Goal: Information Seeking & Learning: Learn about a topic

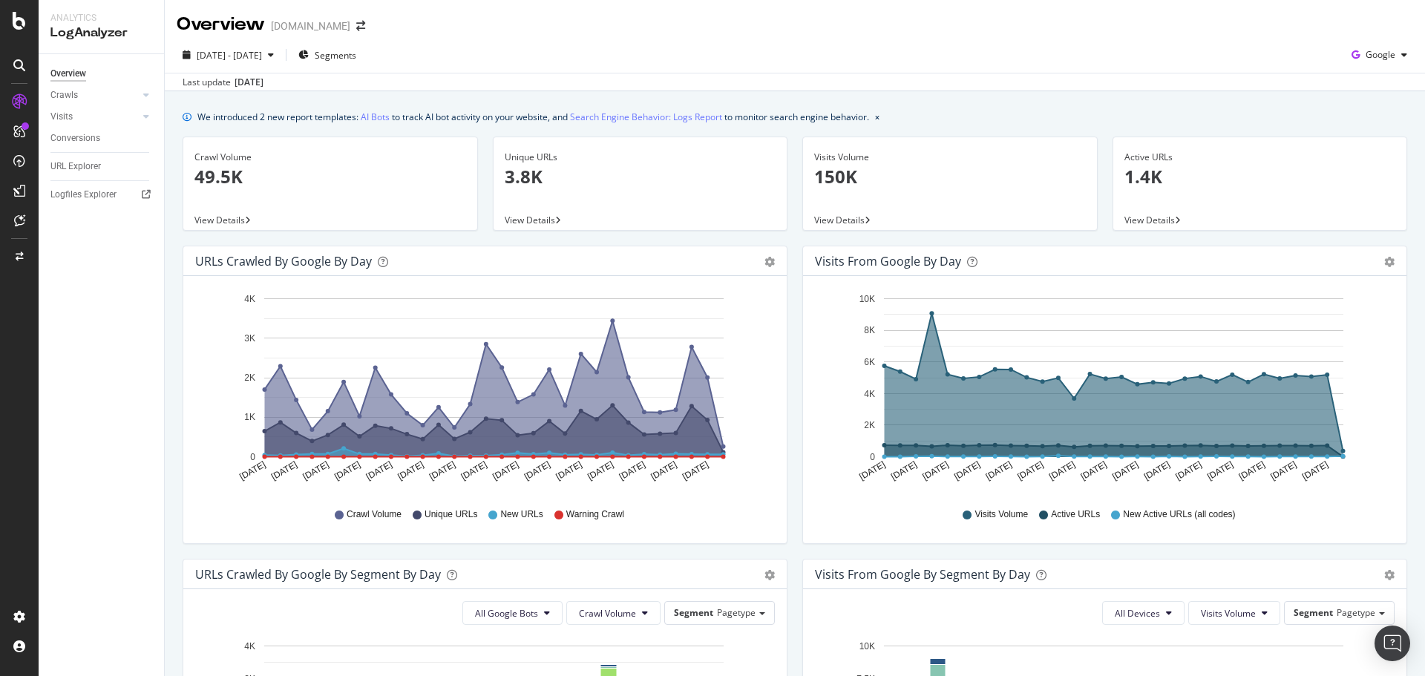
click at [29, 125] on div at bounding box center [19, 131] width 24 height 24
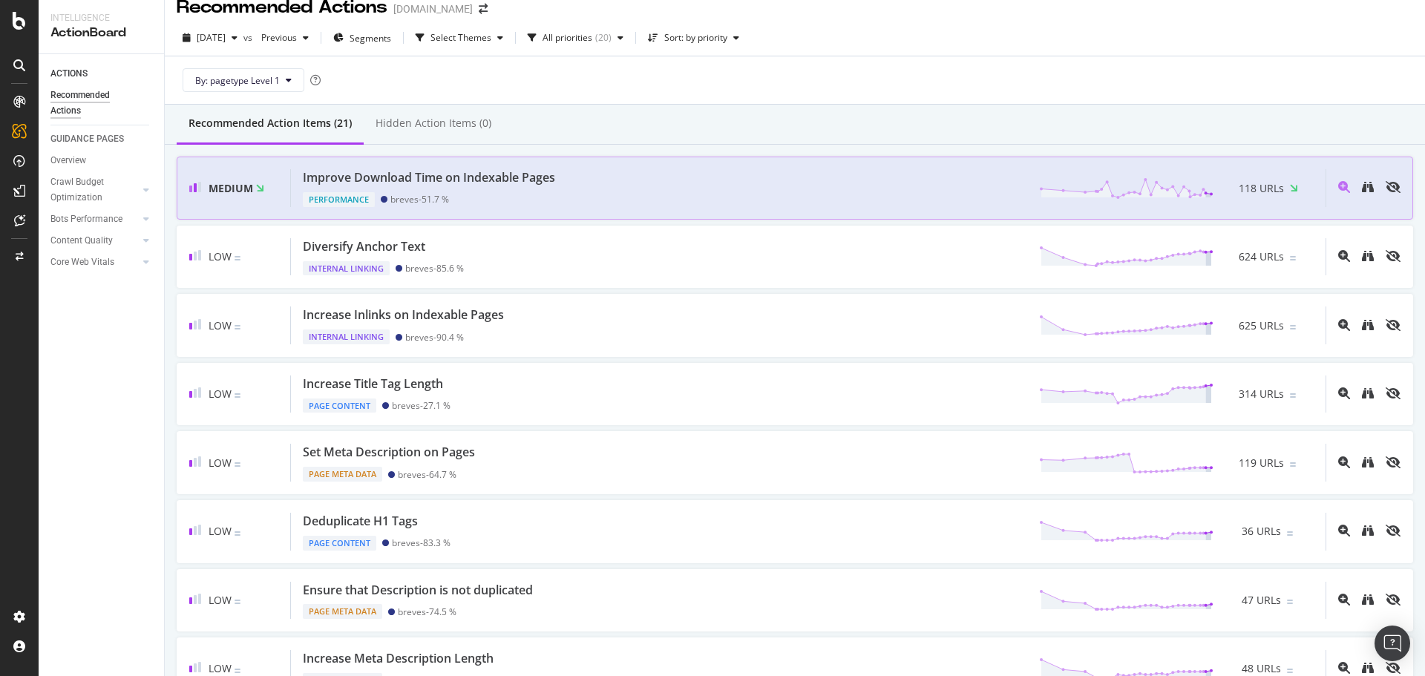
scroll to position [16, 0]
click at [71, 140] on div "Overview" at bounding box center [76, 140] width 42 height 15
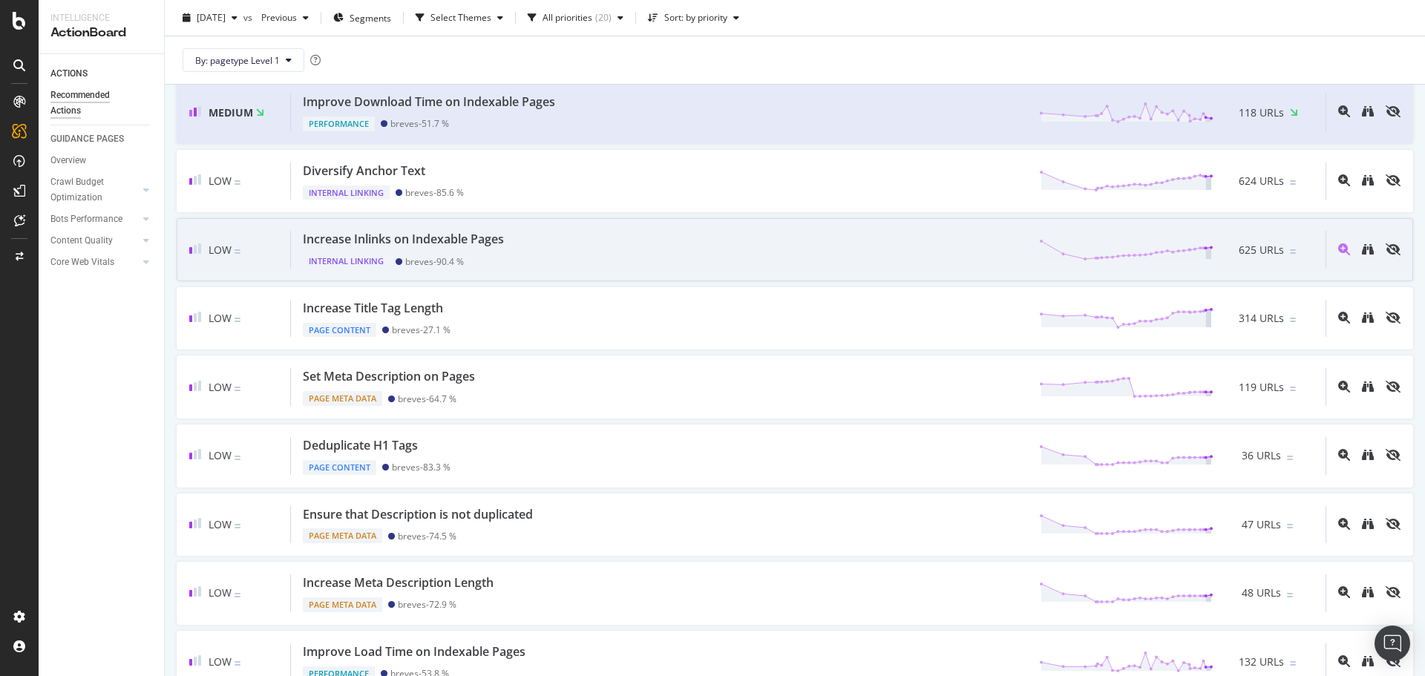
scroll to position [0, 0]
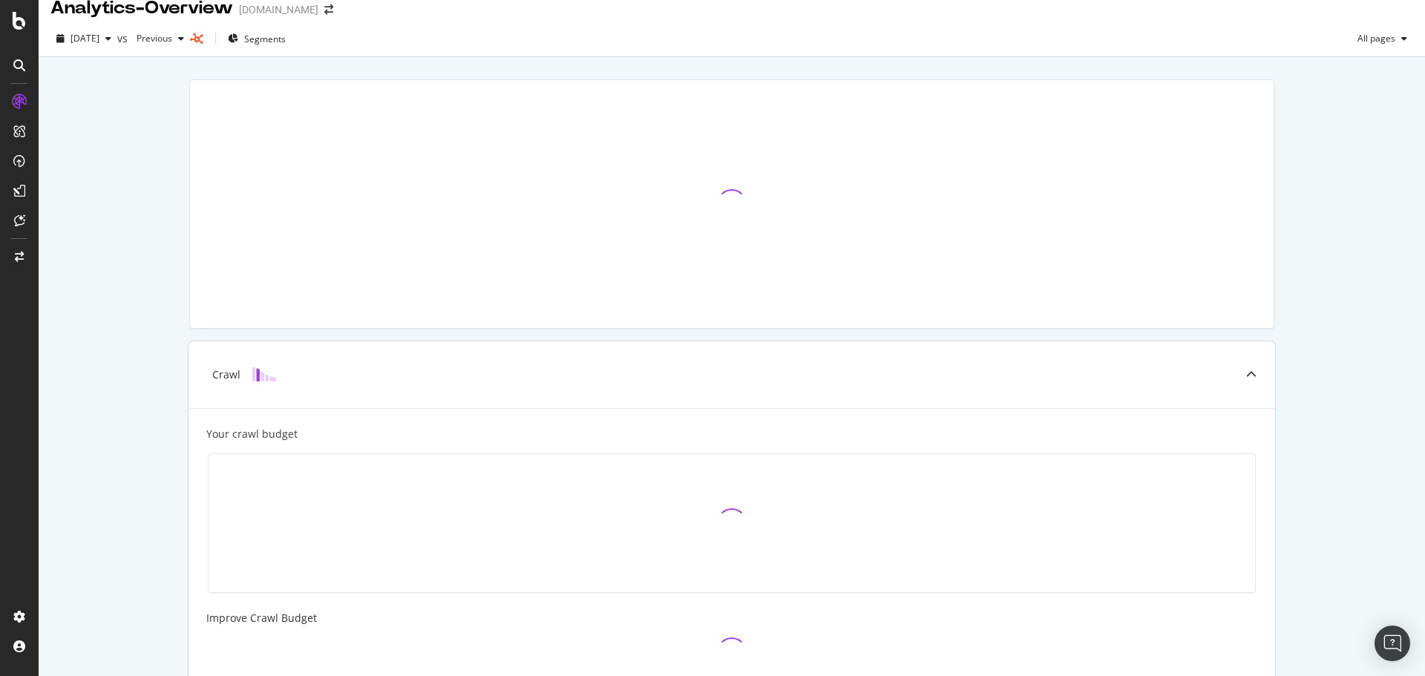
scroll to position [17, 0]
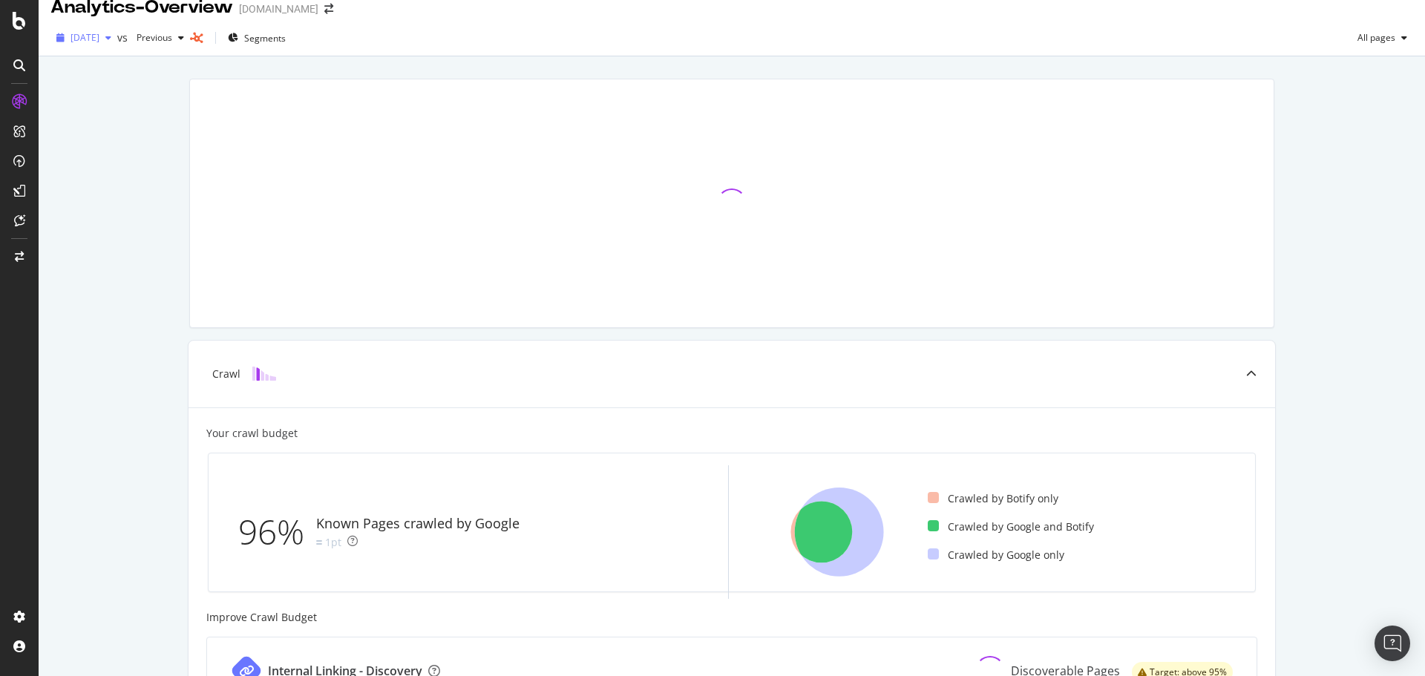
click at [99, 34] on span "[DATE]" at bounding box center [85, 37] width 29 height 13
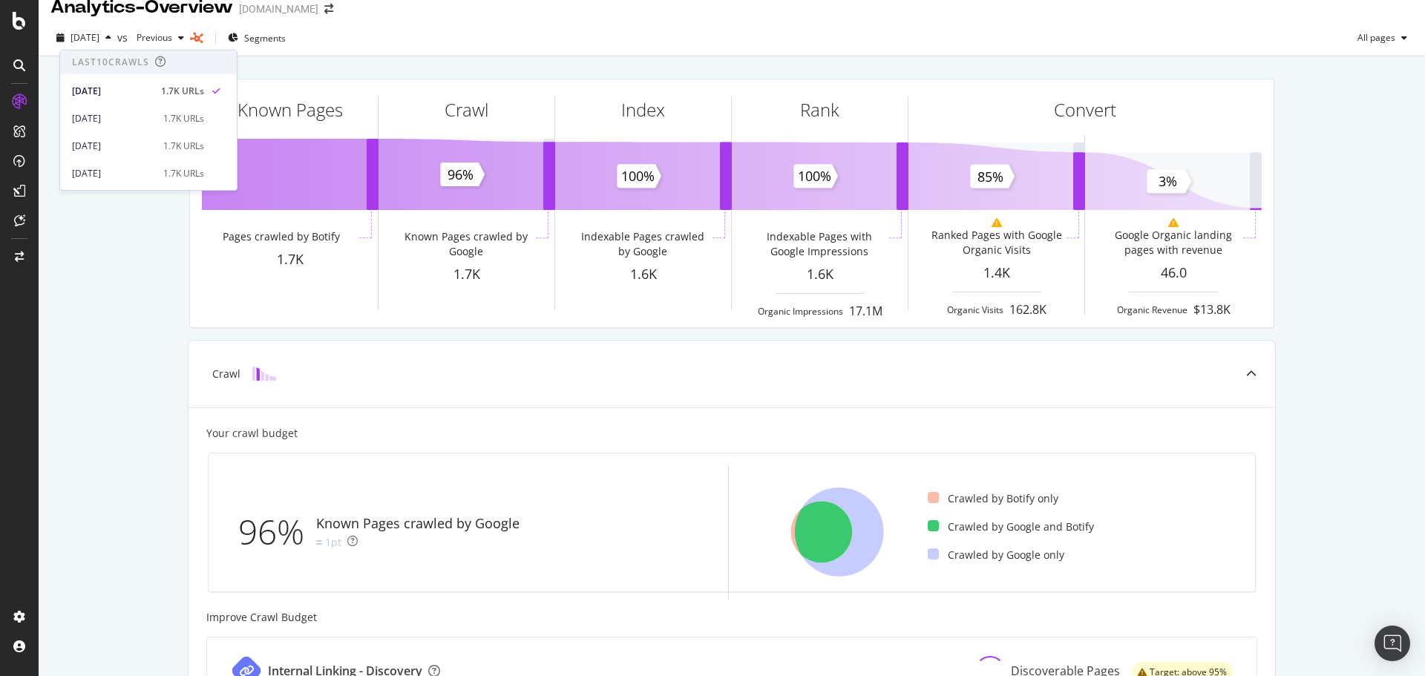
click at [116, 258] on div "Known Pages Pages crawled by Botify 1.7K Crawl Known Pages crawled by Google 1.…" at bounding box center [732, 596] width 1386 height 1081
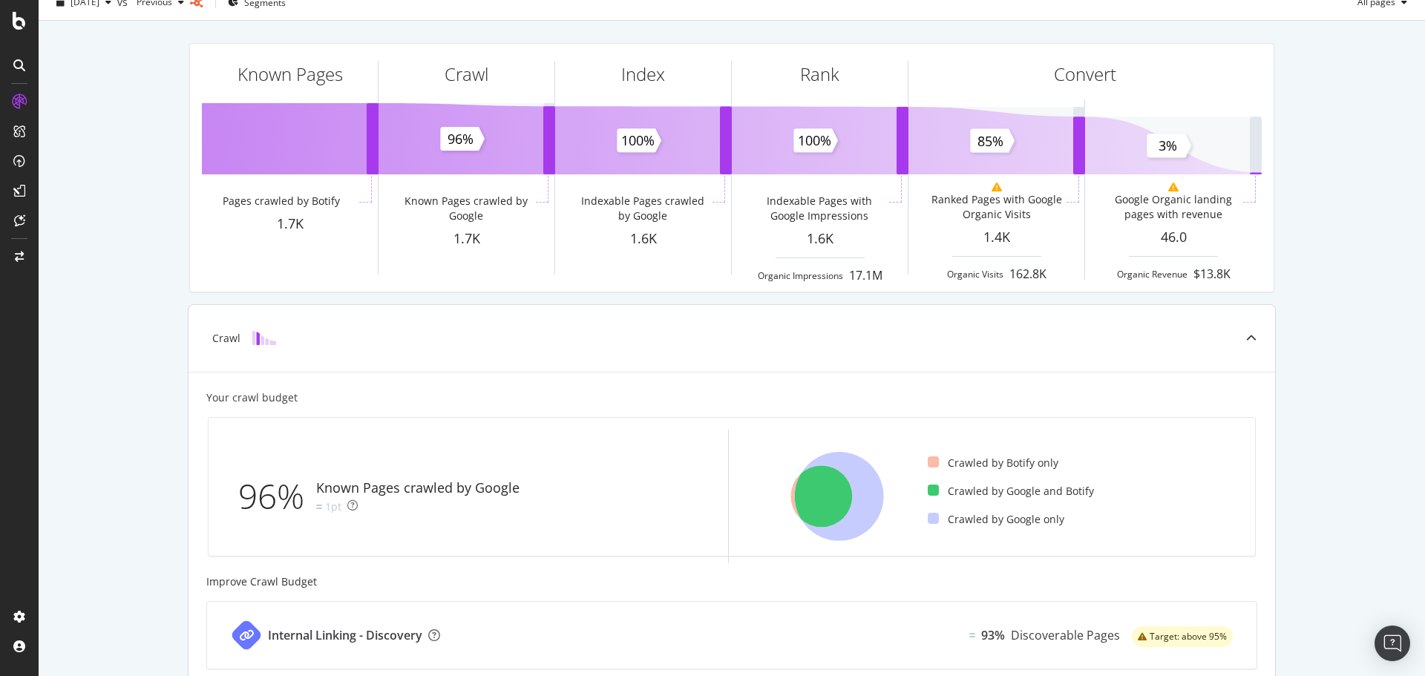
scroll to position [52, 0]
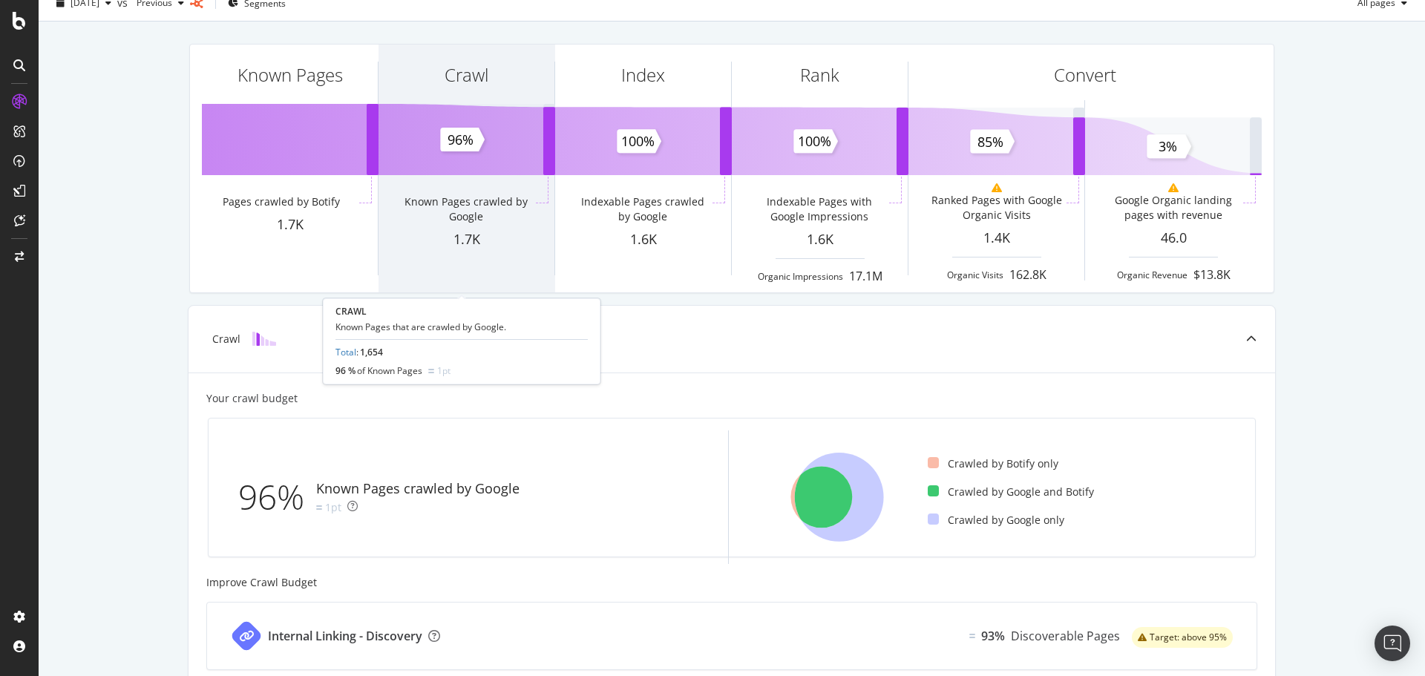
click at [463, 143] on div "Crawl" at bounding box center [467, 102] width 176 height 114
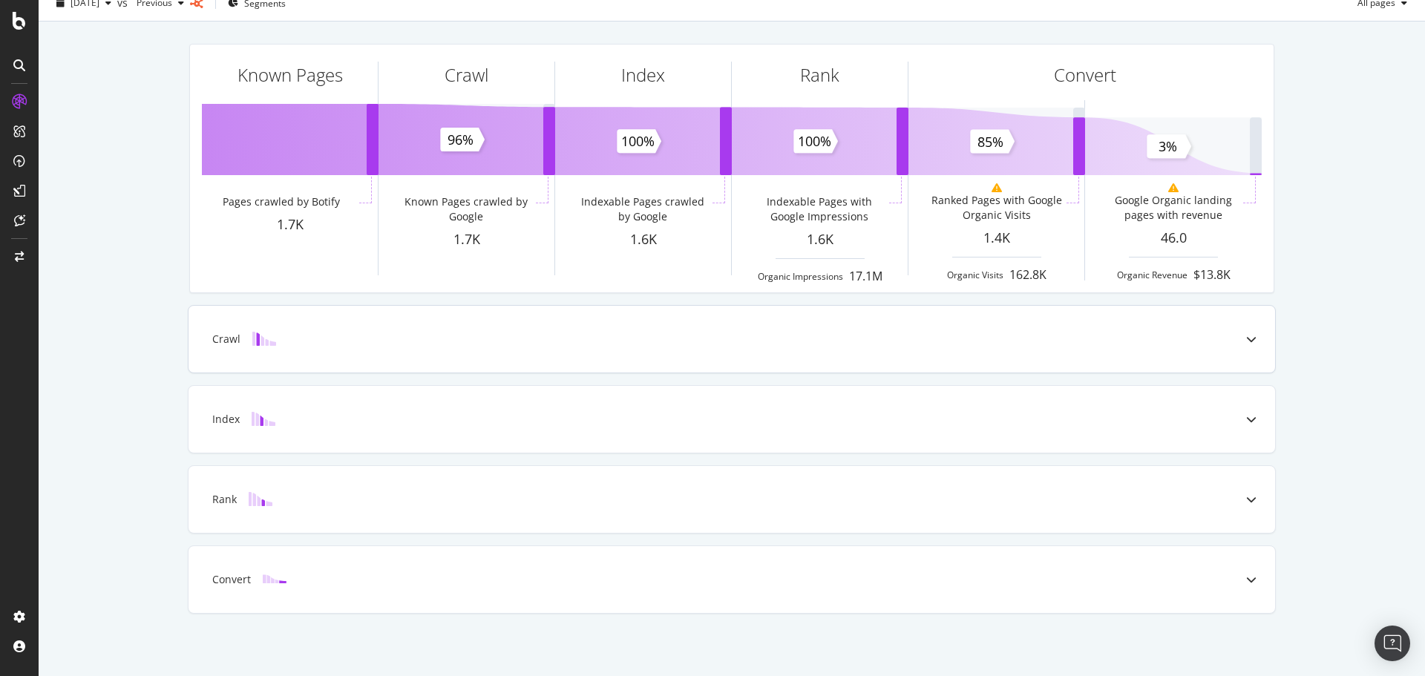
click at [699, 339] on div "Crawl" at bounding box center [708, 339] width 1028 height 15
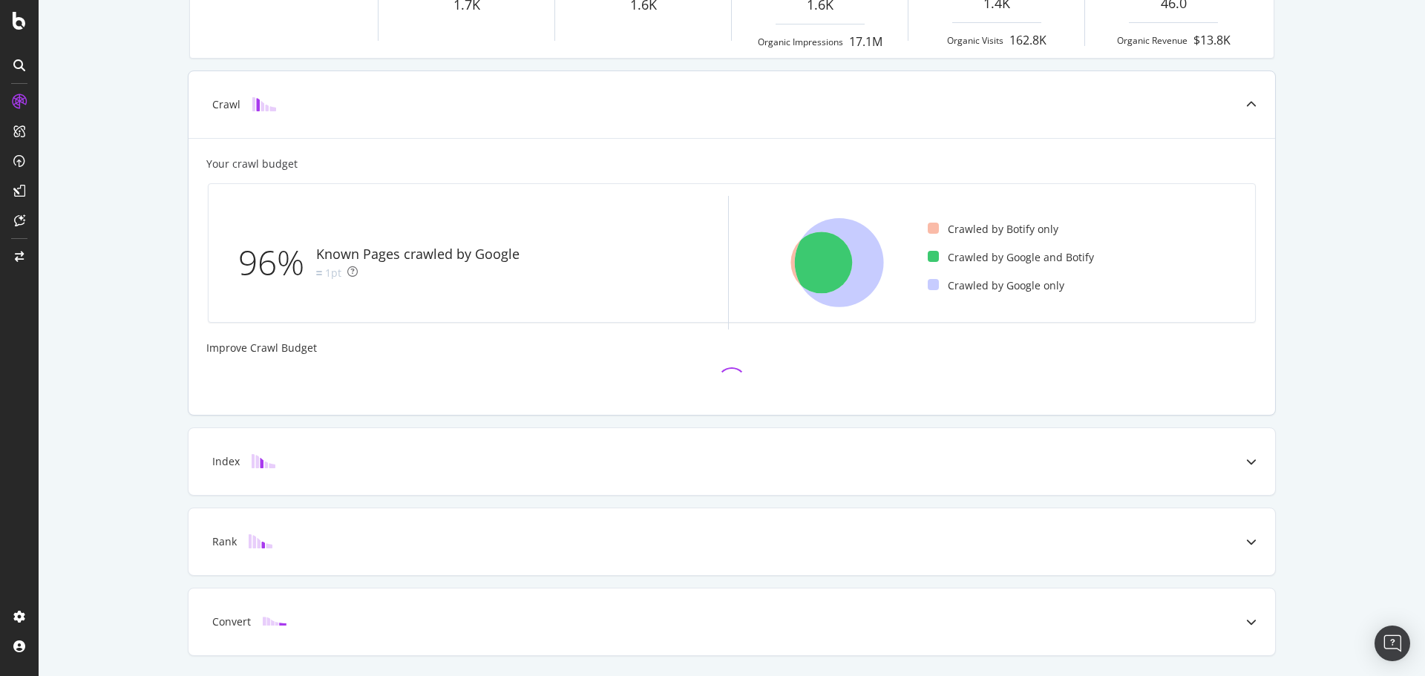
scroll to position [330, 0]
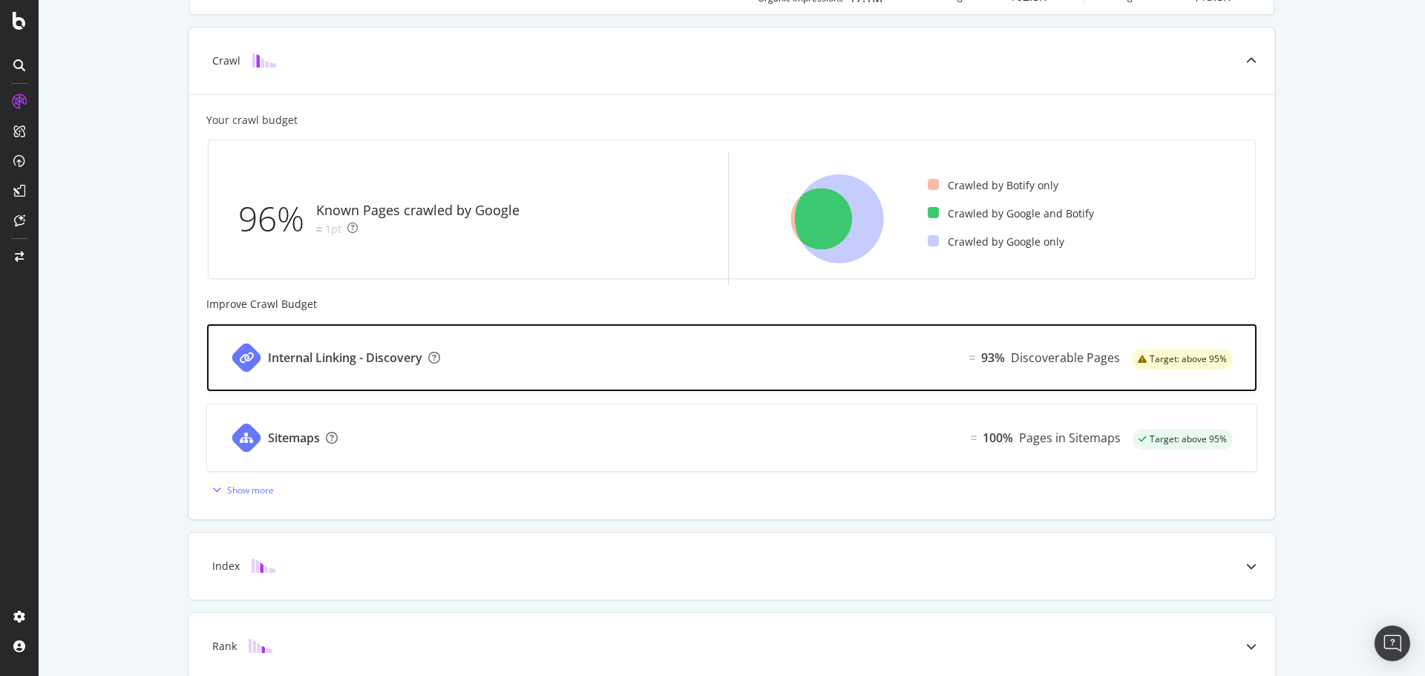
click at [629, 364] on div "Internal Linking - Discovery 93% Discoverable Pages Target: above 95%" at bounding box center [731, 357] width 1049 height 67
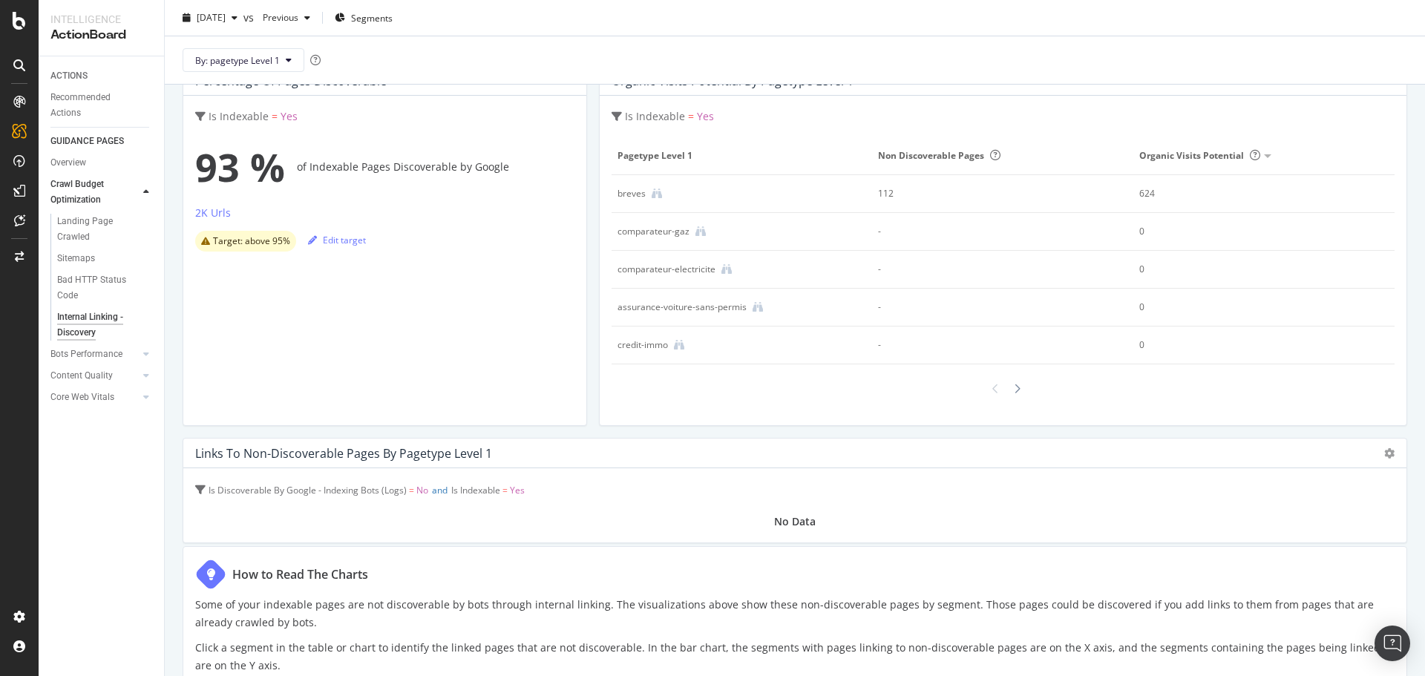
scroll to position [108, 0]
click at [652, 194] on icon at bounding box center [657, 193] width 10 height 10
click at [653, 190] on icon at bounding box center [657, 193] width 10 height 10
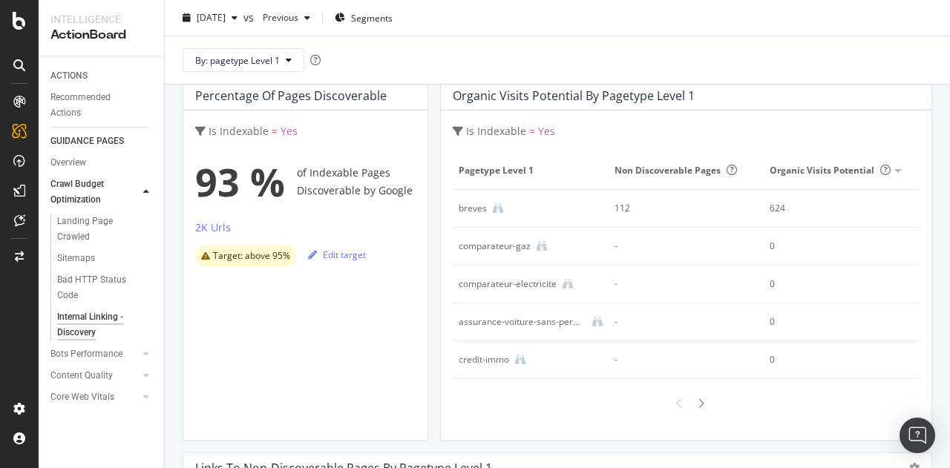
scroll to position [91, 0]
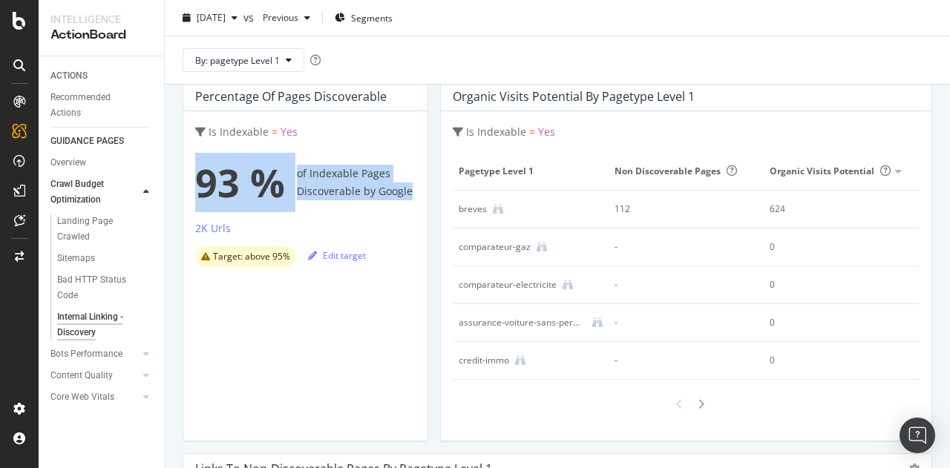
drag, startPoint x: 193, startPoint y: 177, endPoint x: 407, endPoint y: 189, distance: 214.1
click at [407, 189] on div "Is Indexable = Yes 93 % of Indexable Pages Discoverable by Google 2K Urls Targe…" at bounding box center [305, 276] width 244 height 330
copy div "93 % of Indexable Pages Discoverable by Google"
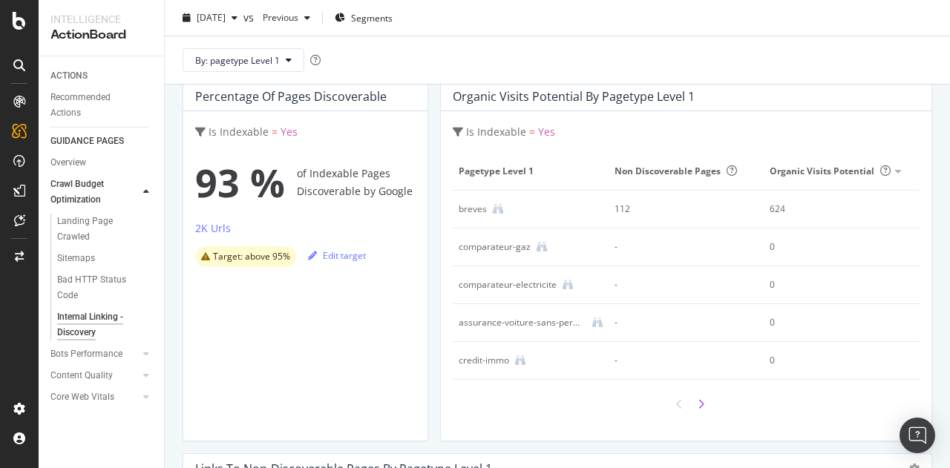
click at [694, 407] on div at bounding box center [701, 404] width 14 height 25
click at [676, 400] on icon at bounding box center [679, 404] width 7 height 10
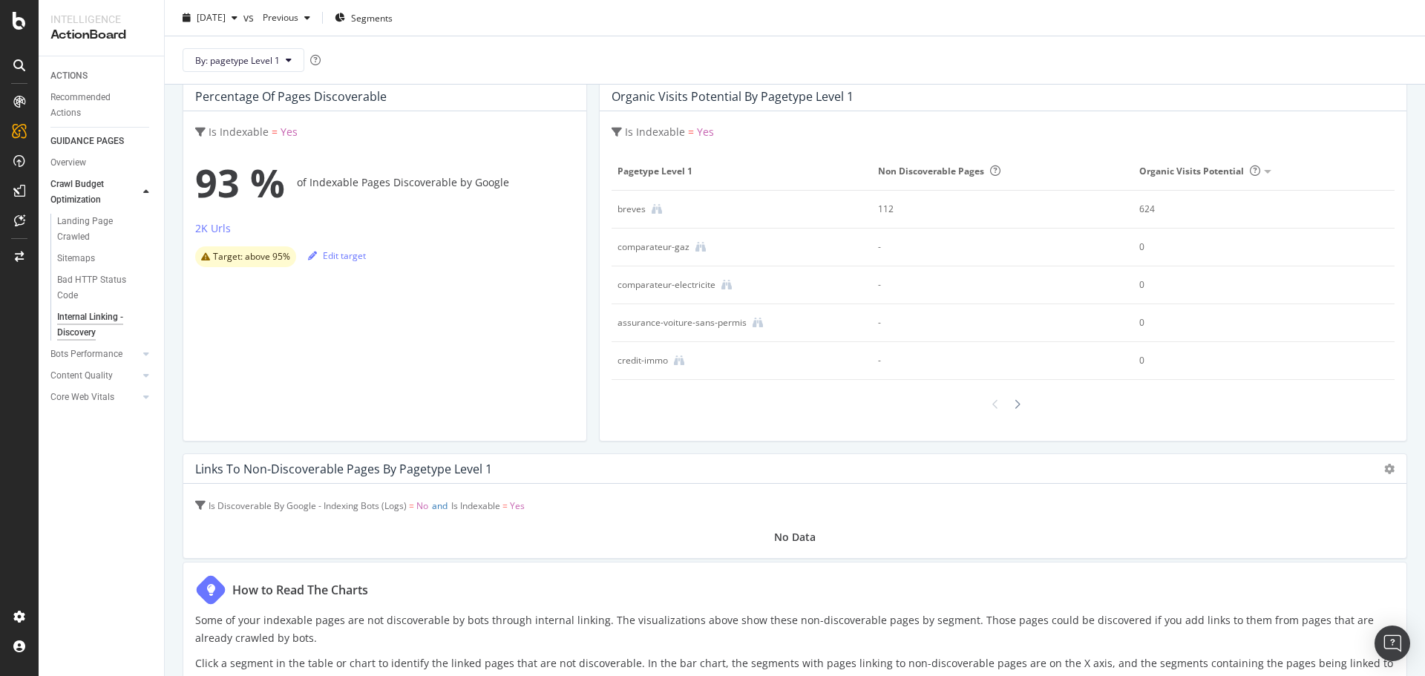
scroll to position [0, 0]
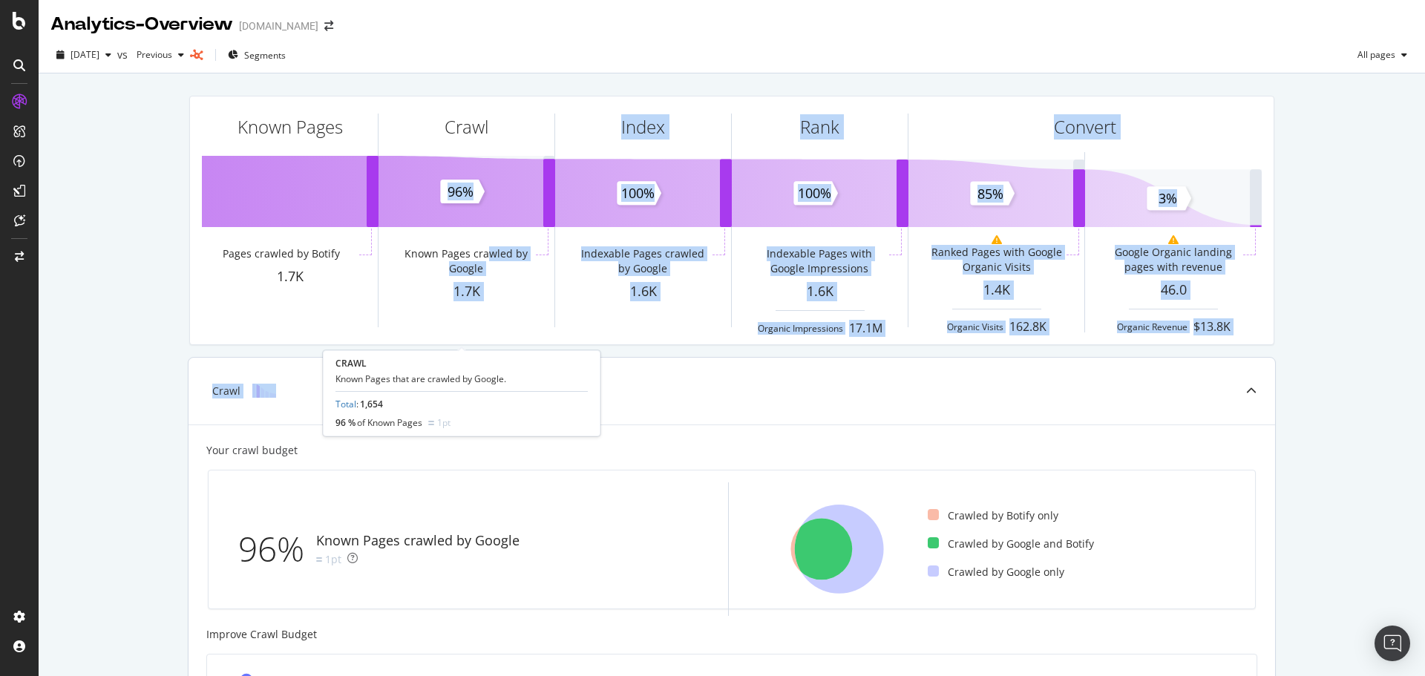
drag, startPoint x: 485, startPoint y: 232, endPoint x: 645, endPoint y: 373, distance: 213.5
click at [645, 373] on div "Known Pages Pages crawled by Botify 1.7K Crawl Known Pages crawled by Google 1.…" at bounding box center [732, 593] width 1088 height 1019
click at [645, 373] on div "Crawl" at bounding box center [732, 391] width 1087 height 67
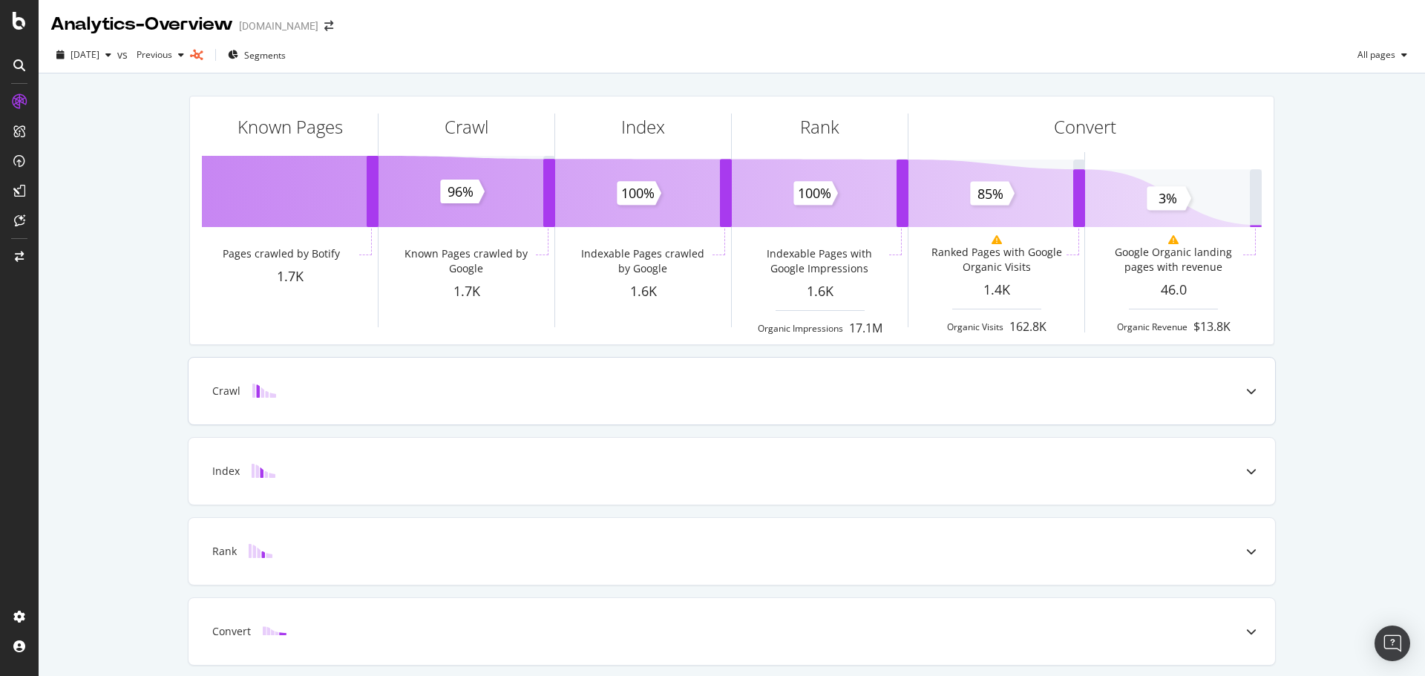
scroll to position [53, 0]
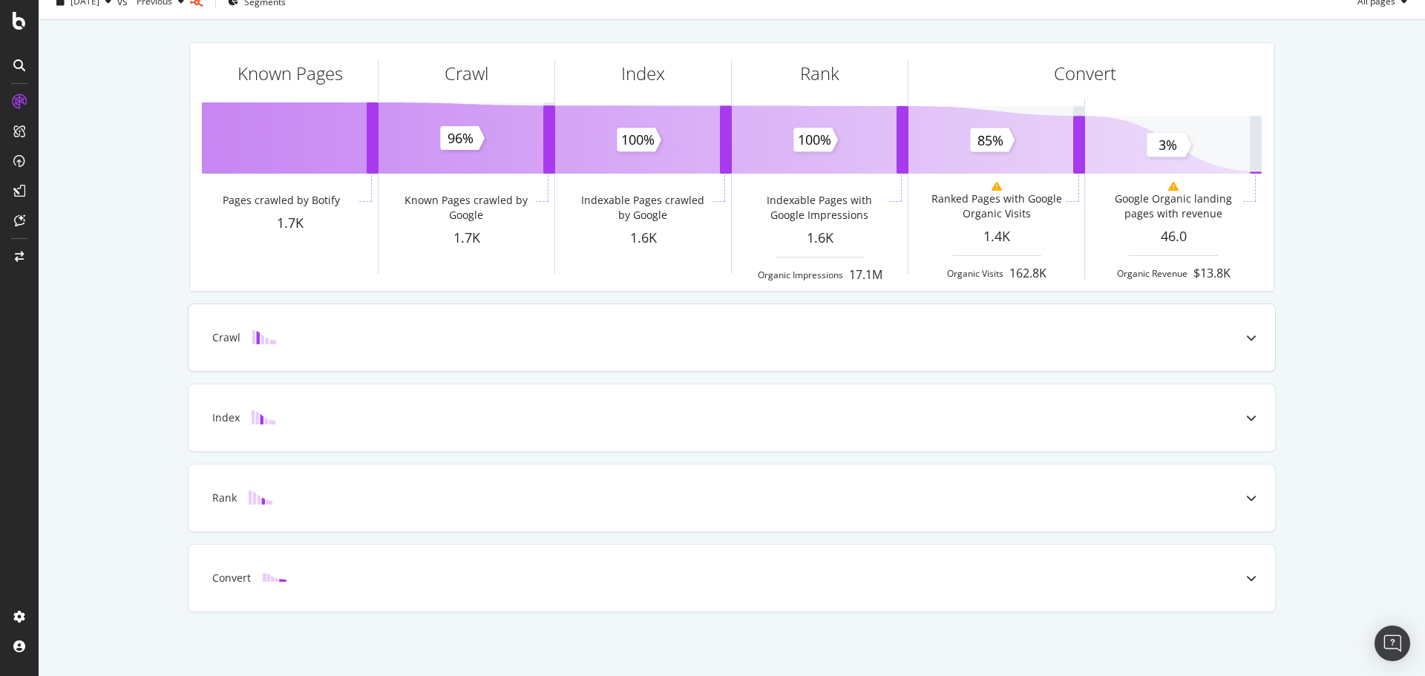
click at [533, 358] on div "Crawl" at bounding box center [732, 337] width 1087 height 67
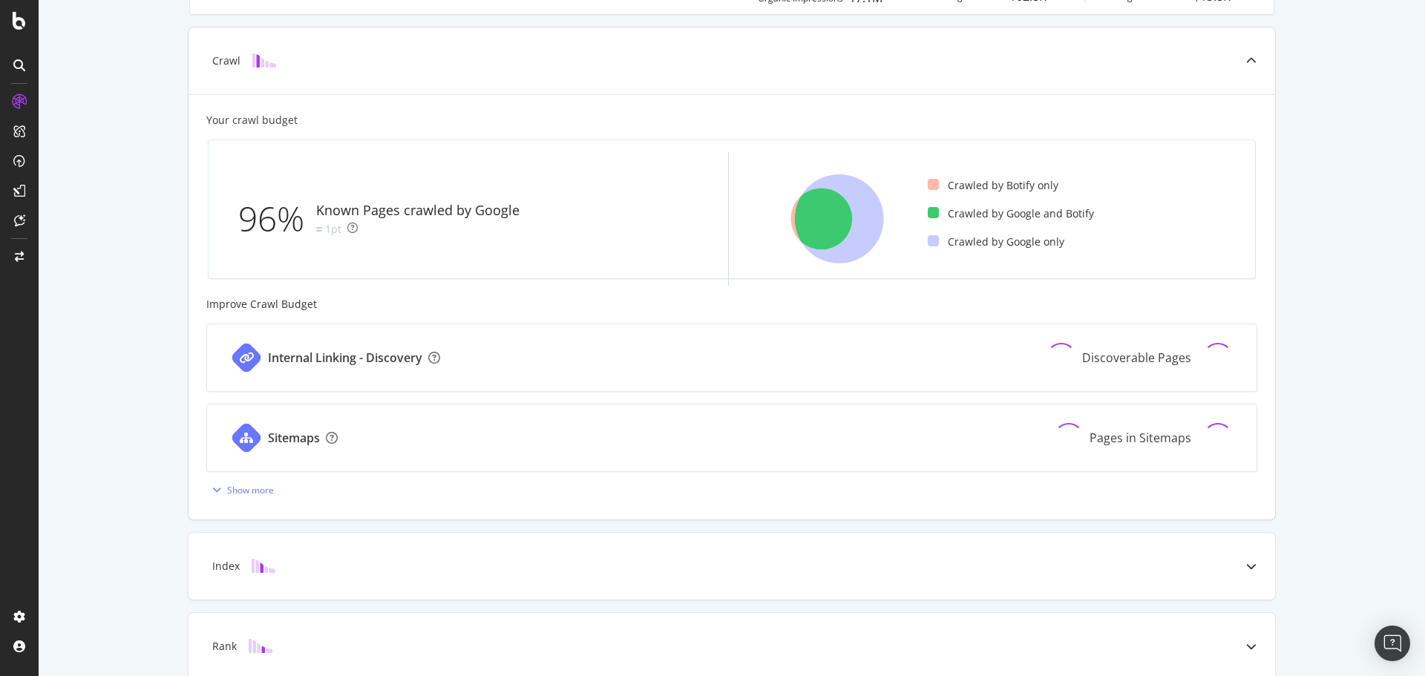
scroll to position [331, 0]
click at [262, 492] on div "Show more" at bounding box center [250, 489] width 47 height 13
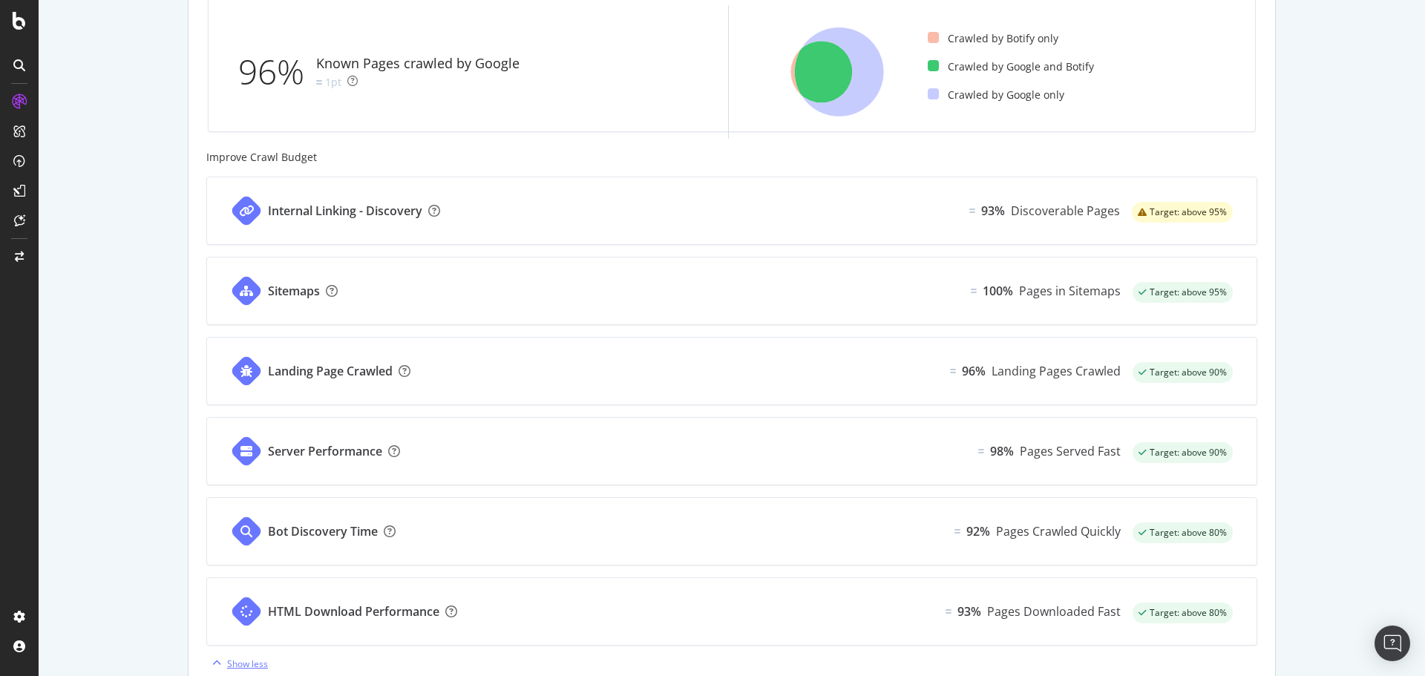
scroll to position [461, 0]
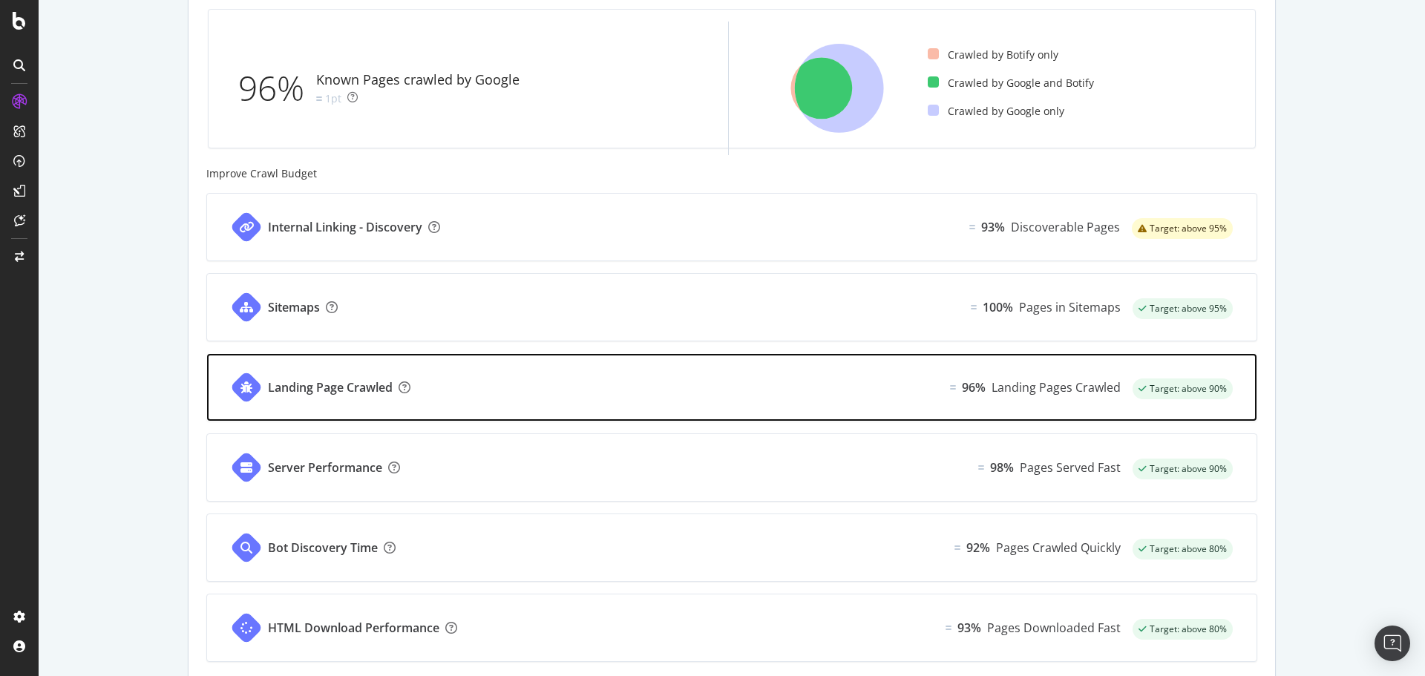
click at [1062, 393] on div "Landing Pages Crawled" at bounding box center [1056, 387] width 129 height 17
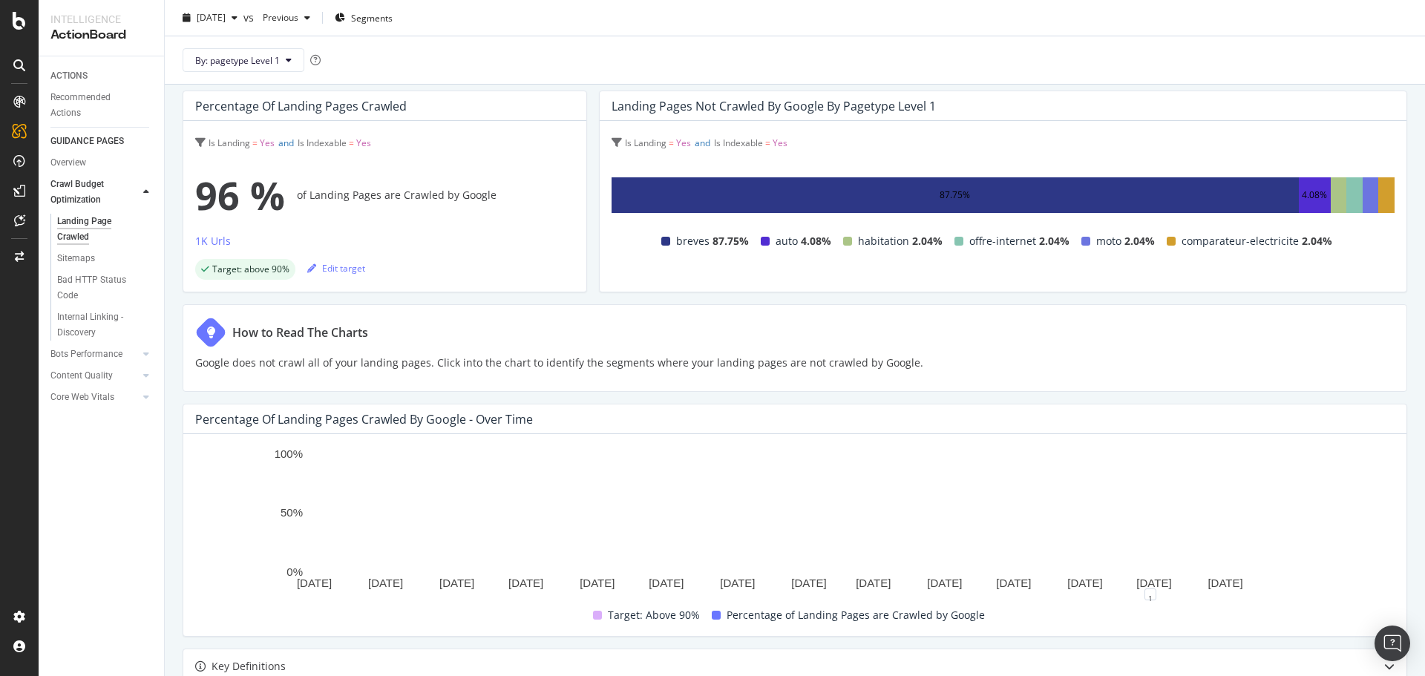
scroll to position [82, 0]
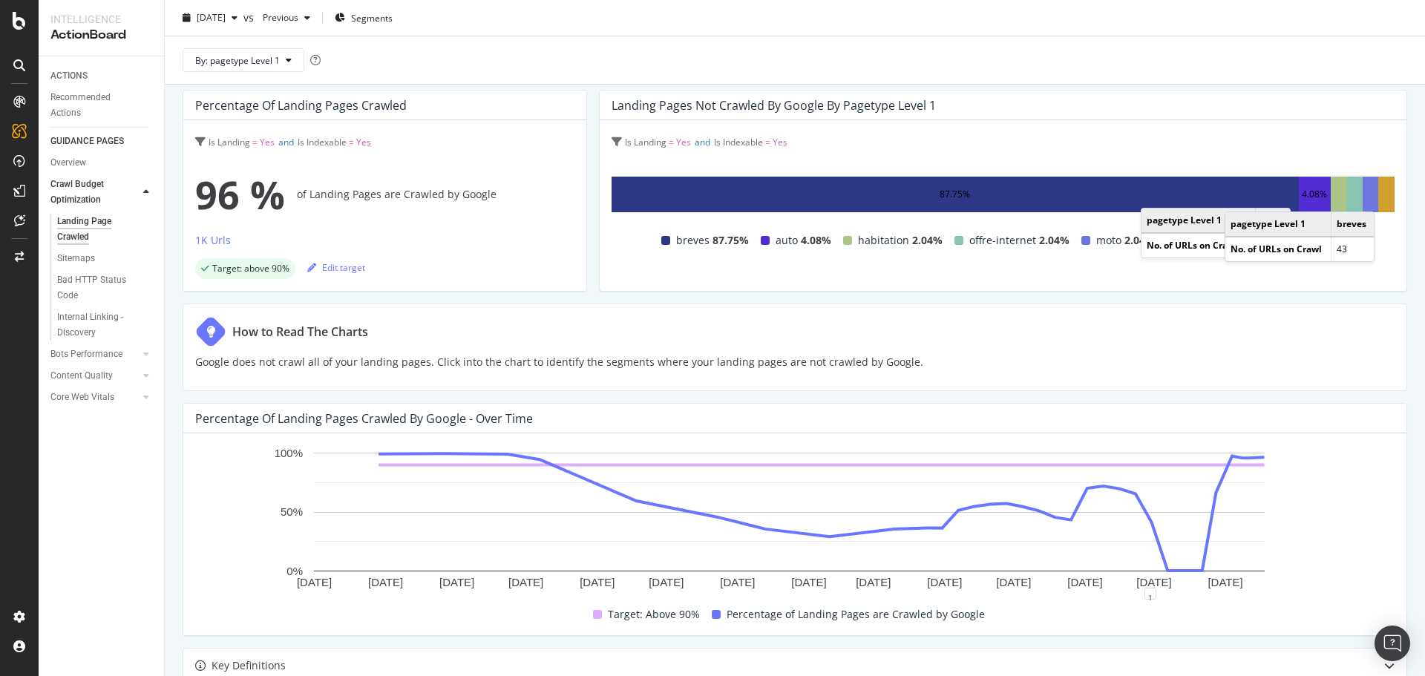
click at [1236, 197] on div "87.75%" at bounding box center [955, 195] width 687 height 36
click at [1302, 203] on div "4.08%" at bounding box center [1314, 195] width 25 height 18
click at [1331, 199] on div at bounding box center [1339, 195] width 16 height 36
click at [1346, 200] on div at bounding box center [1354, 195] width 16 height 36
click at [1363, 200] on div at bounding box center [1371, 195] width 16 height 36
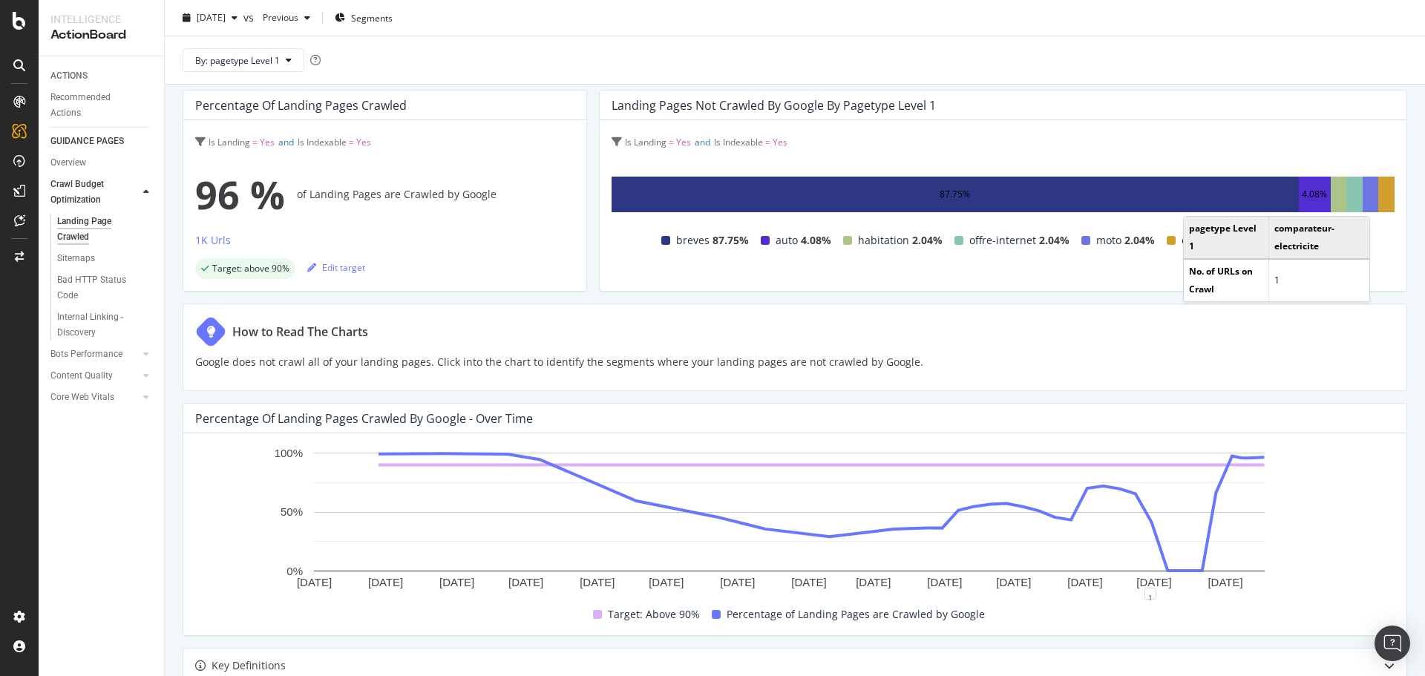
click at [1378, 201] on div at bounding box center [1386, 195] width 16 height 36
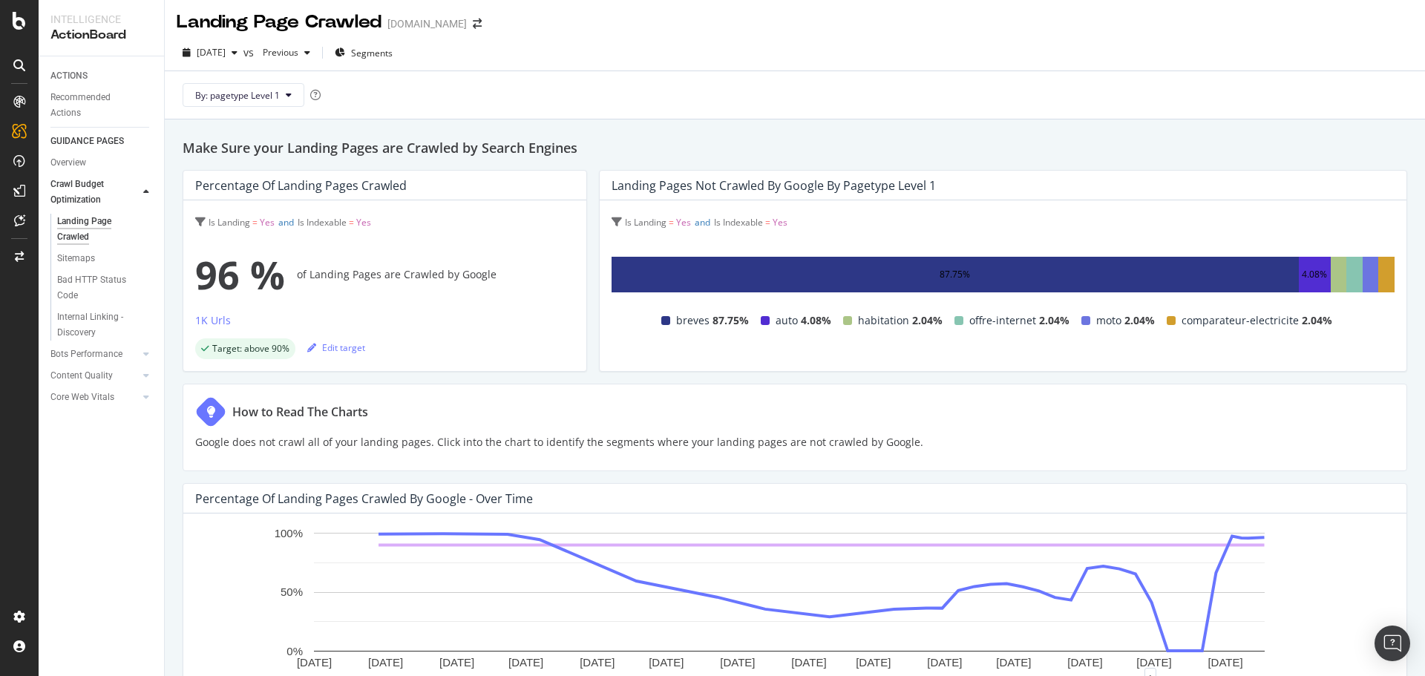
scroll to position [0, 0]
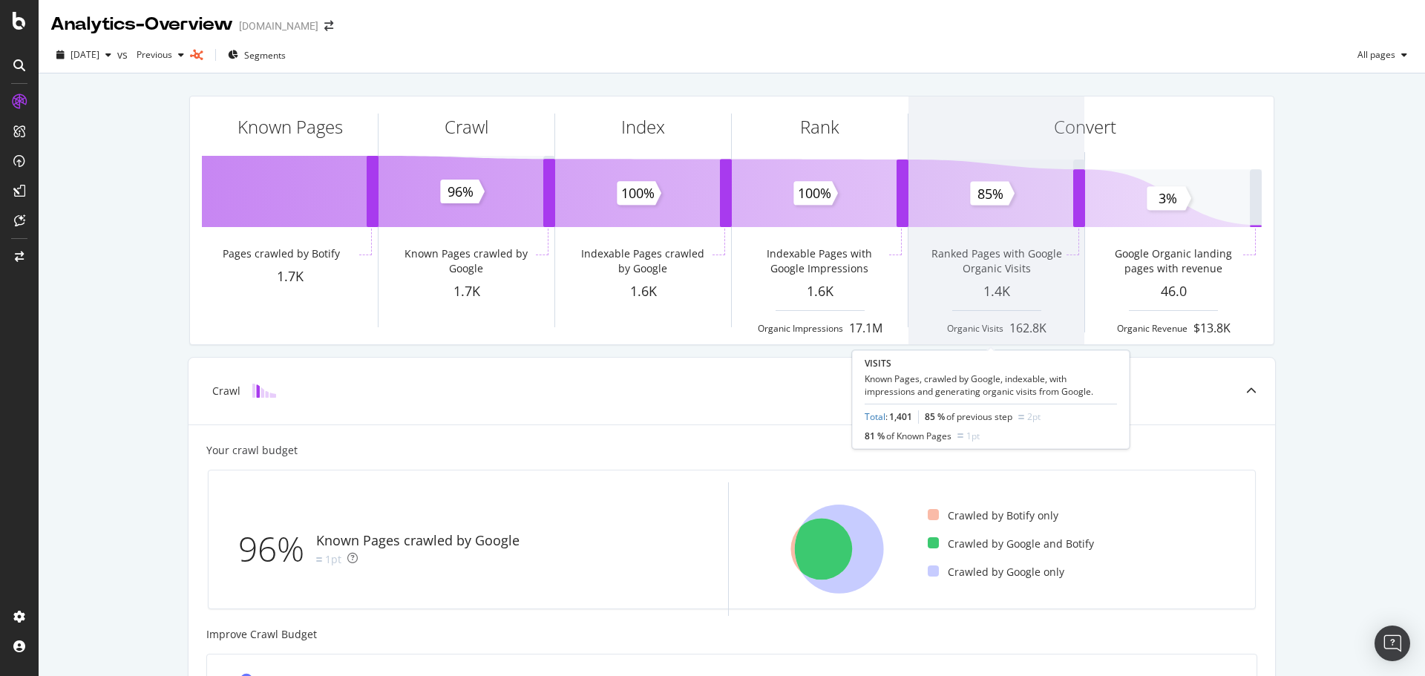
click at [991, 205] on span at bounding box center [996, 220] width 176 height 248
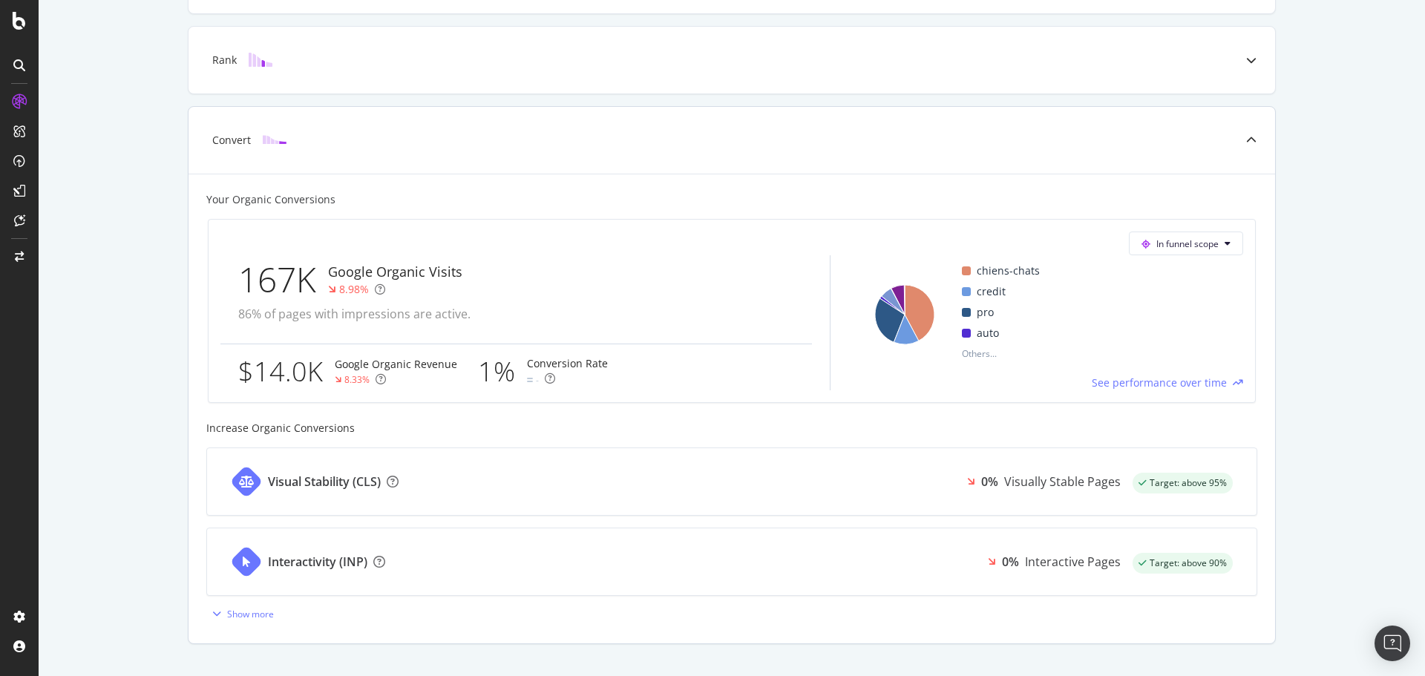
scroll to position [493, 0]
click at [1156, 384] on span "See performance over time" at bounding box center [1159, 381] width 135 height 15
click at [433, 268] on div "Google Organic Visits" at bounding box center [395, 270] width 134 height 19
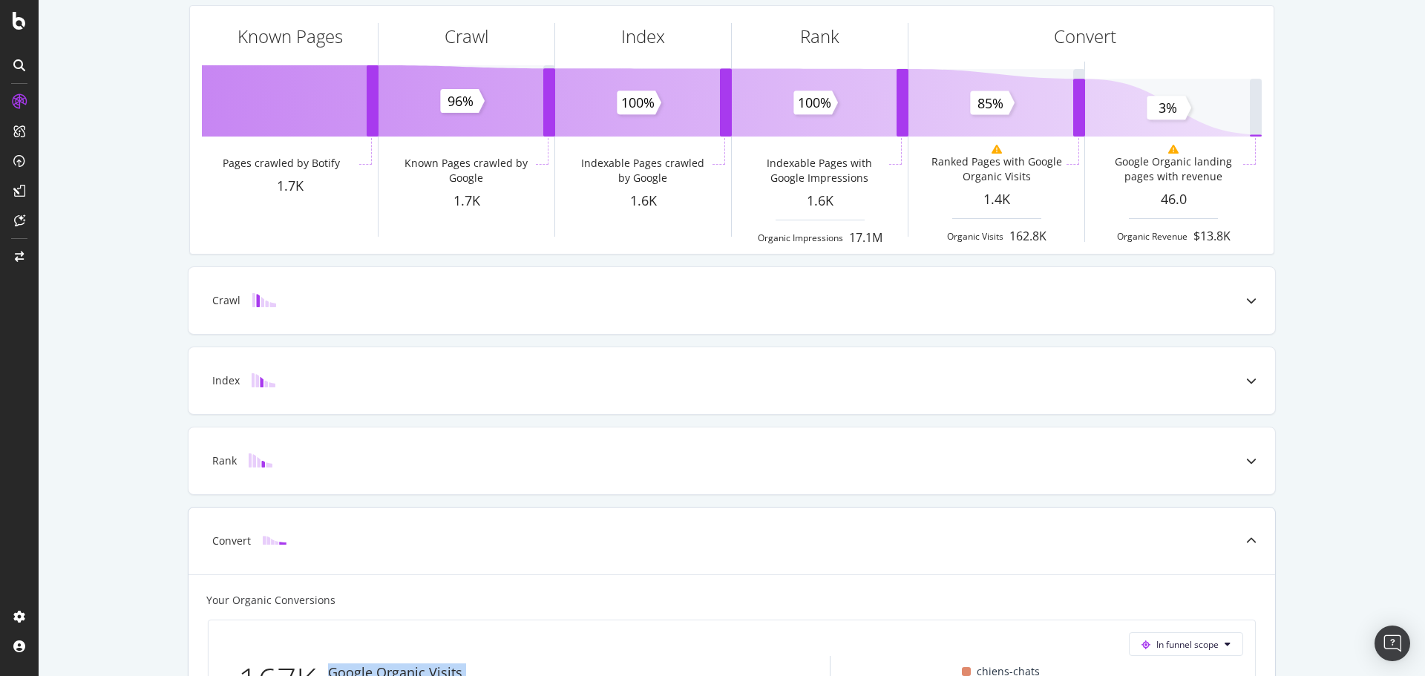
scroll to position [0, 0]
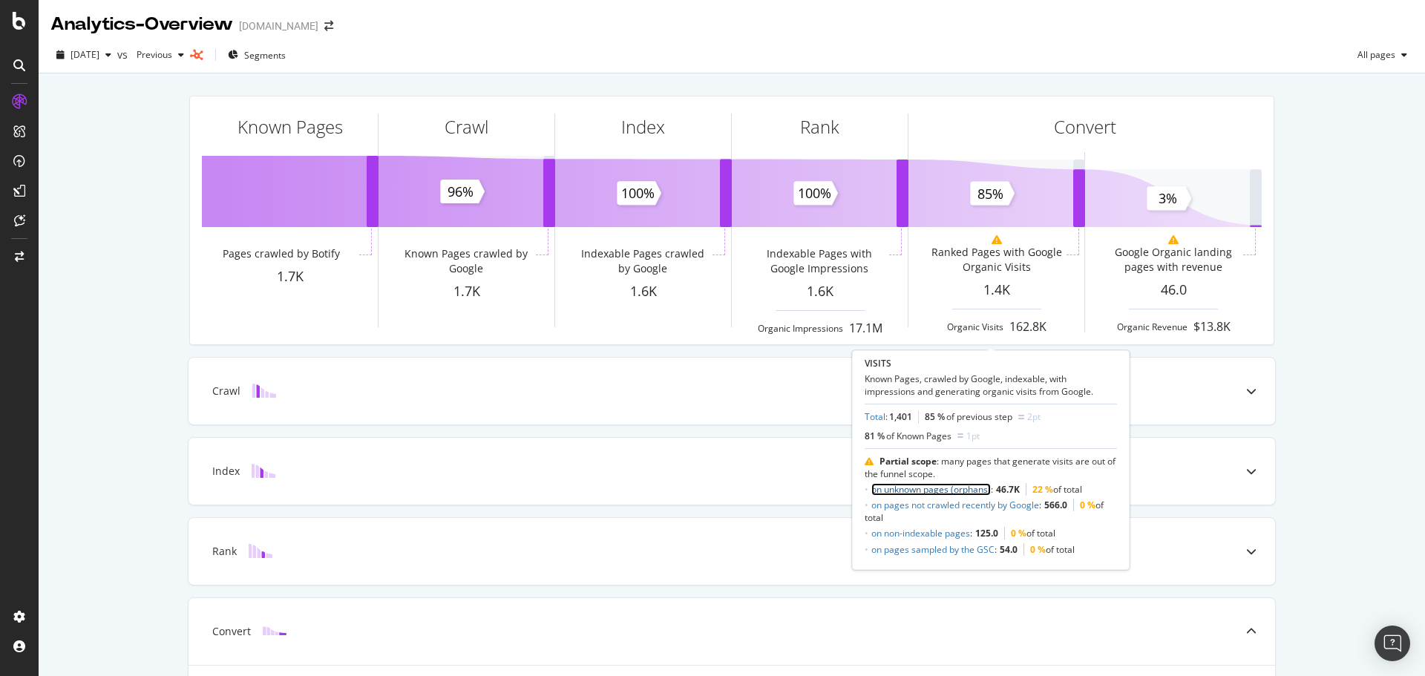
click at [952, 489] on link "on unknown pages (orphans)" at bounding box center [930, 489] width 119 height 13
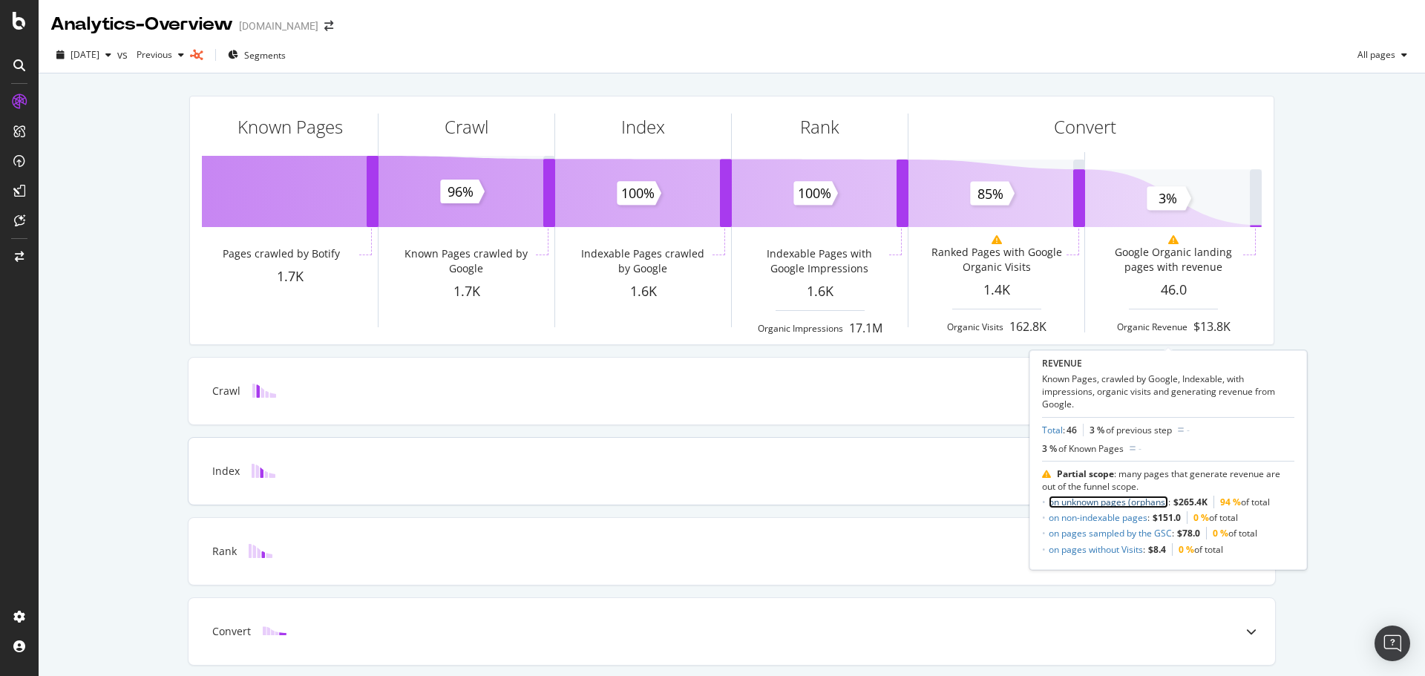
drag, startPoint x: 1133, startPoint y: 502, endPoint x: 1124, endPoint y: 498, distance: 9.6
click at [1133, 502] on link "on unknown pages (orphans)" at bounding box center [1108, 502] width 119 height 13
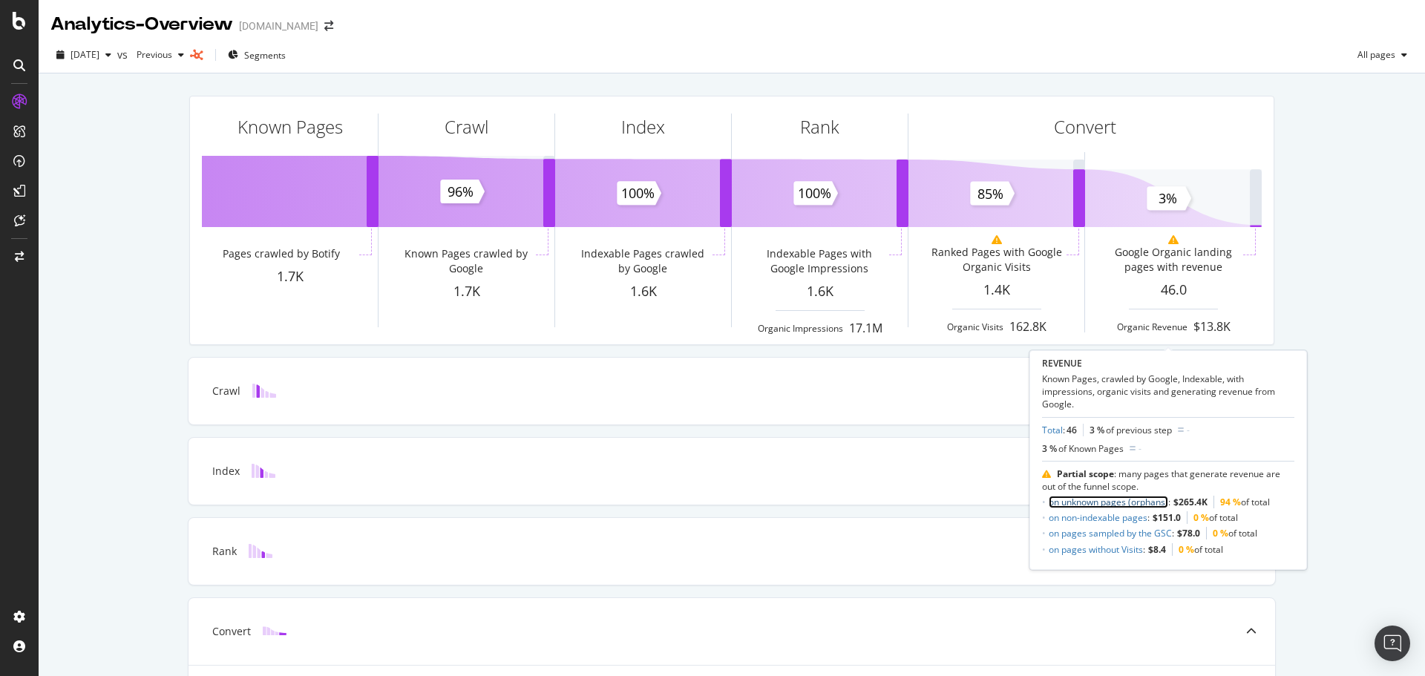
click at [1099, 502] on link "on unknown pages (orphans)" at bounding box center [1108, 502] width 119 height 13
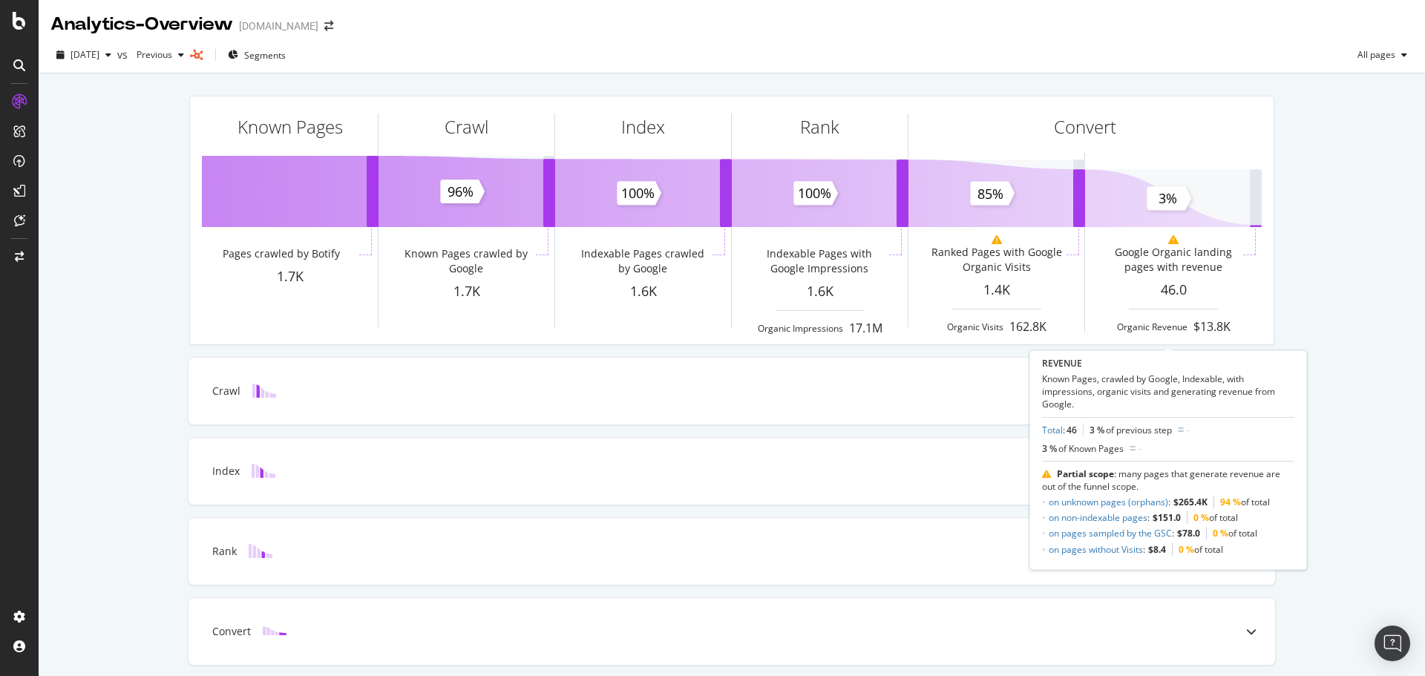
click at [1136, 483] on span "Partial scope : many pages that generate revenue are out of the funnel scope." at bounding box center [1161, 480] width 238 height 25
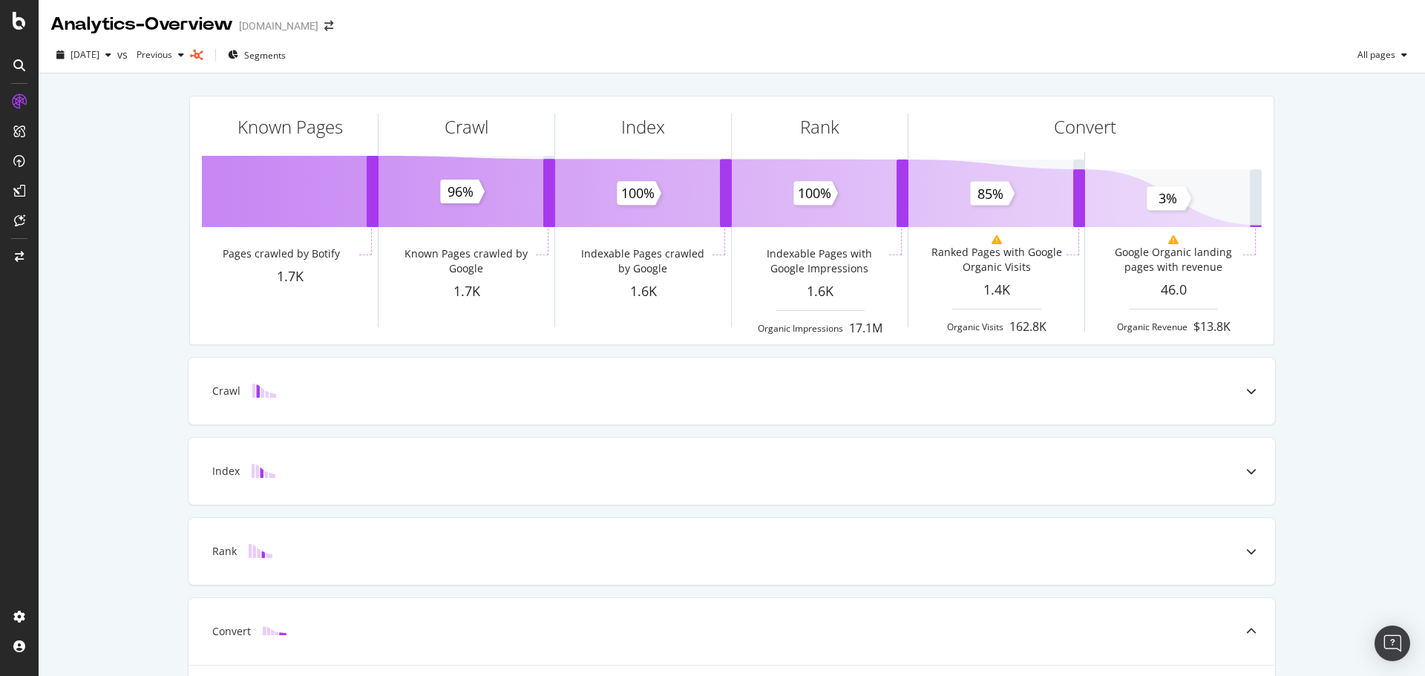
click at [1136, 483] on div "Index" at bounding box center [732, 471] width 1087 height 67
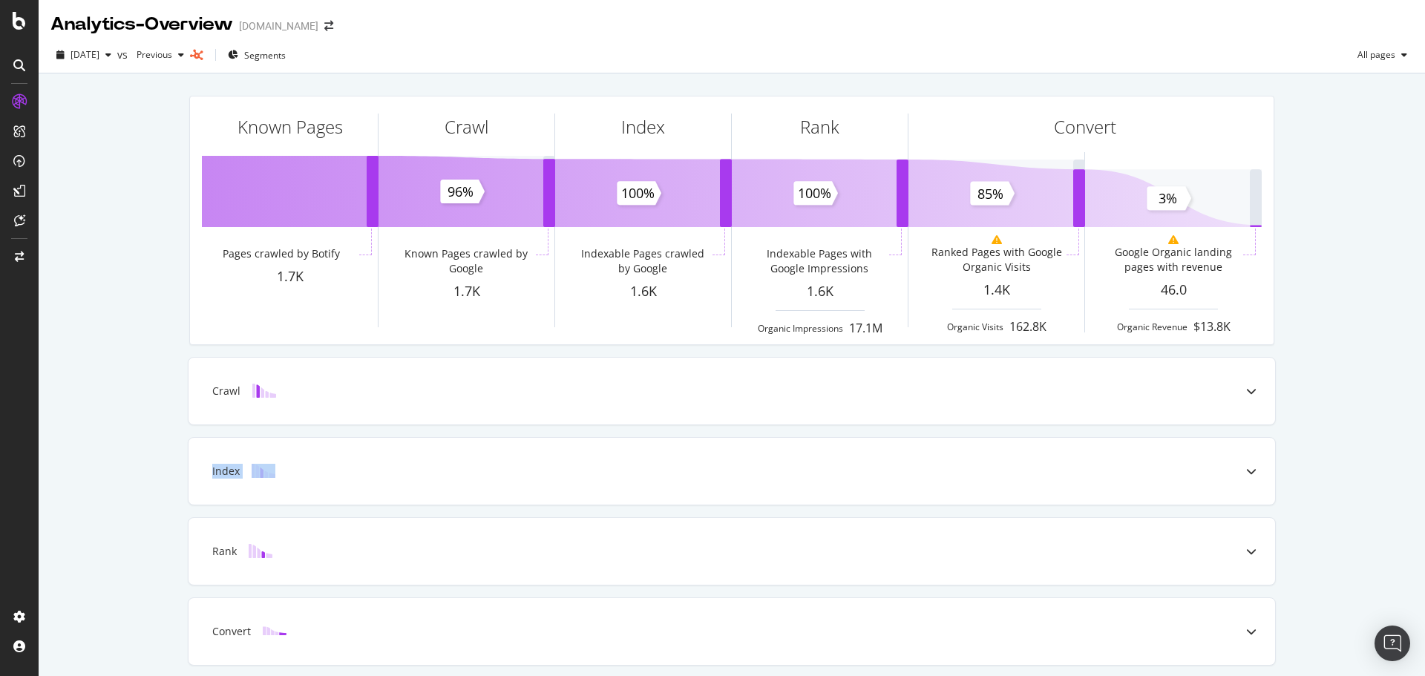
scroll to position [53, 0]
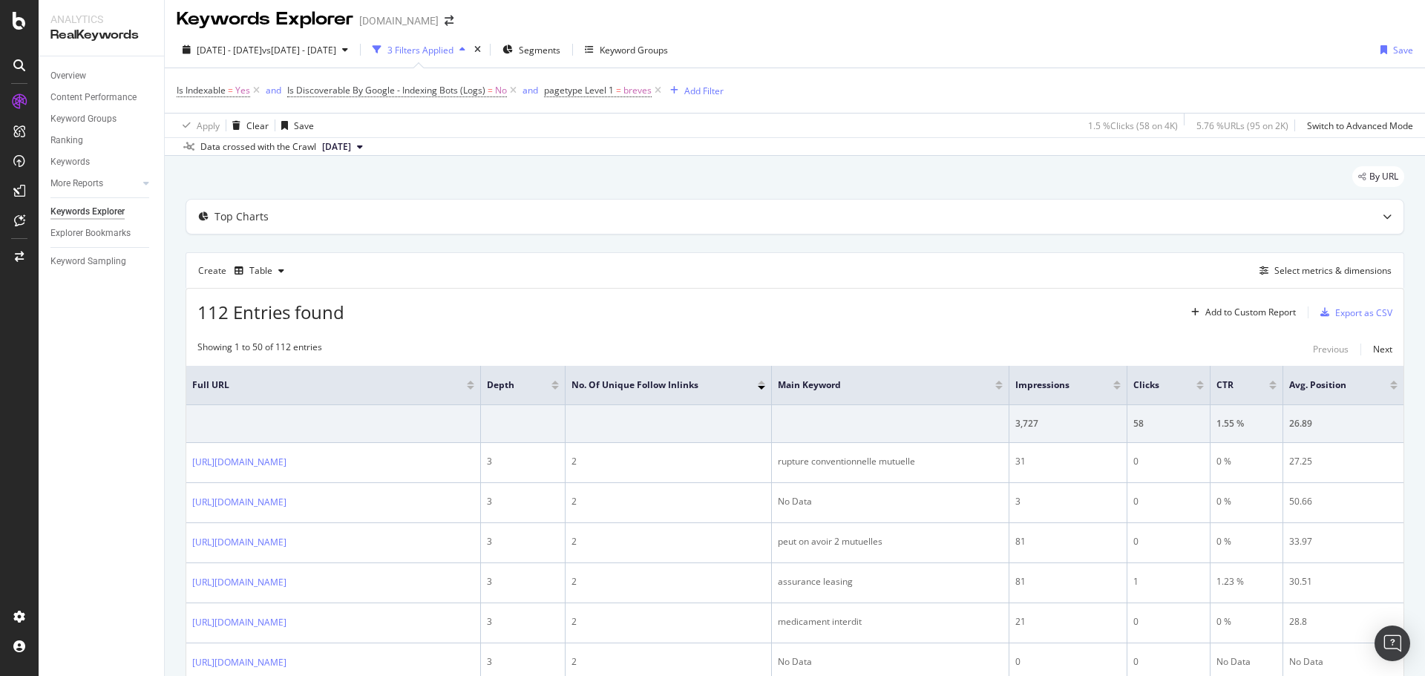
scroll to position [7, 0]
click at [262, 45] on span "2025 Aug. 15th - Aug. 15th" at bounding box center [229, 48] width 65 height 13
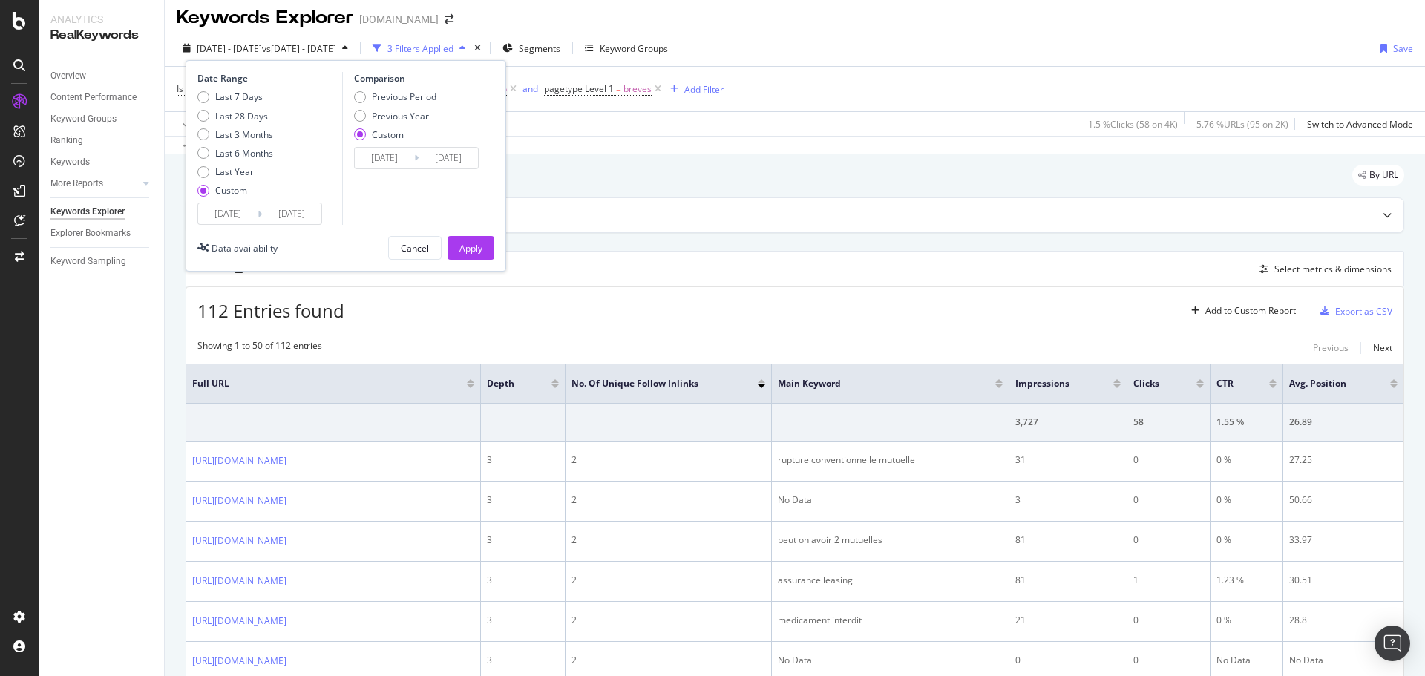
click at [244, 206] on input "2025/08/15" at bounding box center [227, 213] width 59 height 21
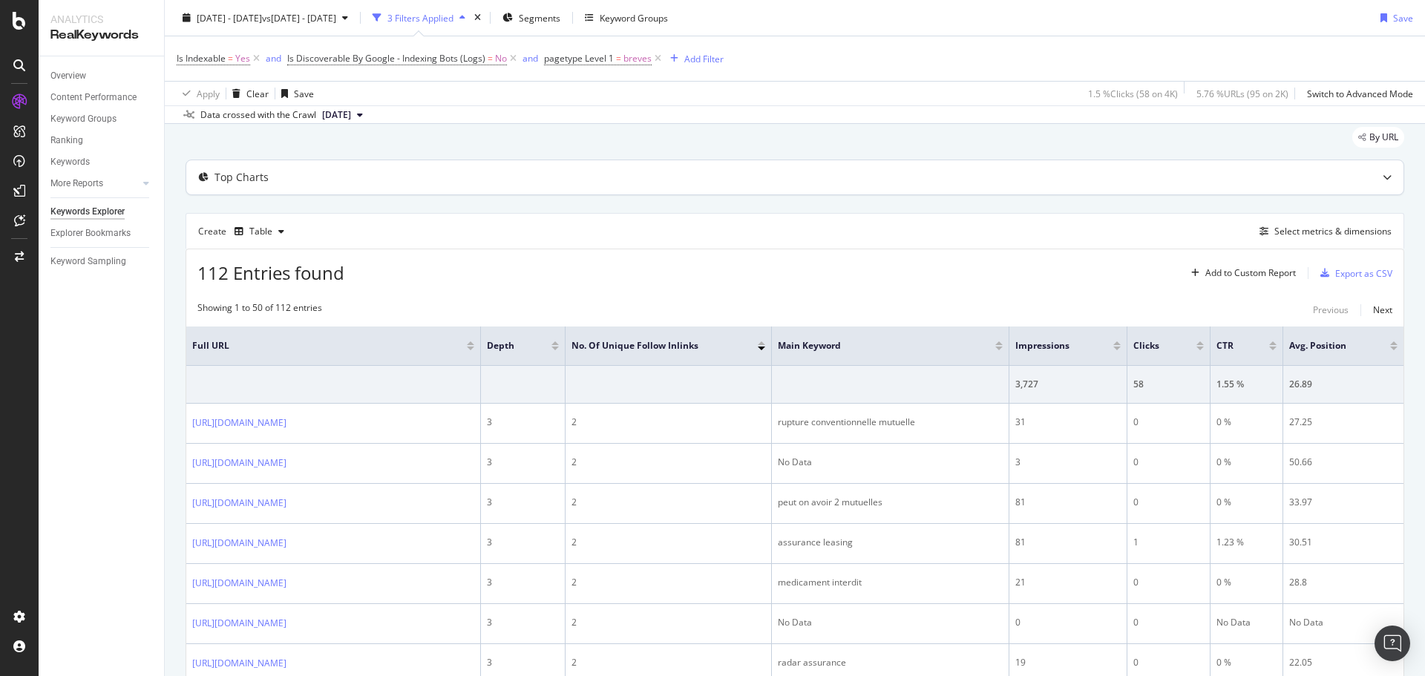
scroll to position [48, 0]
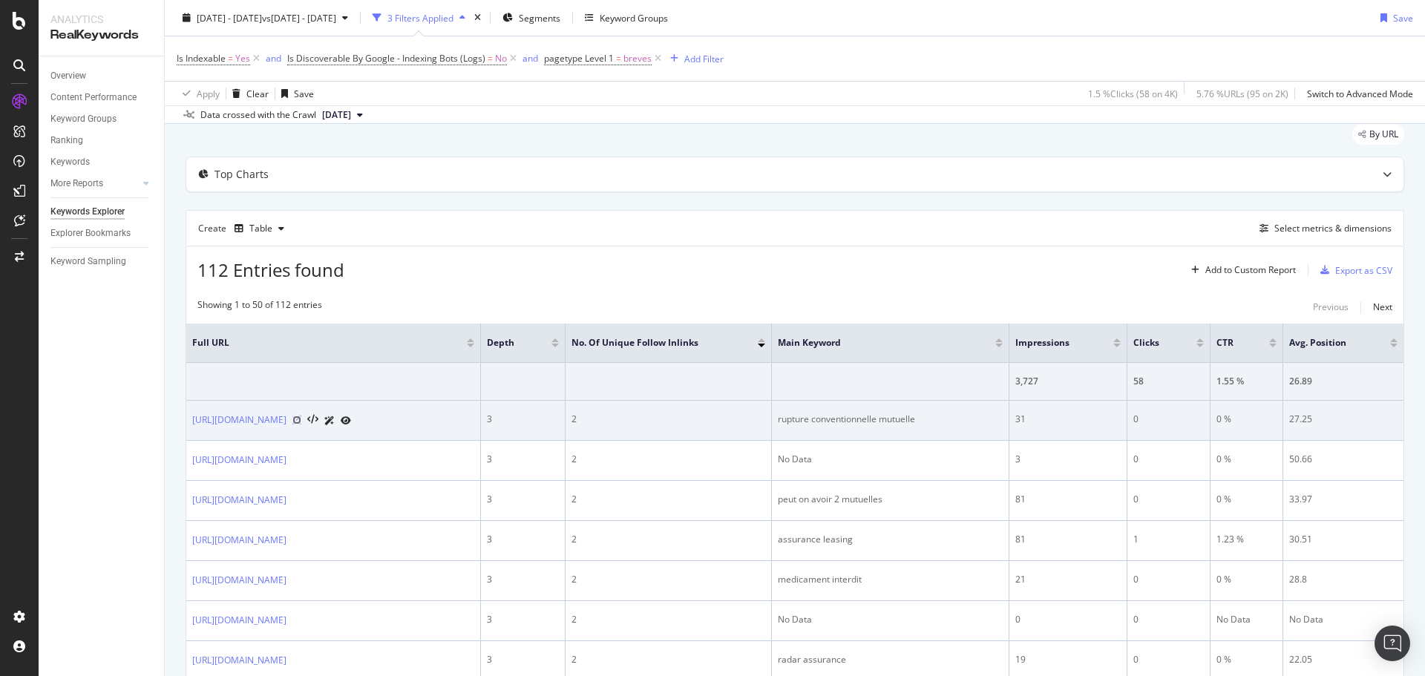
click at [301, 419] on icon at bounding box center [296, 420] width 9 height 9
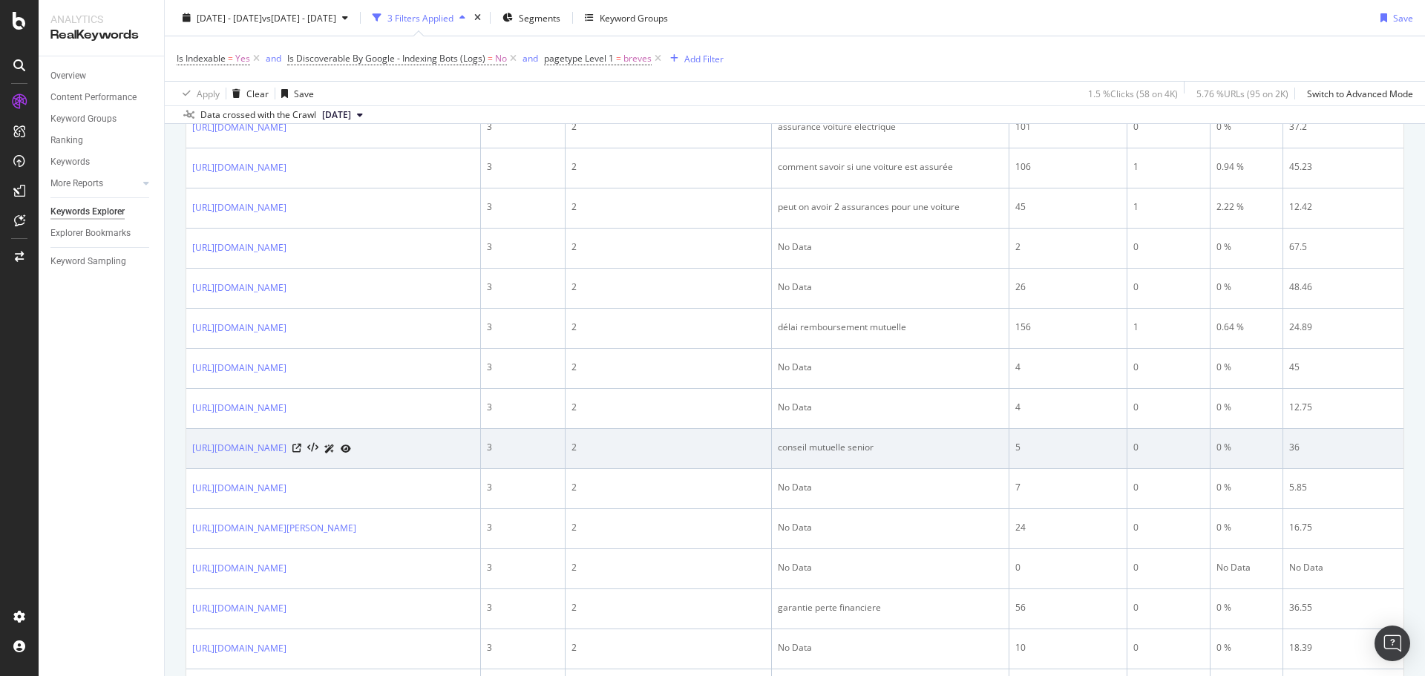
scroll to position [1067, 0]
click at [933, 448] on div "conseil mutuelle senior" at bounding box center [890, 441] width 225 height 13
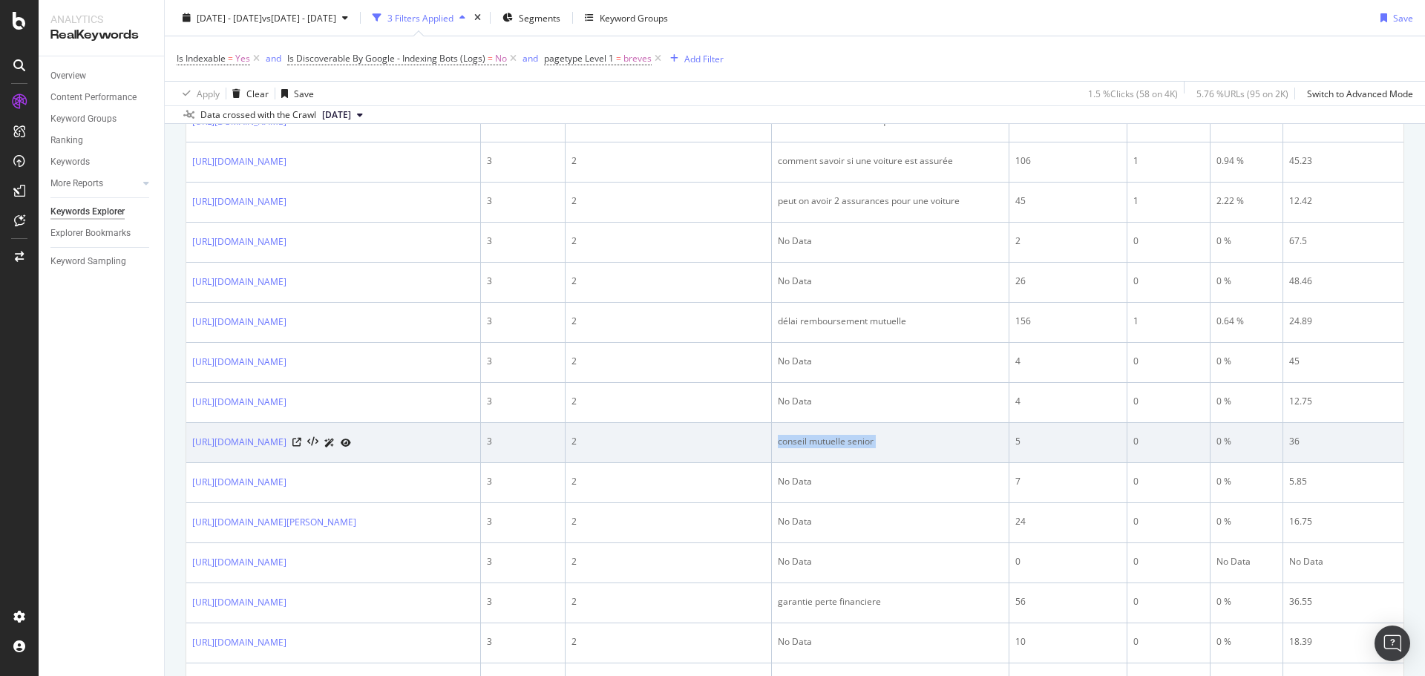
copy div "conseil mutuelle senior"
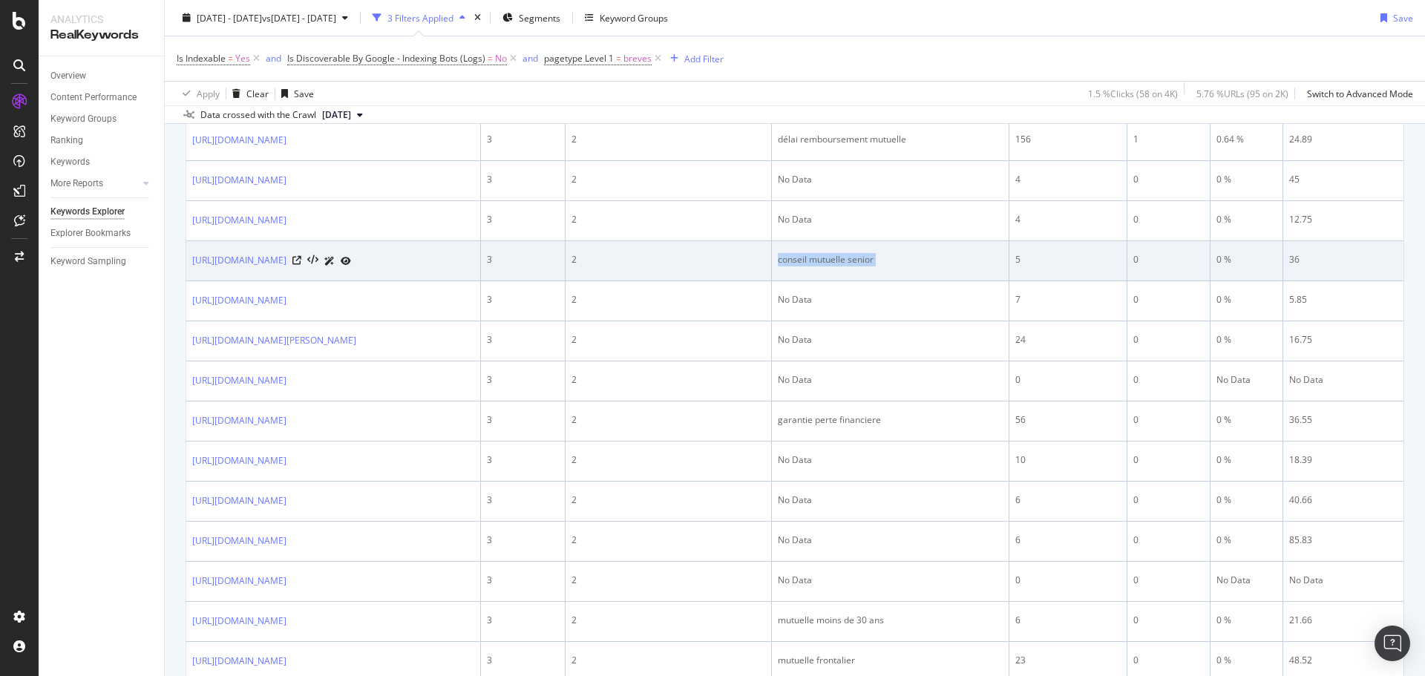
scroll to position [1251, 0]
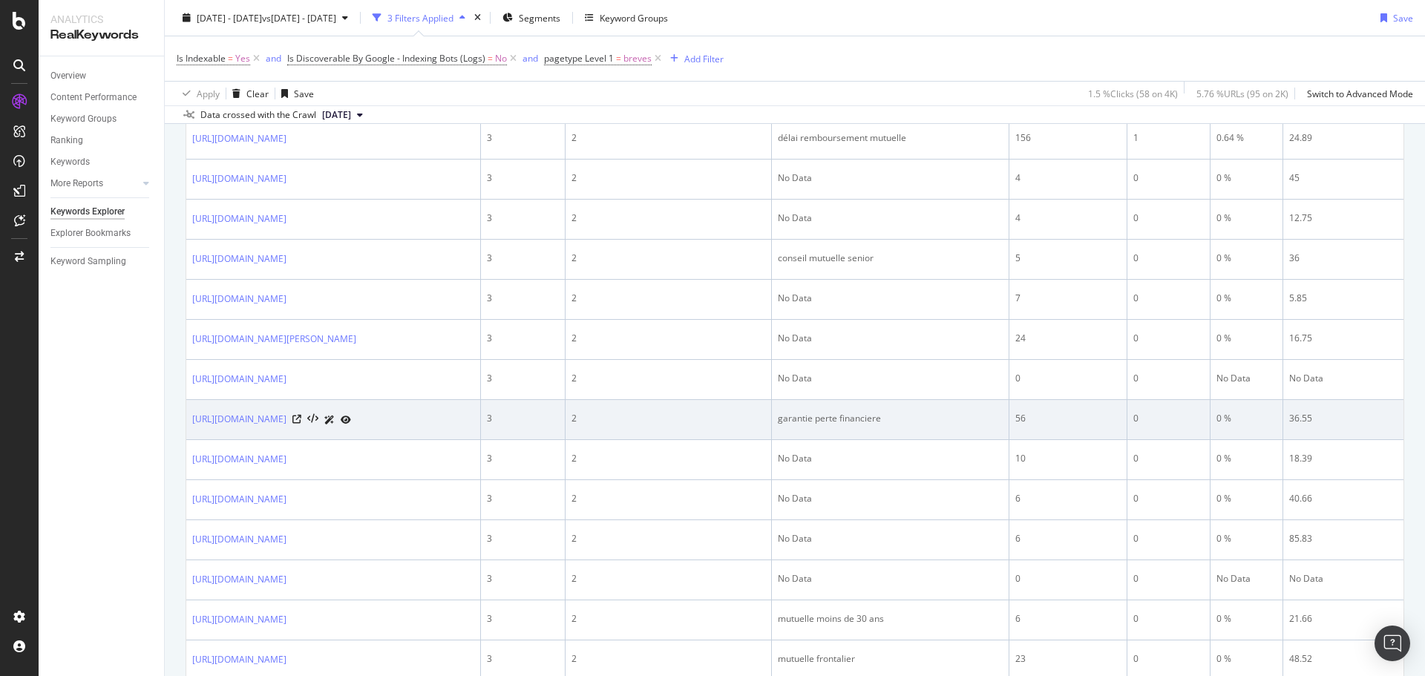
click at [929, 425] on div "garantie perte financiere" at bounding box center [890, 418] width 225 height 13
copy div "garantie perte financiere"
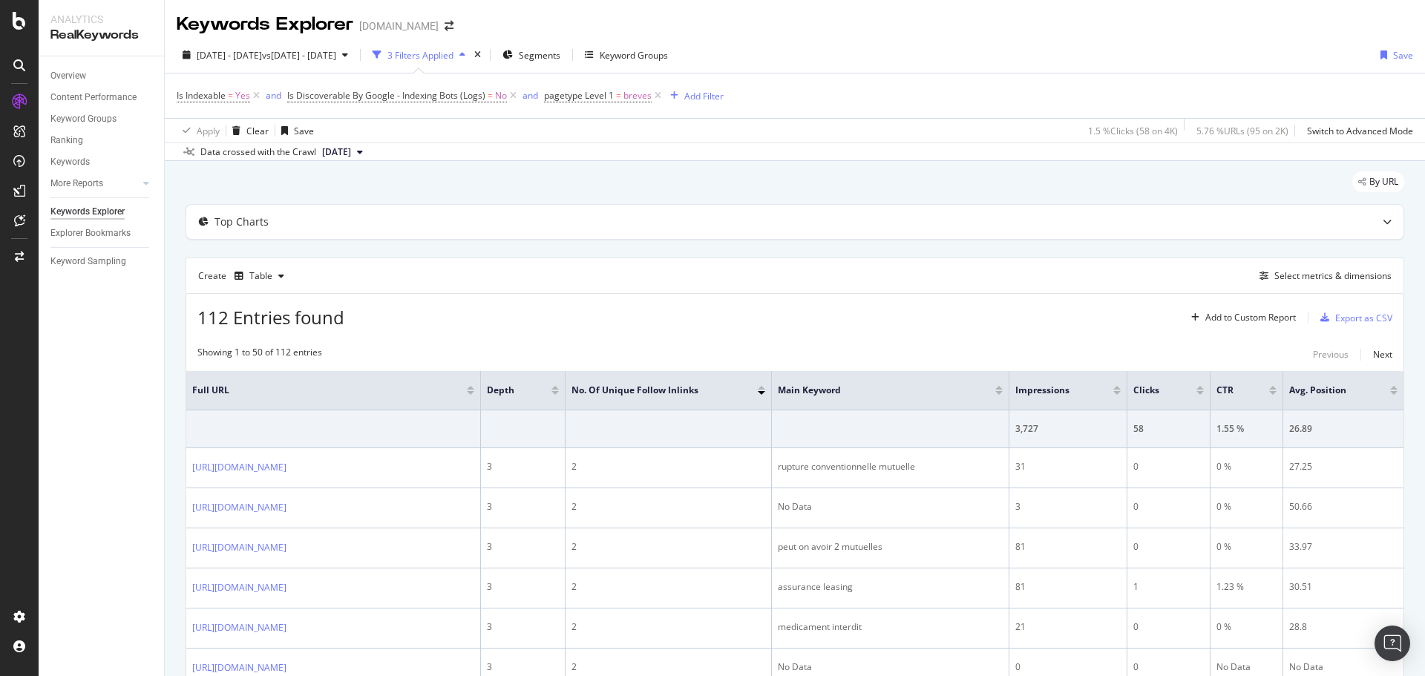
scroll to position [59, 0]
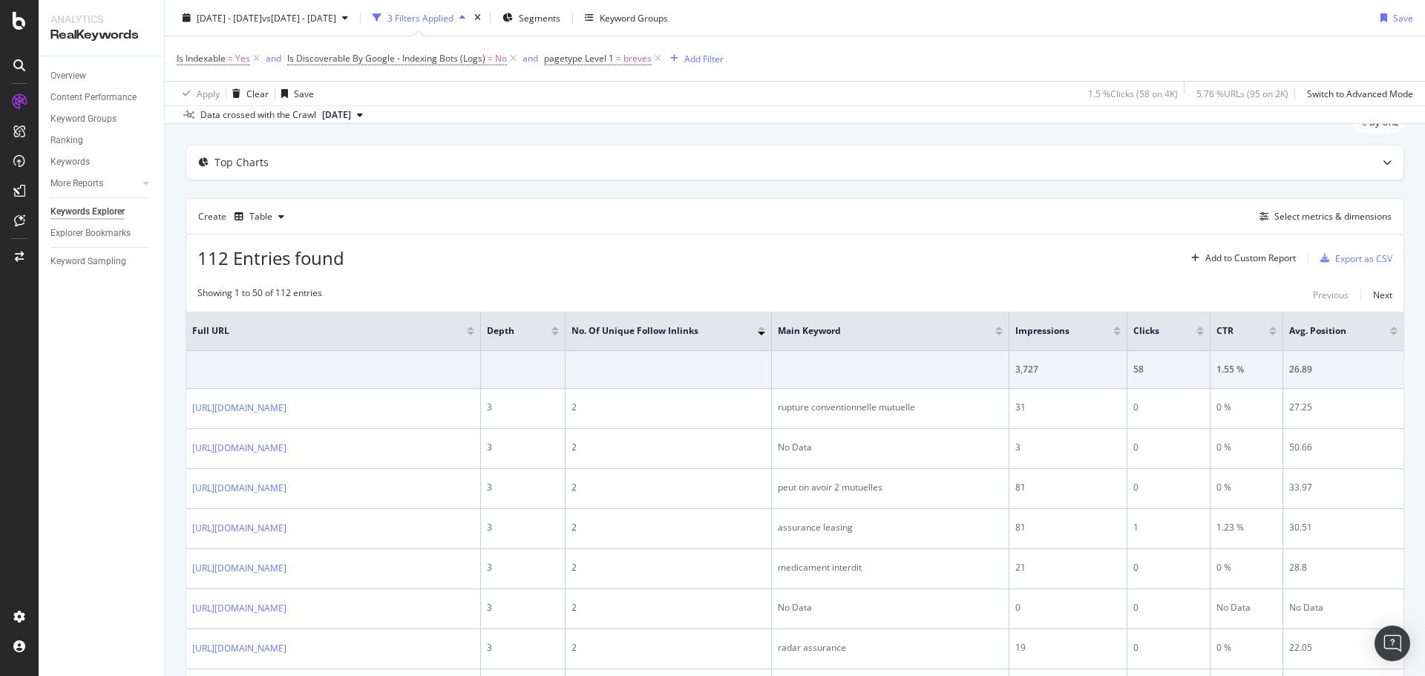
click at [994, 289] on div "Showing 1 to 50 of 112 entries Previous Next" at bounding box center [794, 295] width 1217 height 18
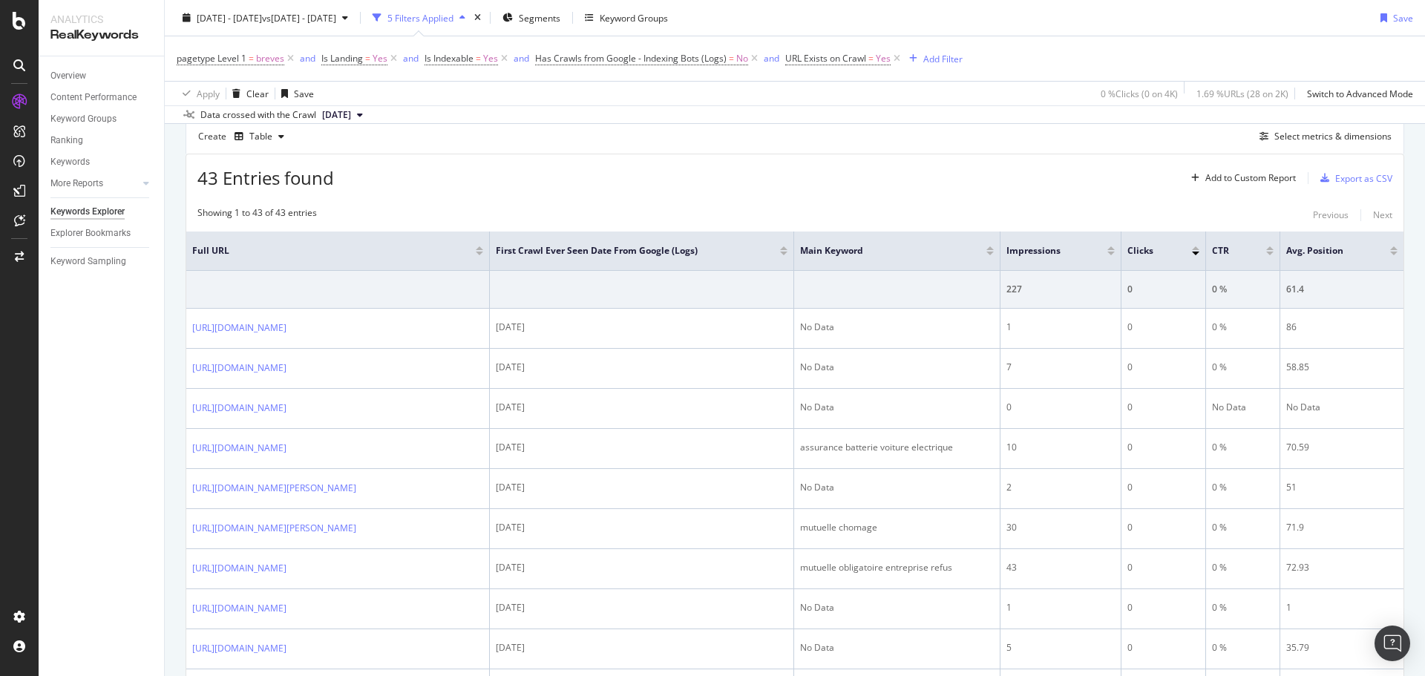
scroll to position [139, 0]
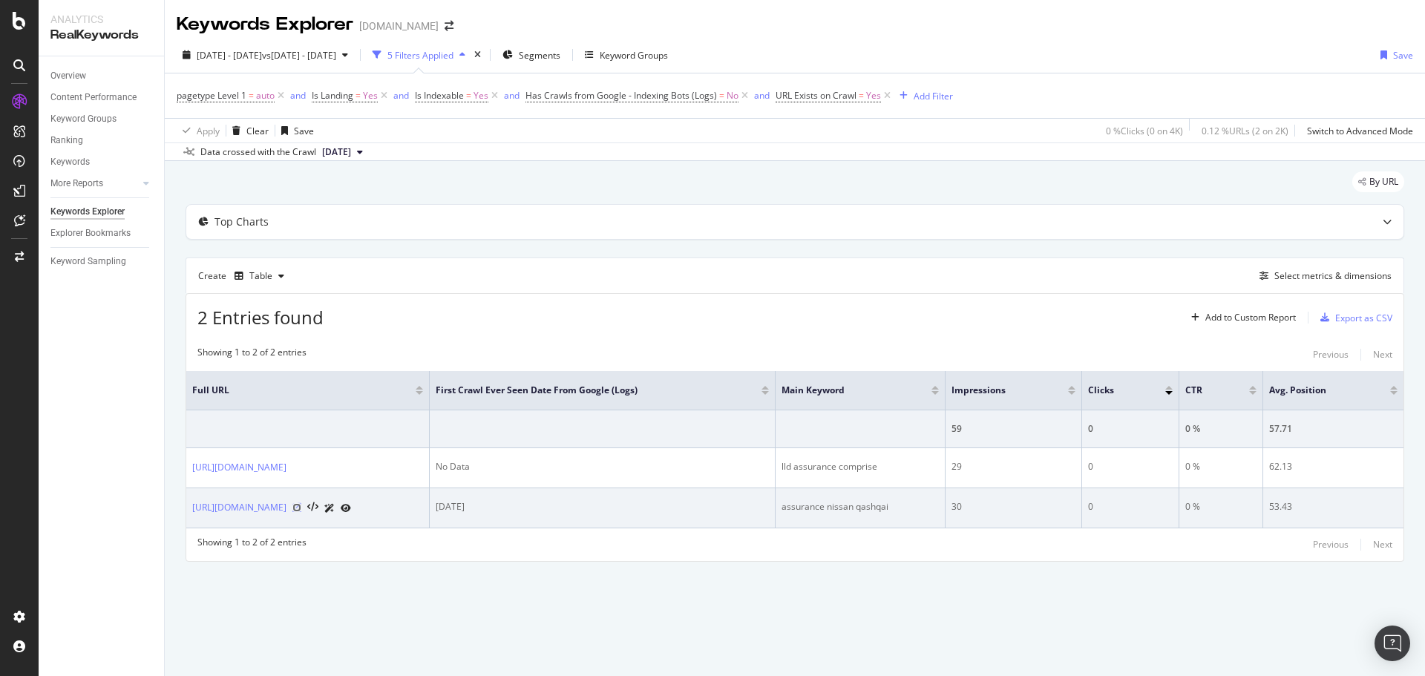
click at [301, 508] on icon at bounding box center [296, 507] width 9 height 9
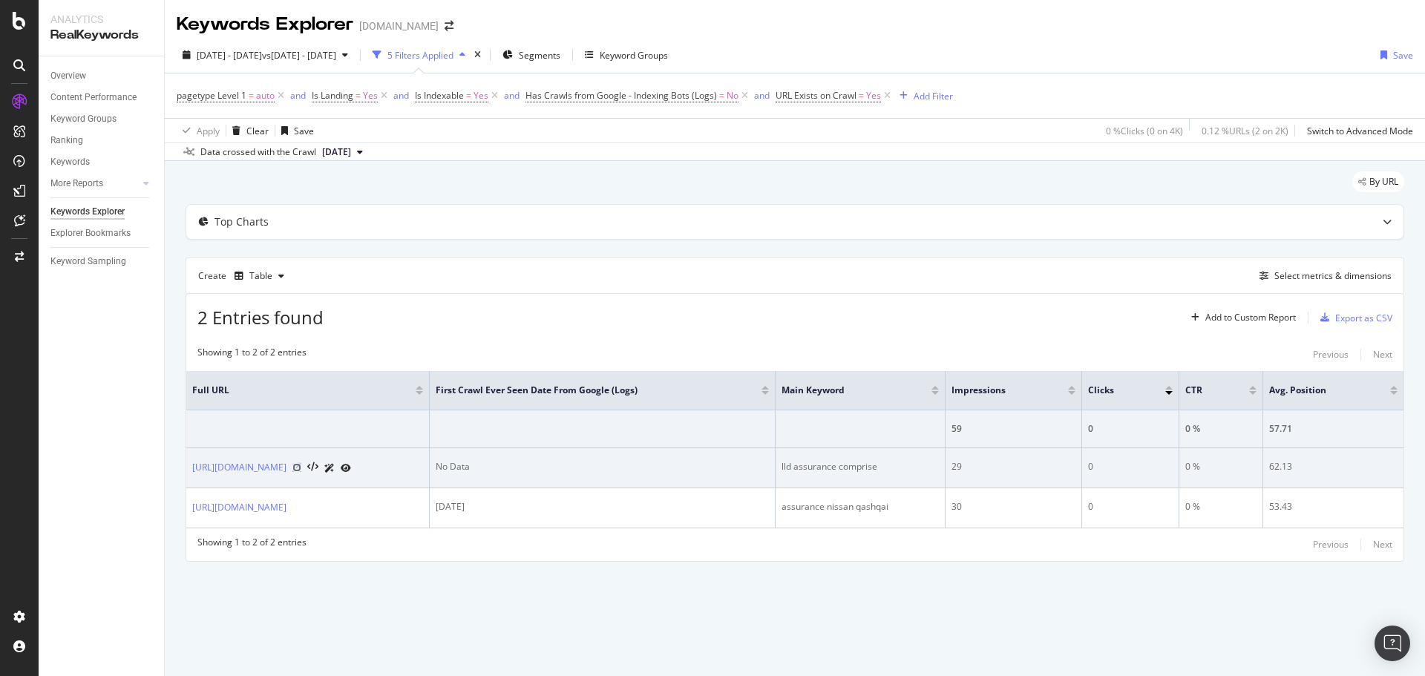
click at [301, 469] on icon at bounding box center [296, 467] width 9 height 9
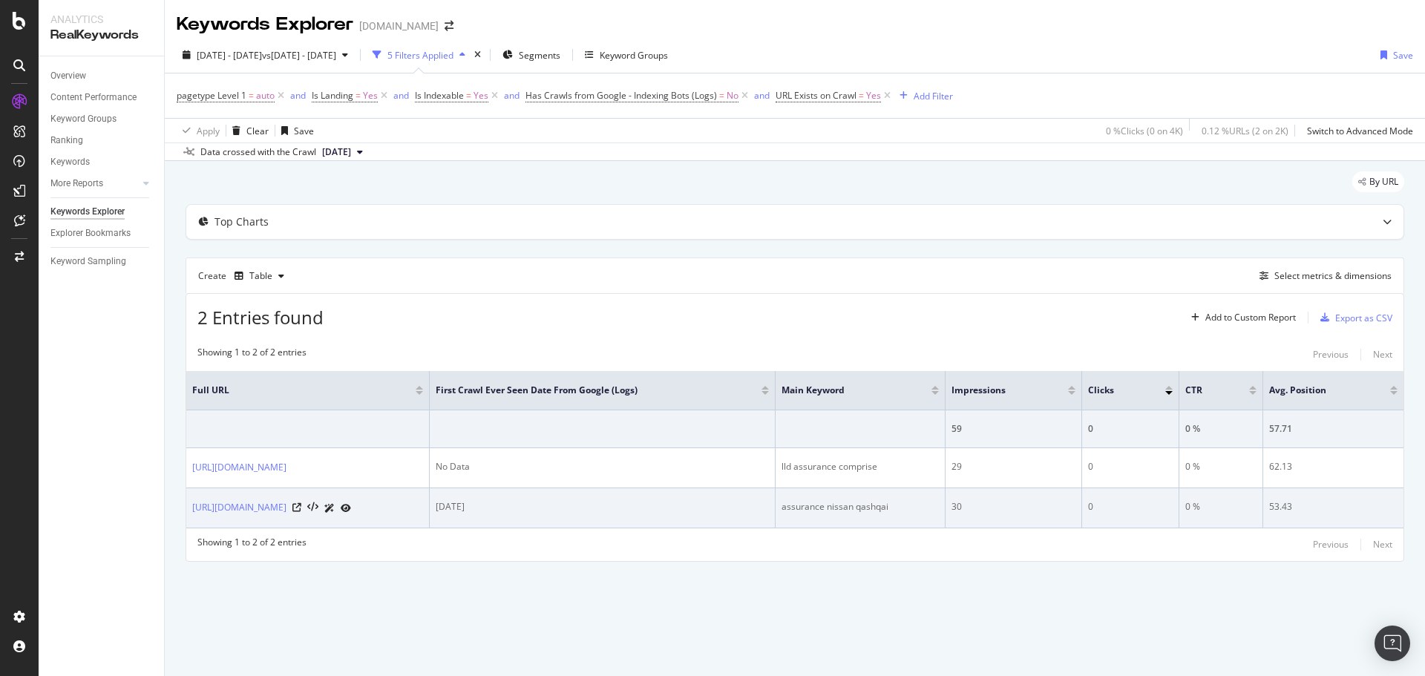
drag, startPoint x: 188, startPoint y: 503, endPoint x: 405, endPoint y: 501, distance: 217.5
click at [405, 501] on td "[URL][DOMAIN_NAME]" at bounding box center [307, 508] width 243 height 40
copy link "https://www.lelynx.fr/assurance-auto/vehicule/suv/"
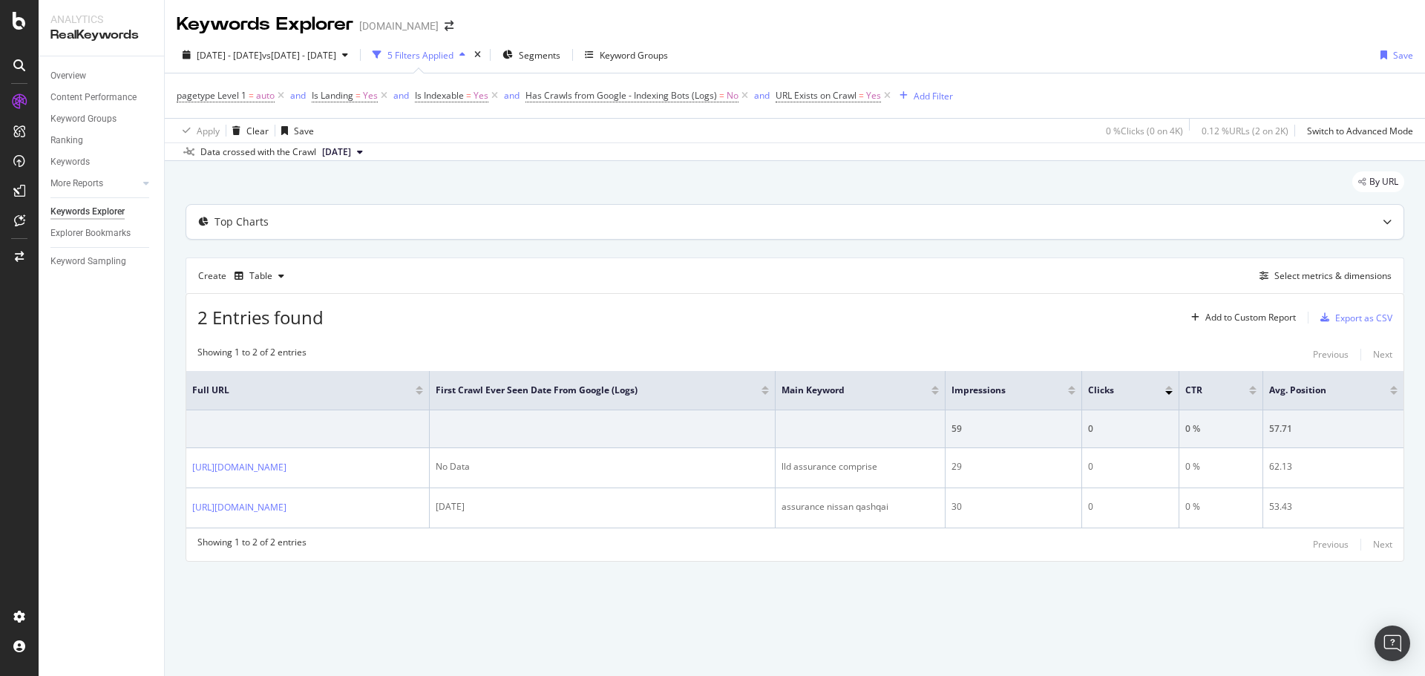
copy link "https://www.lelynx.fr/assurance-auto/vehicule/suv/"
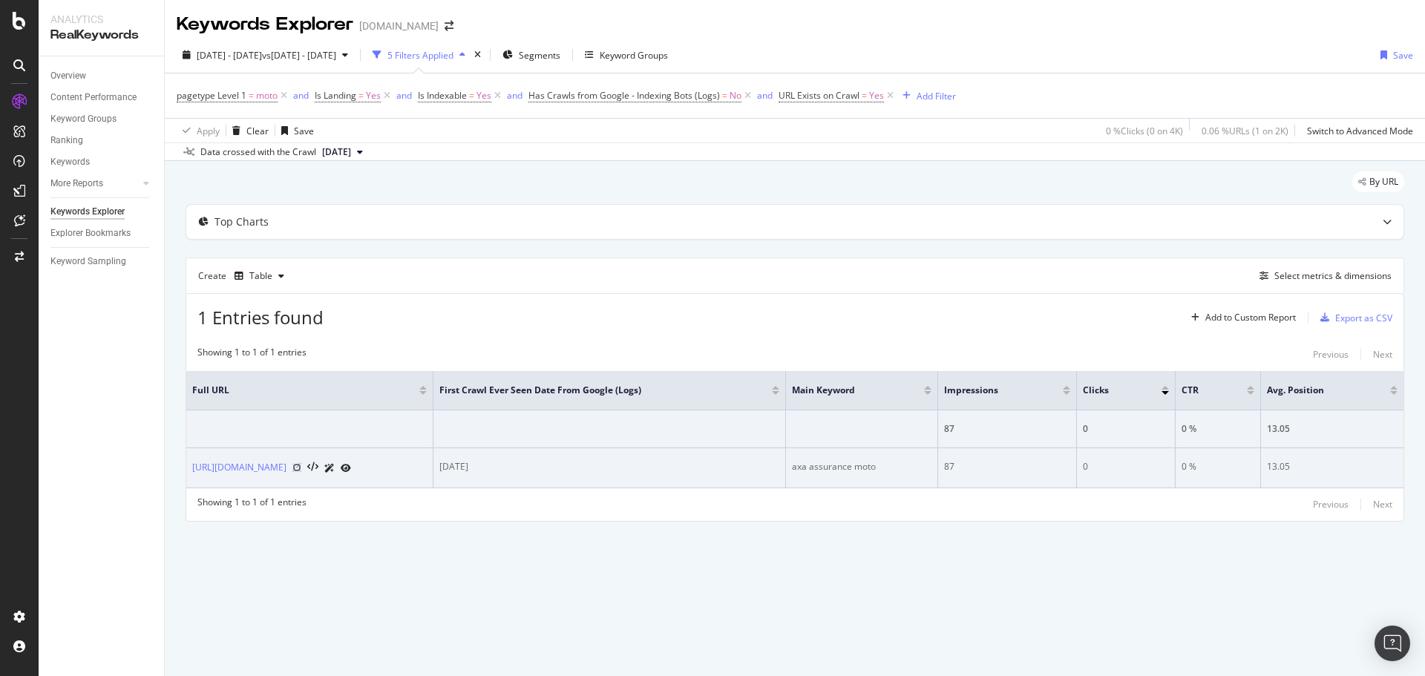
click at [301, 466] on icon at bounding box center [296, 467] width 9 height 9
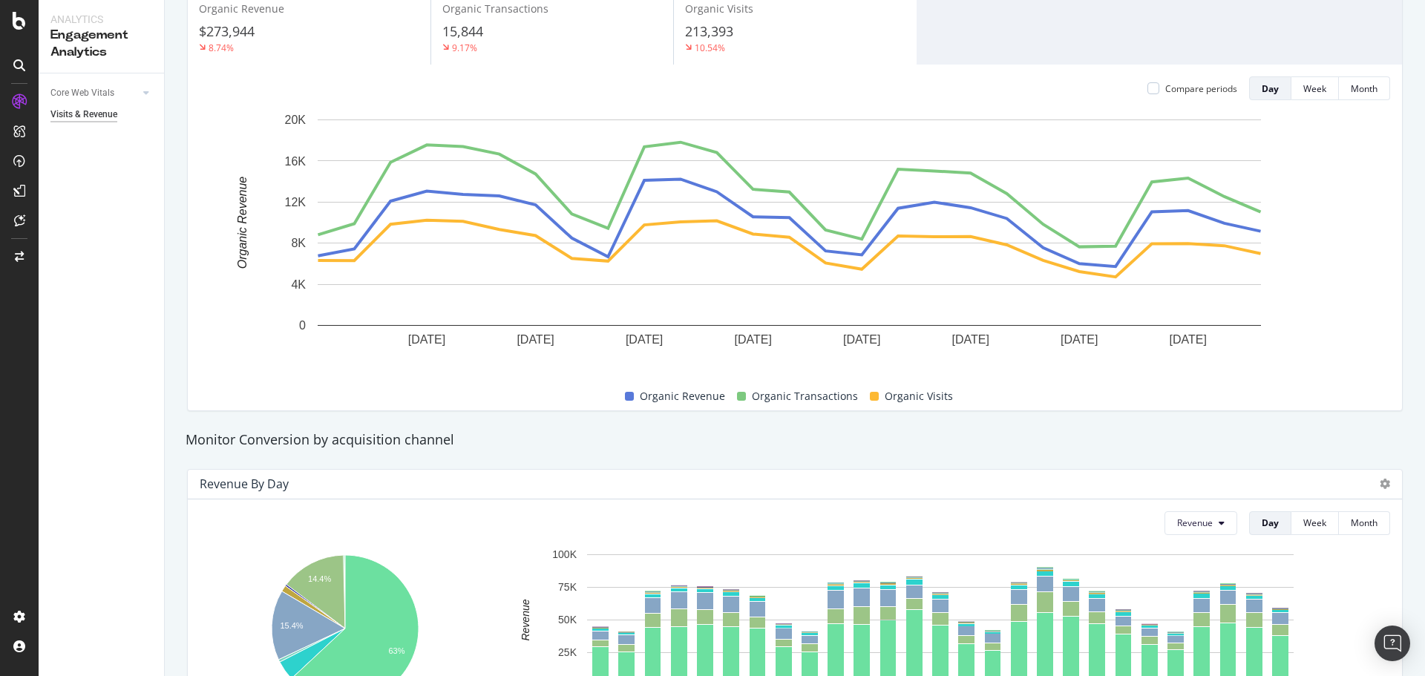
scroll to position [169, 0]
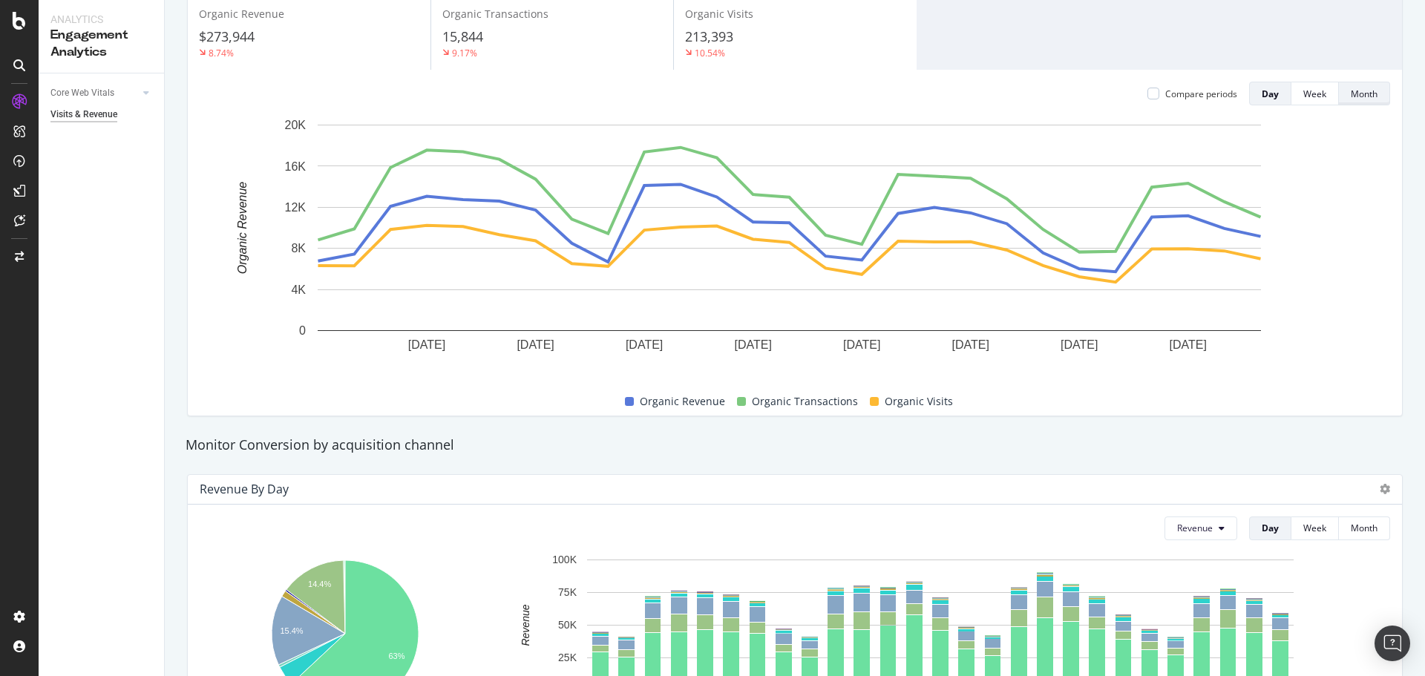
click at [1351, 99] on div "Month" at bounding box center [1364, 94] width 27 height 13
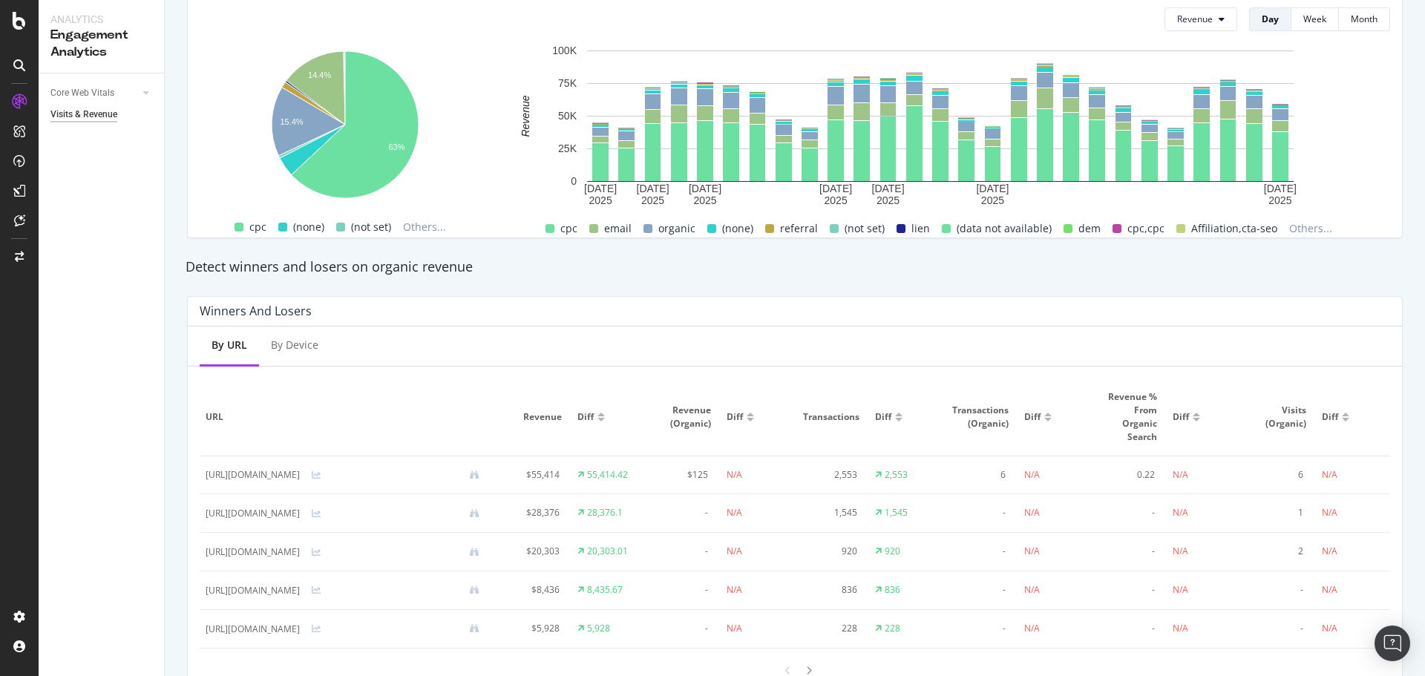
scroll to position [700, 0]
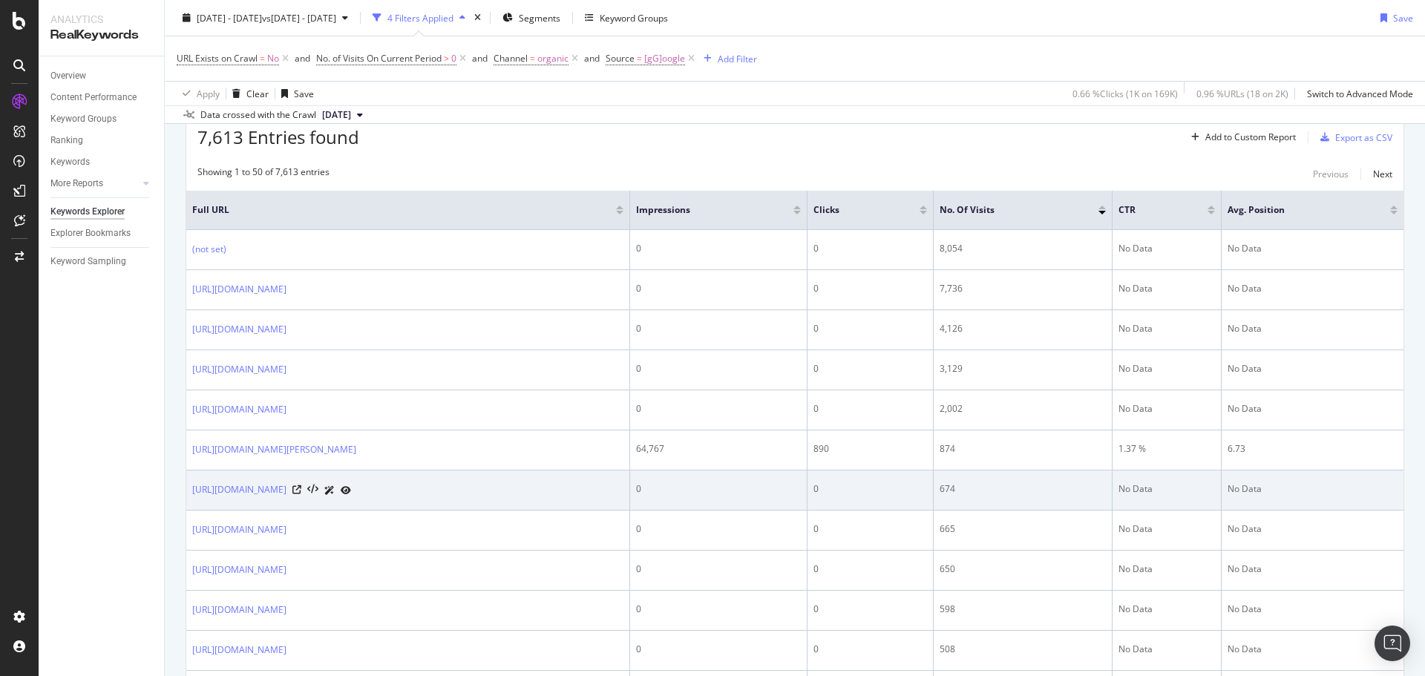
scroll to position [177, 0]
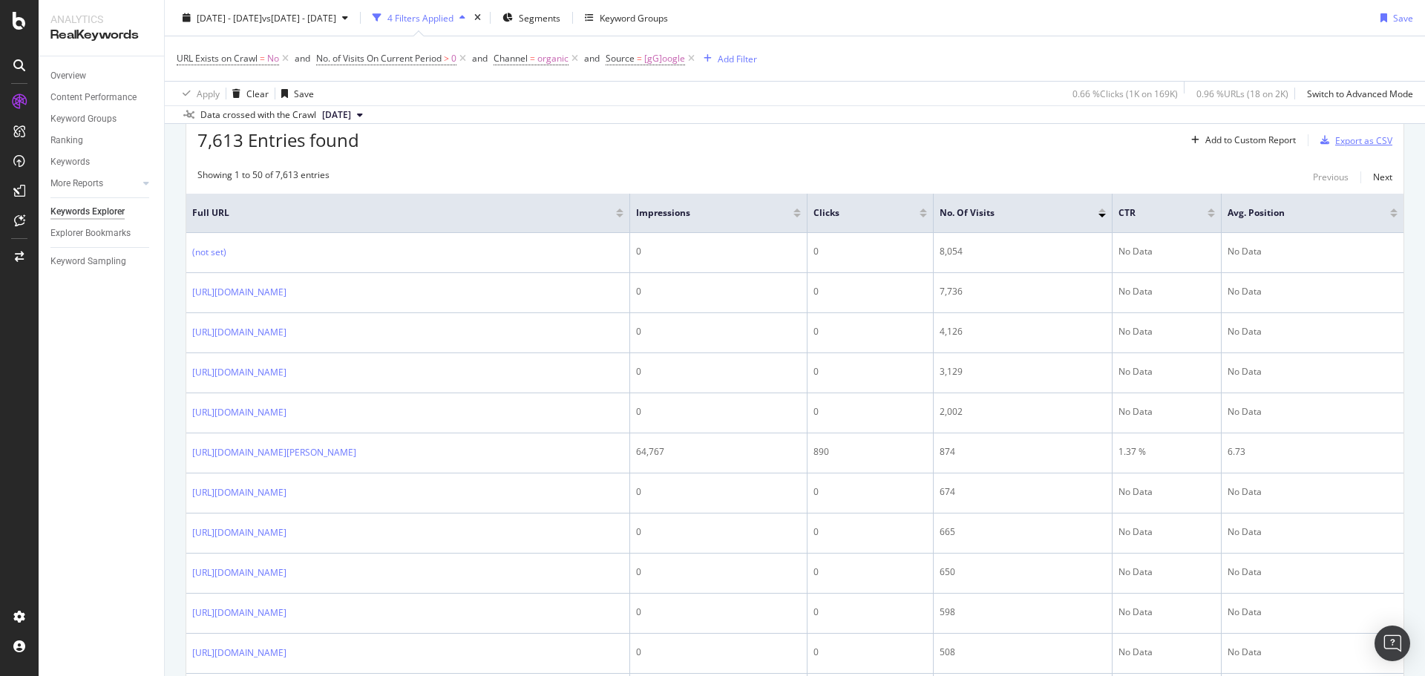
click at [1371, 143] on div "Export as CSV" at bounding box center [1363, 140] width 57 height 13
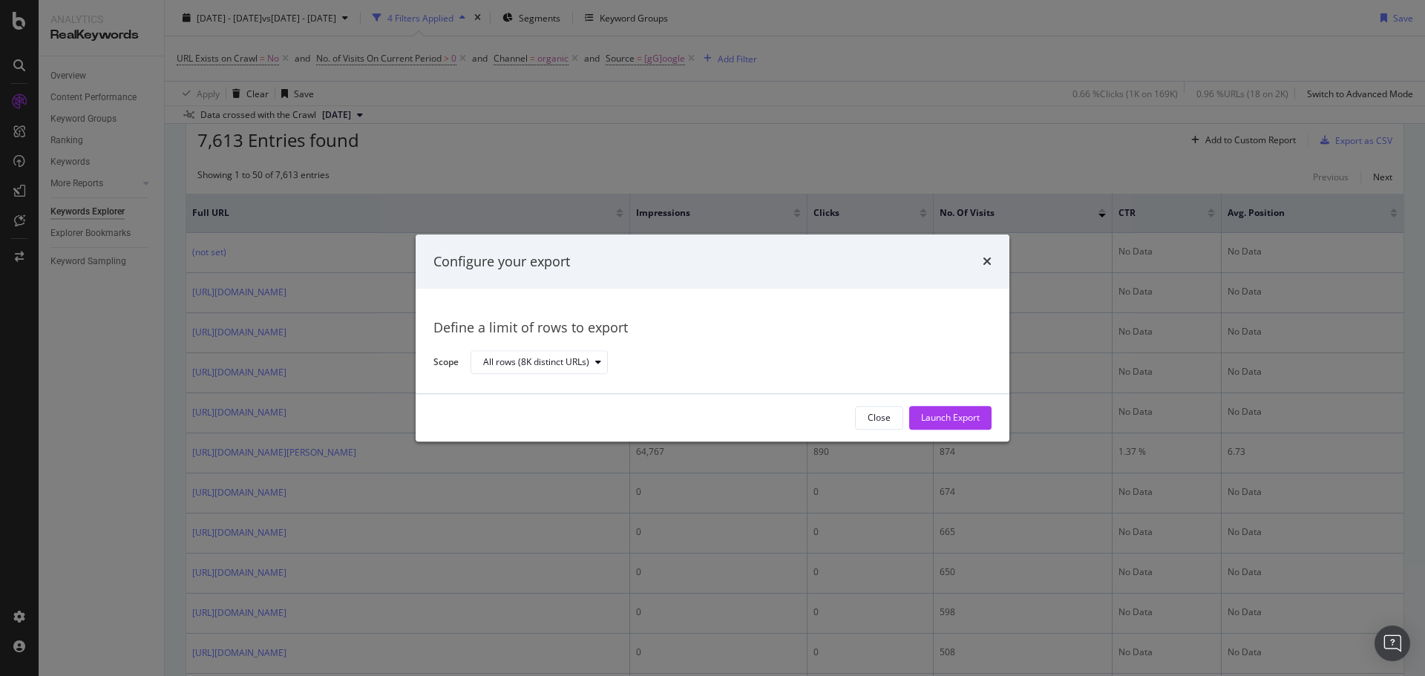
click at [993, 256] on div "Configure your export" at bounding box center [713, 262] width 594 height 55
click at [987, 258] on icon "times" at bounding box center [987, 262] width 9 height 12
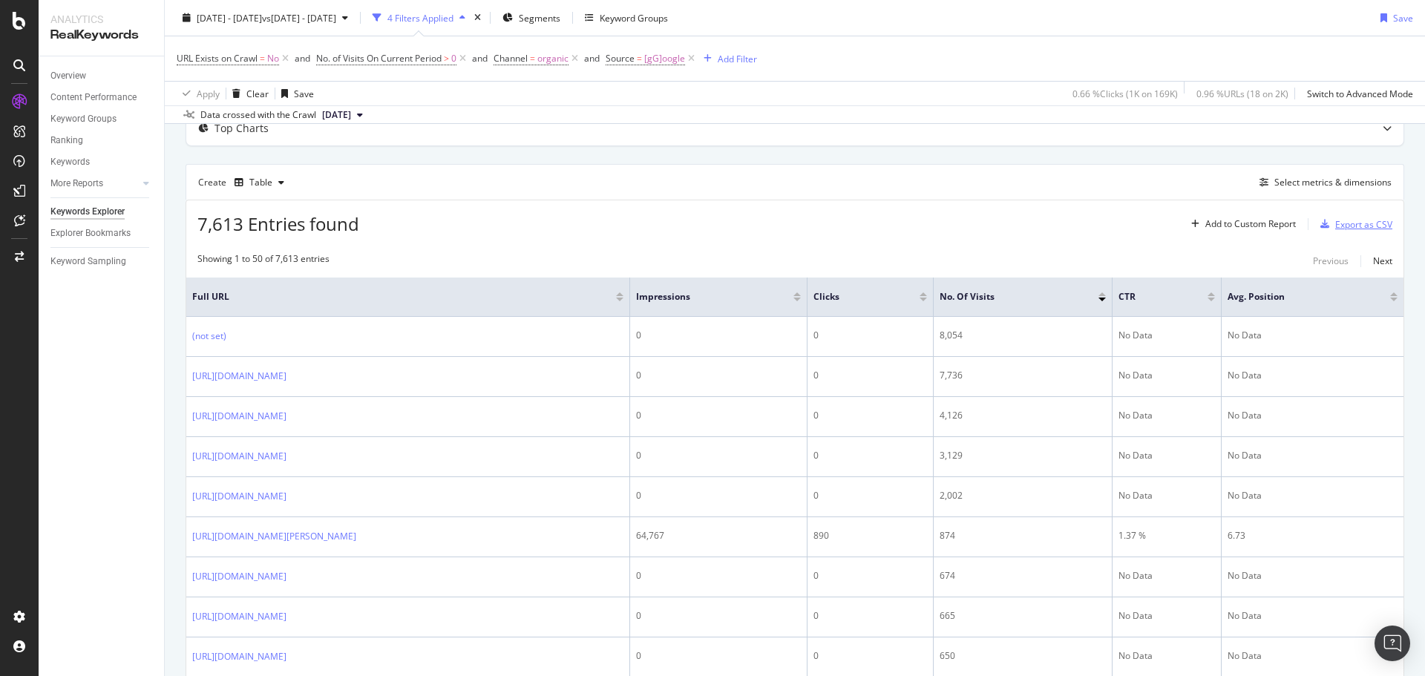
scroll to position [129, 0]
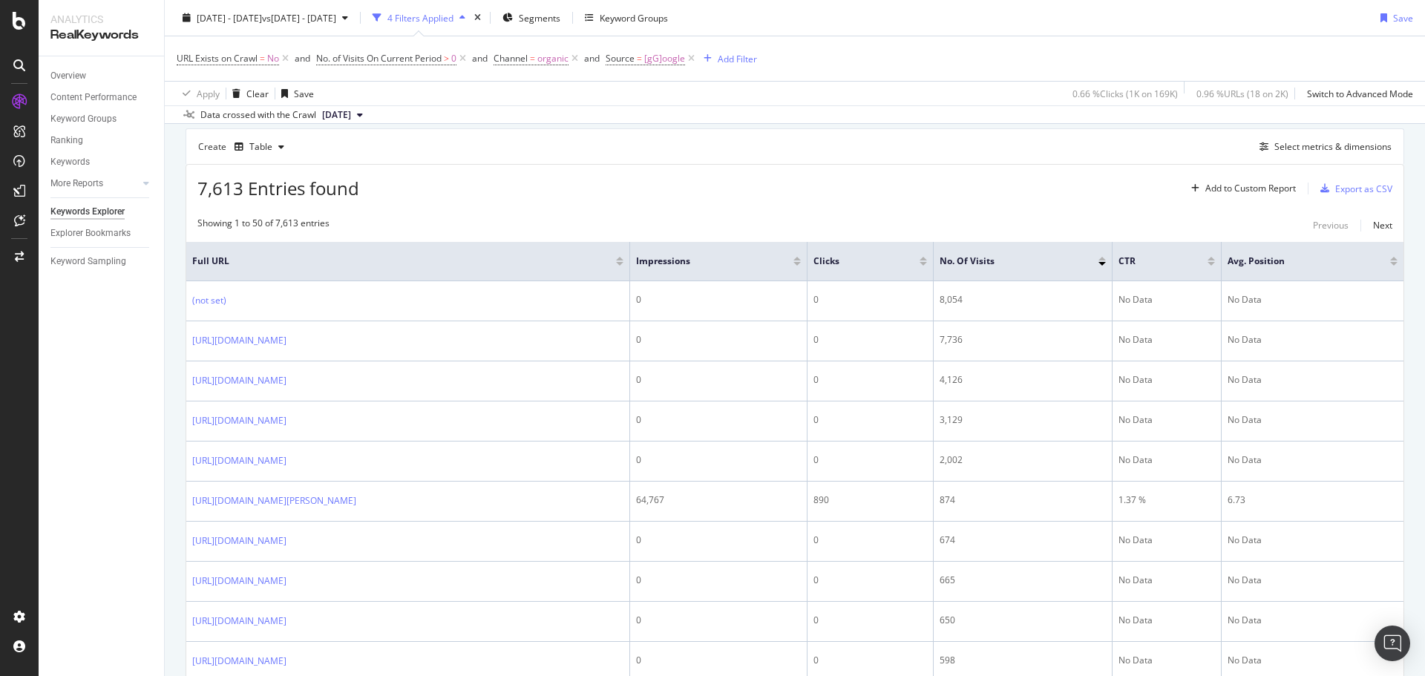
click at [348, 186] on span "7,613 Entries found" at bounding box center [278, 188] width 162 height 24
click at [376, 178] on div "7,613 Entries found Add to Custom Report Export as CSV" at bounding box center [794, 183] width 1217 height 36
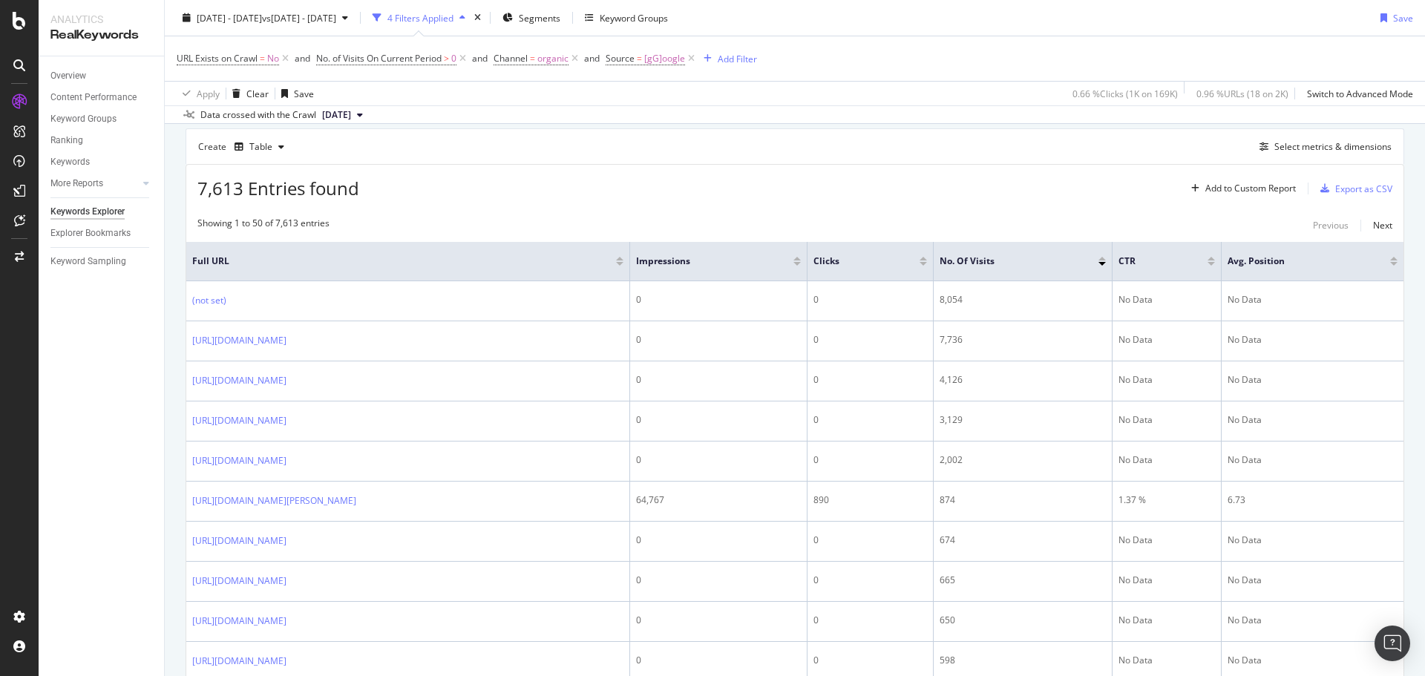
click at [376, 178] on div "7,613 Entries found Add to Custom Report Export as CSV" at bounding box center [794, 183] width 1217 height 36
click at [335, 188] on span "7,613 Entries found" at bounding box center [278, 188] width 162 height 24
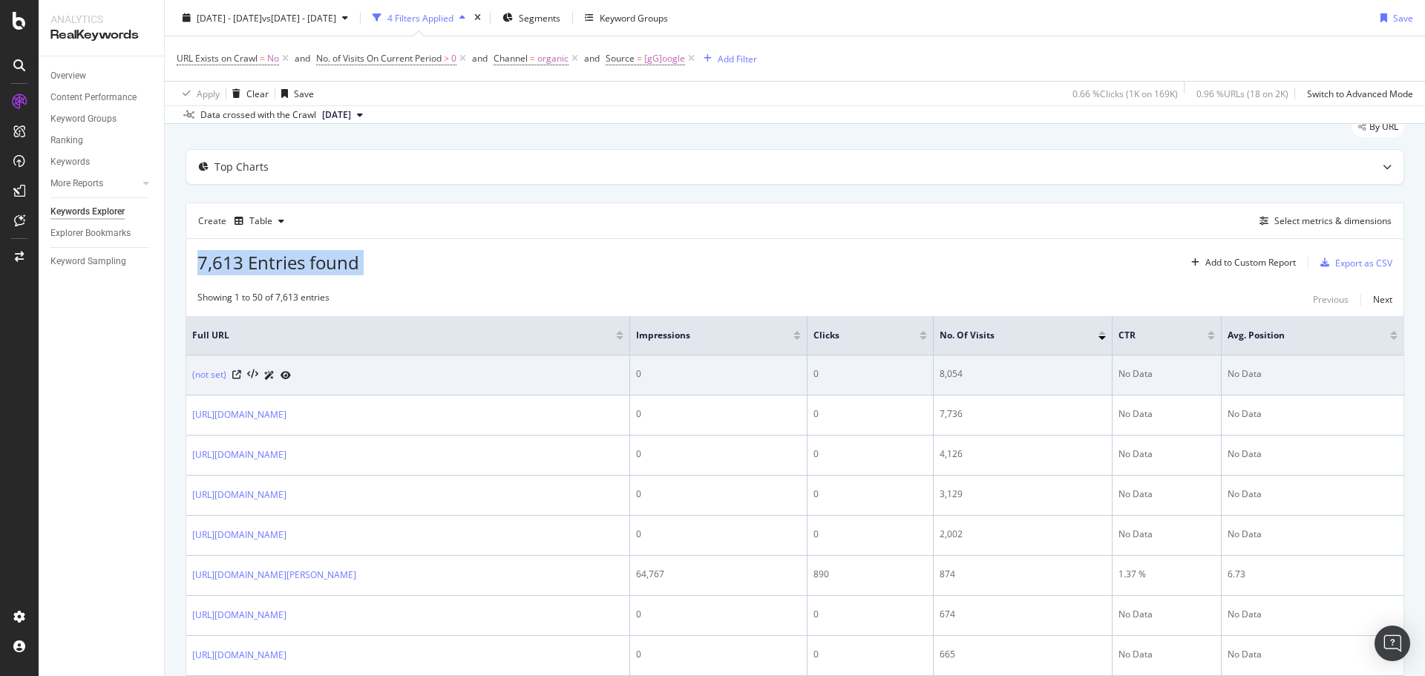
scroll to position [51, 0]
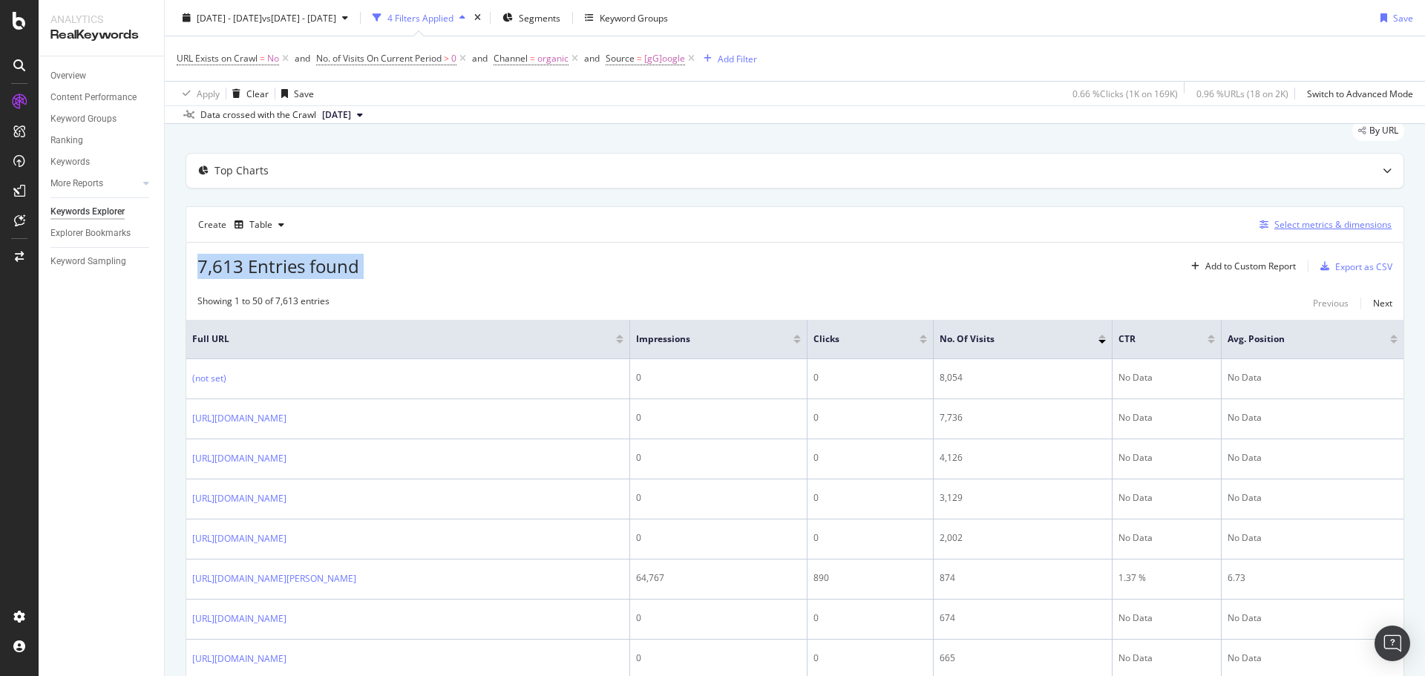
click at [1298, 225] on div "Select metrics & dimensions" at bounding box center [1332, 224] width 117 height 13
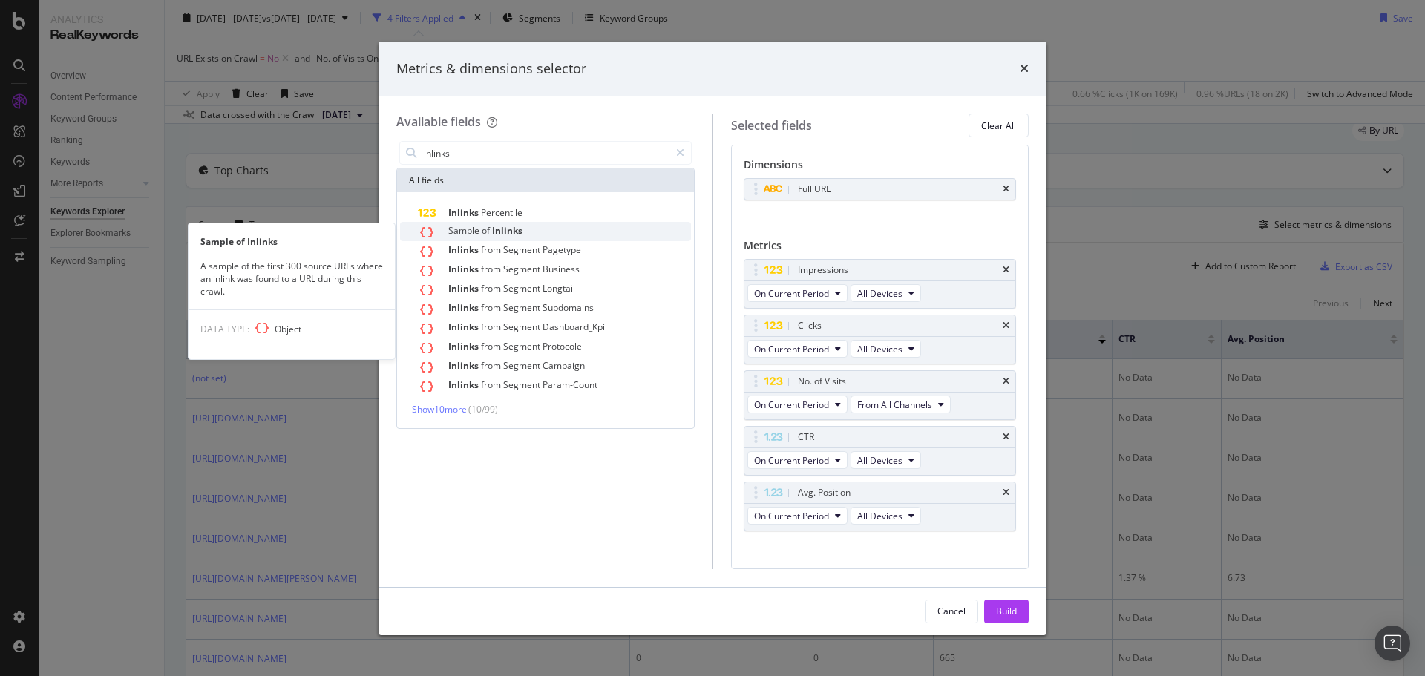
type input "inlinks"
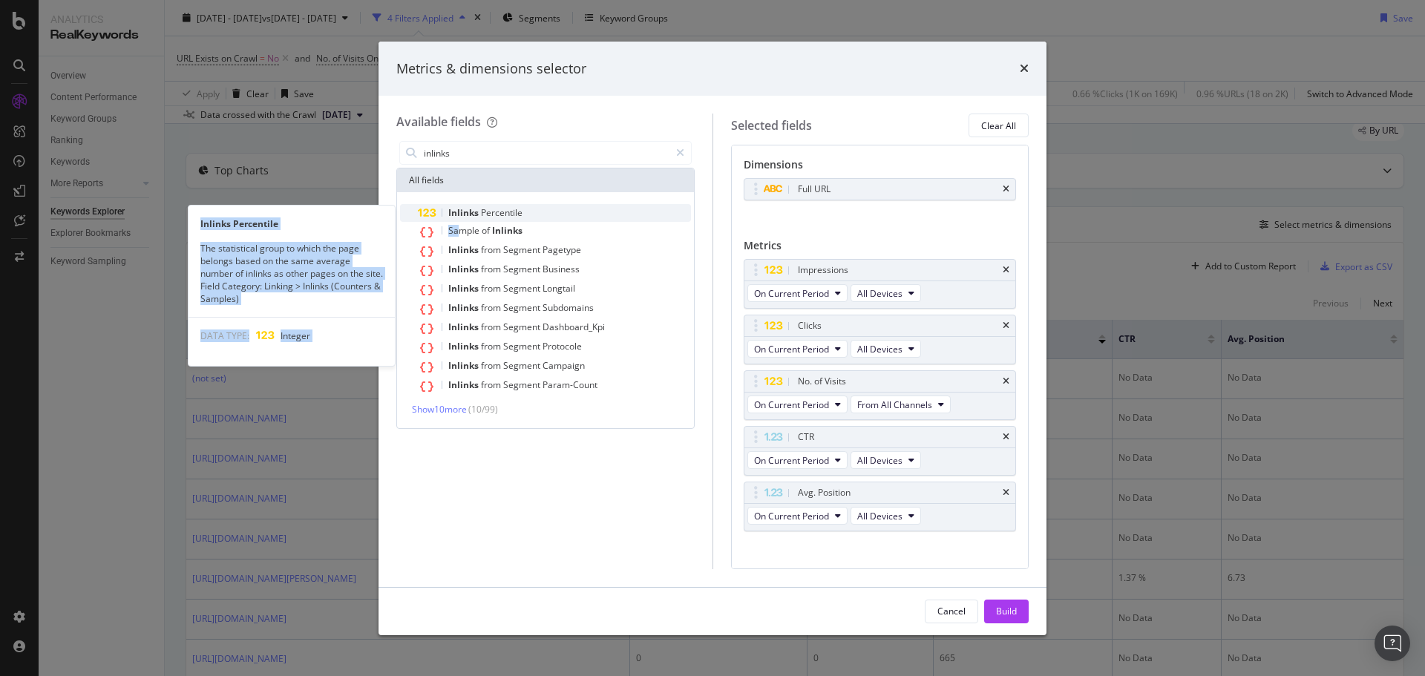
drag, startPoint x: 462, startPoint y: 229, endPoint x: 560, endPoint y: 221, distance: 98.3
click at [560, 221] on div "Inlinks Percentile Inlinks Percentile The statistical group to which the page b…" at bounding box center [545, 299] width 291 height 191
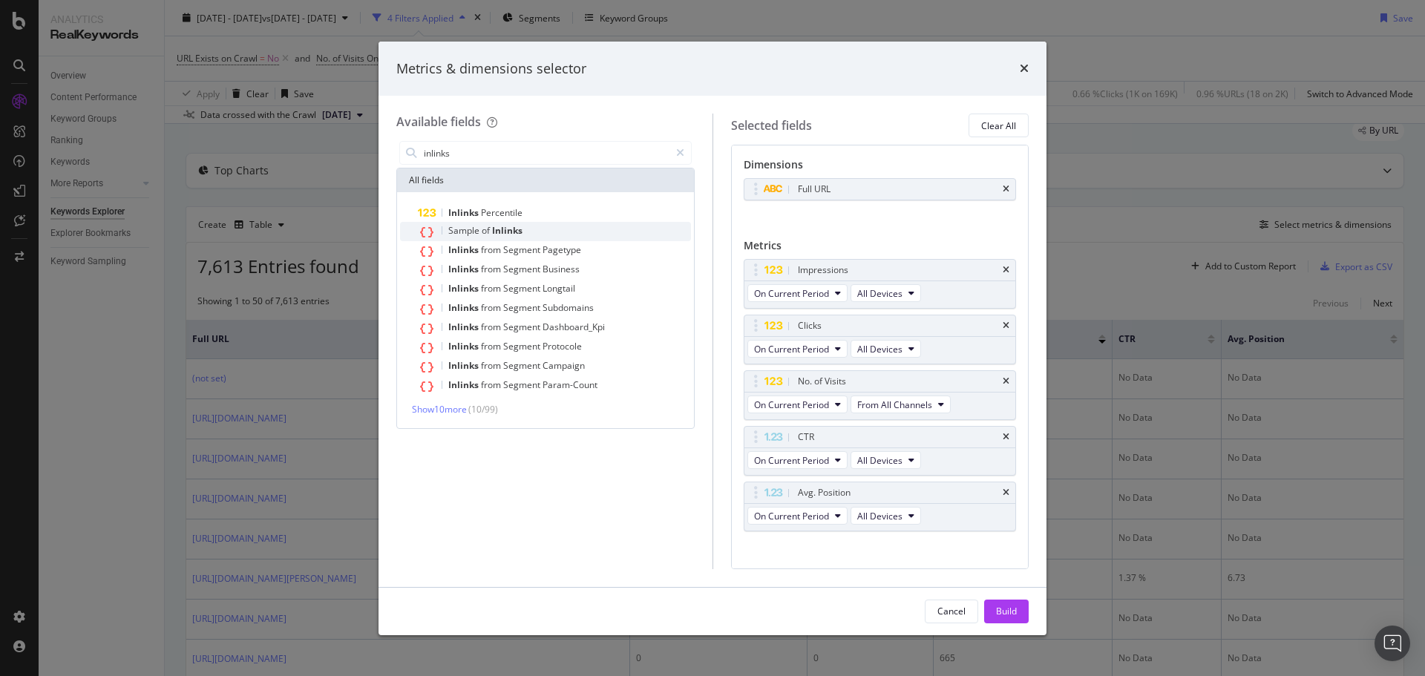
click at [492, 226] on span "Inlinks" at bounding box center [507, 230] width 30 height 13
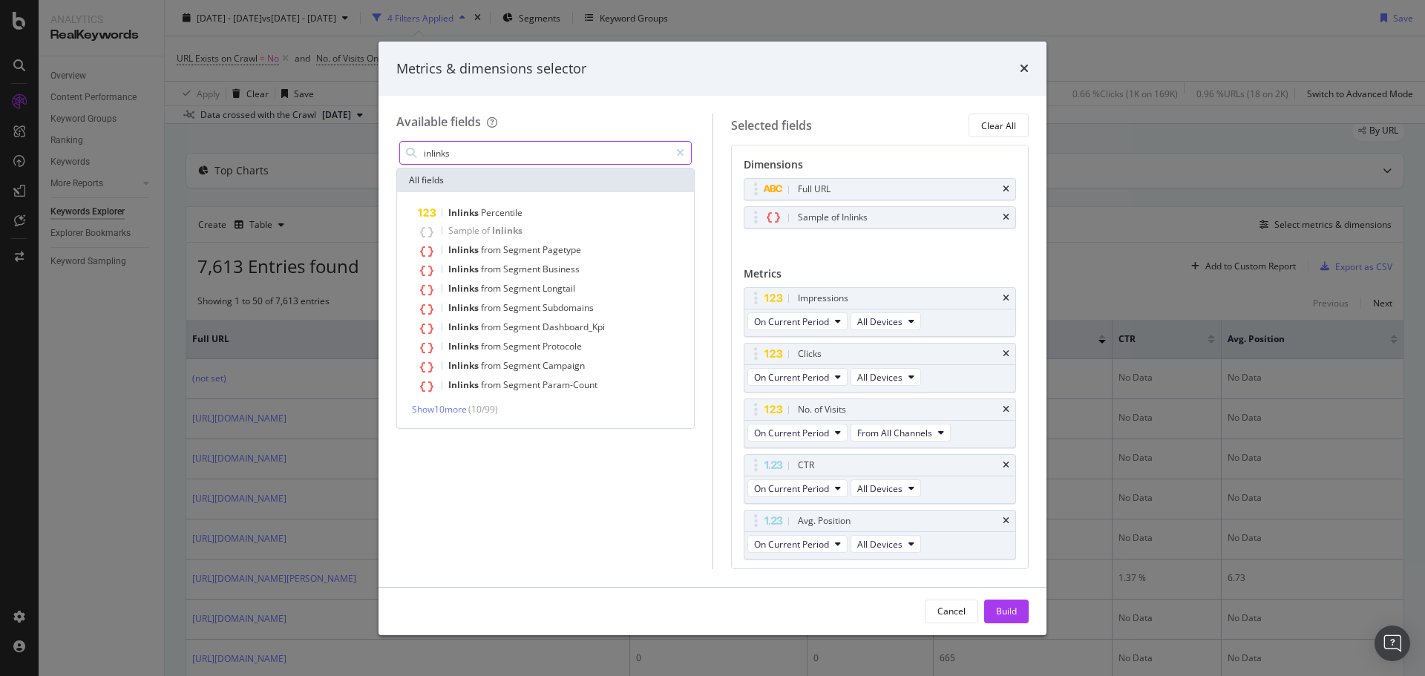
click at [476, 153] on input "inlinks" at bounding box center [545, 153] width 247 height 22
type input "link"
click at [442, 398] on span "Show 10 more" at bounding box center [439, 400] width 55 height 13
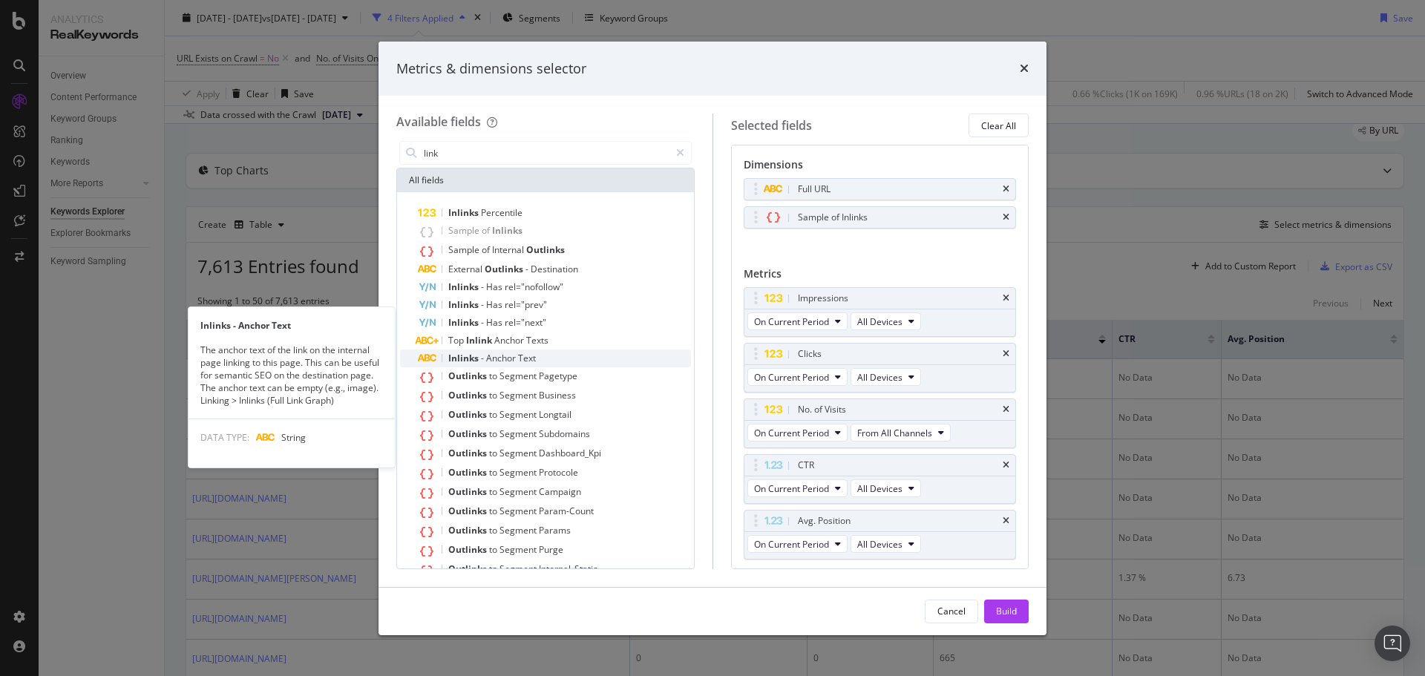
scroll to position [44, 0]
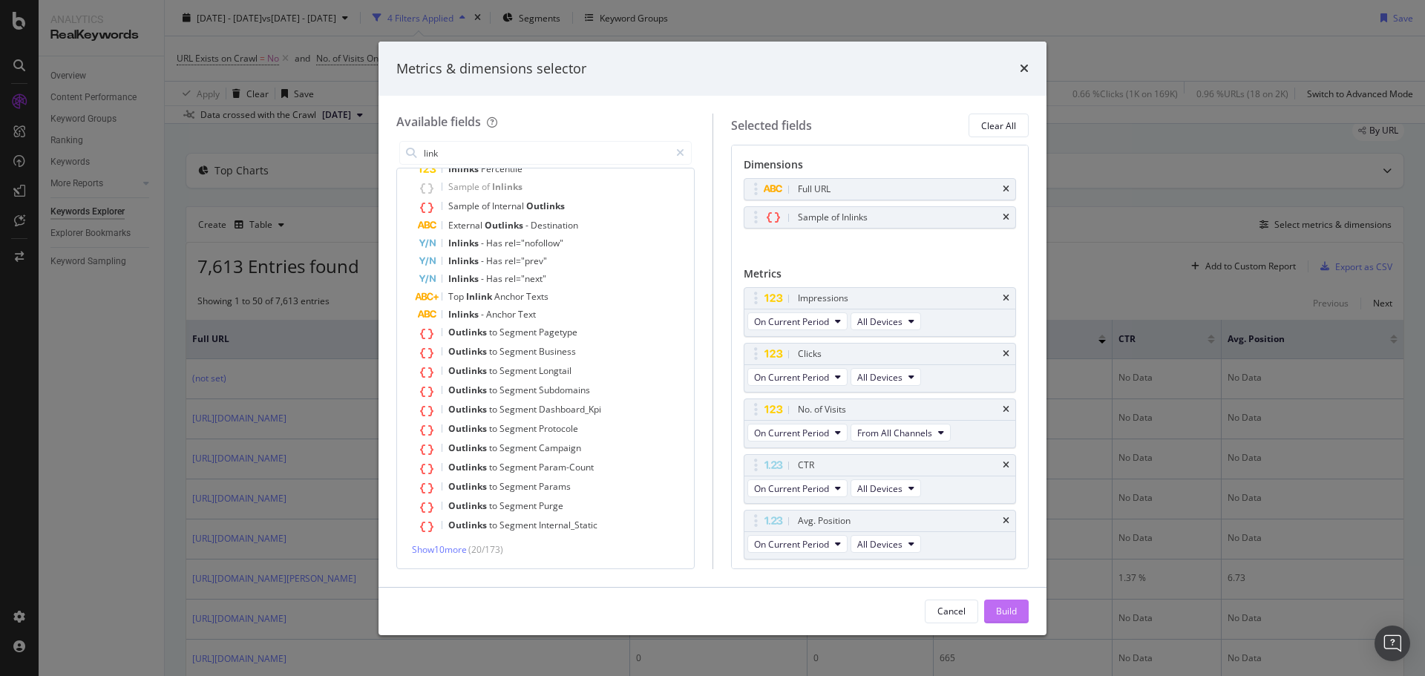
click at [1009, 606] on div "Build" at bounding box center [1006, 611] width 21 height 13
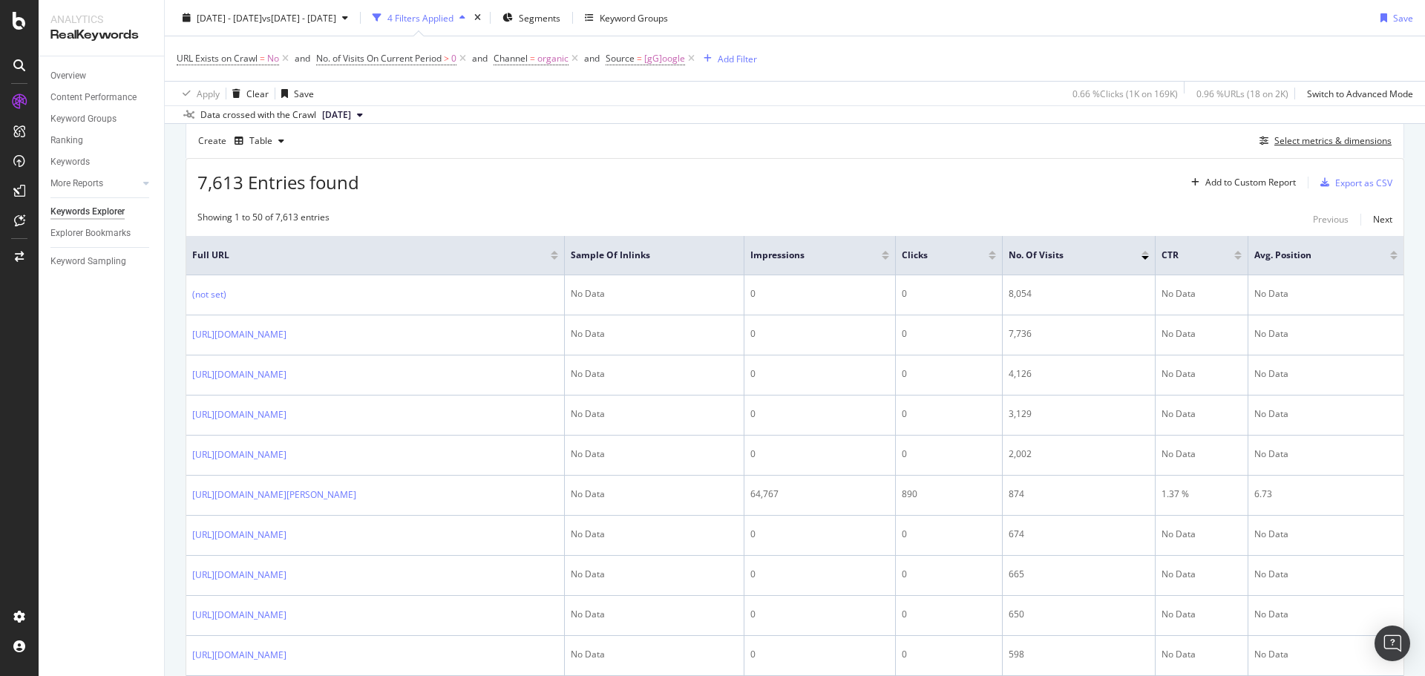
scroll to position [136, 0]
click at [715, 251] on span "Sample of Inlinks" at bounding box center [643, 254] width 145 height 13
click at [342, 185] on span "7,613 Entries found" at bounding box center [278, 181] width 162 height 24
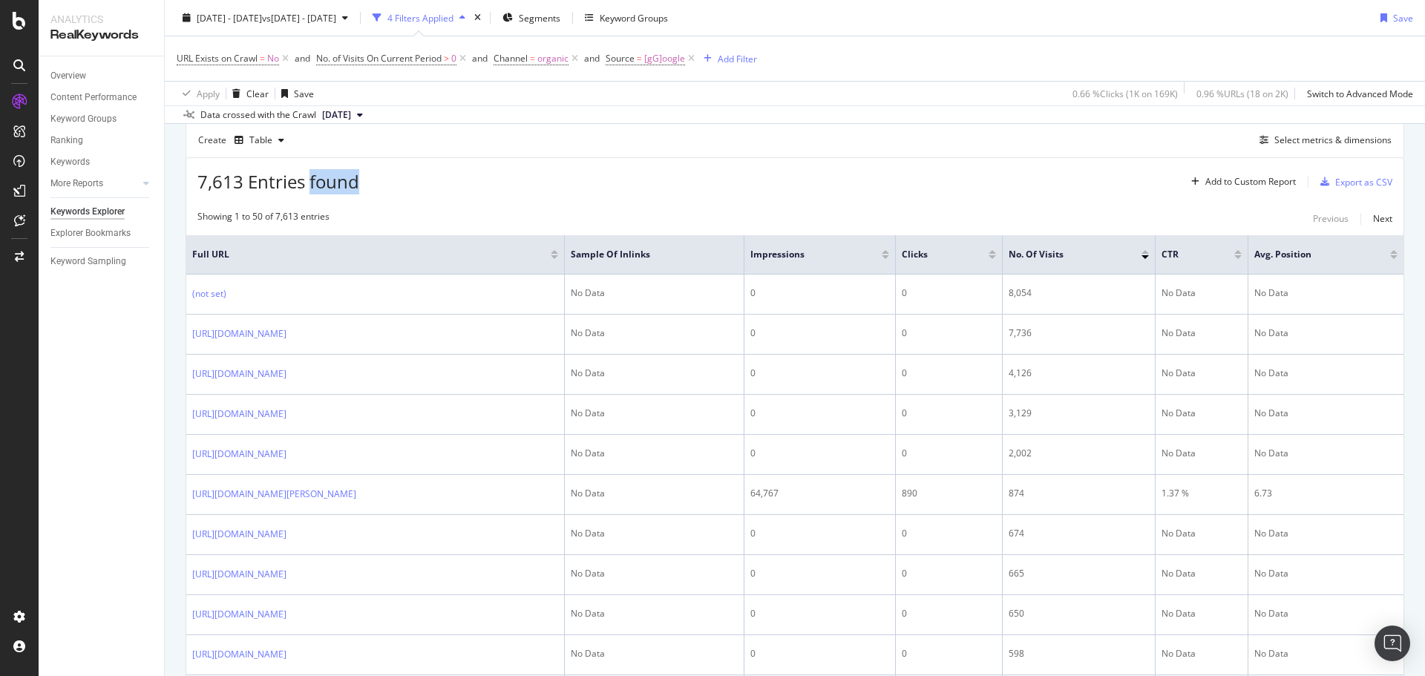
click at [342, 185] on span "7,613 Entries found" at bounding box center [278, 181] width 162 height 24
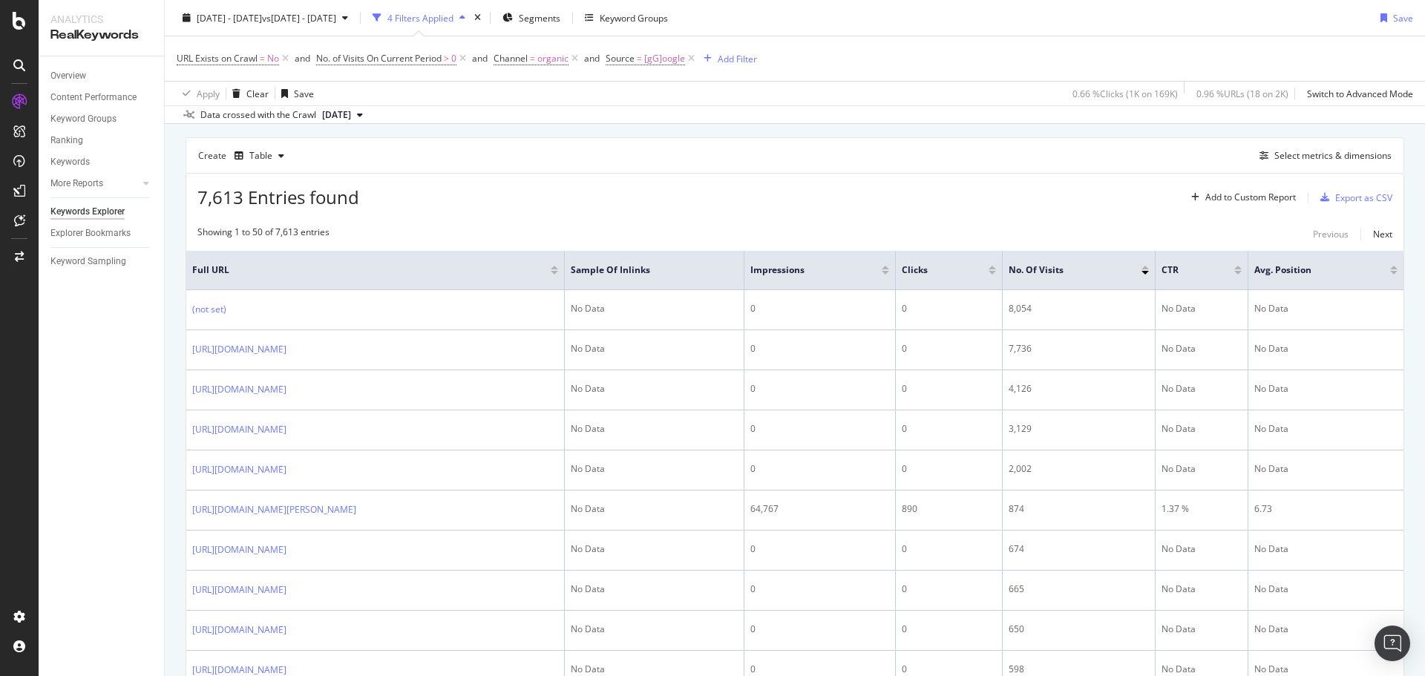
scroll to position [99, 0]
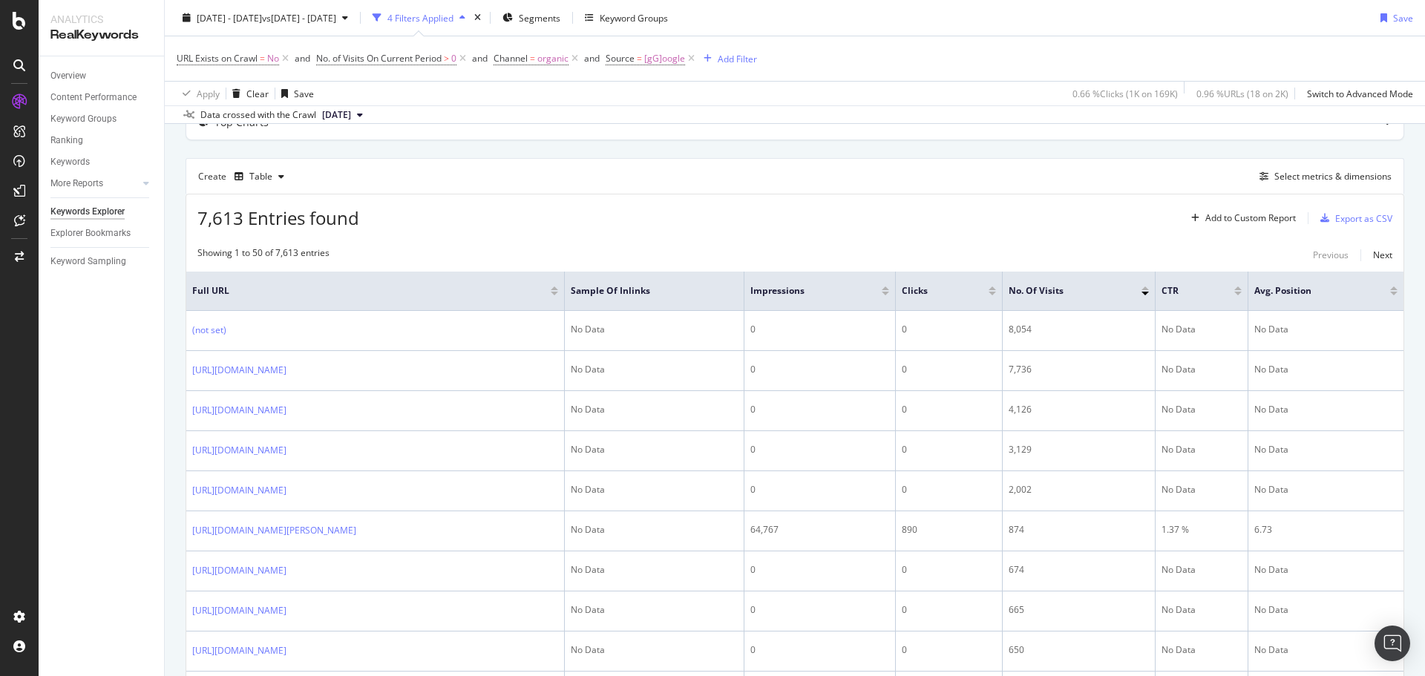
click at [331, 214] on span "7,613 Entries found" at bounding box center [278, 218] width 162 height 24
click at [405, 216] on div "7,613 Entries found Add to Custom Report Export as CSV" at bounding box center [794, 212] width 1217 height 36
click at [335, 217] on span "7,613 Entries found" at bounding box center [278, 218] width 162 height 24
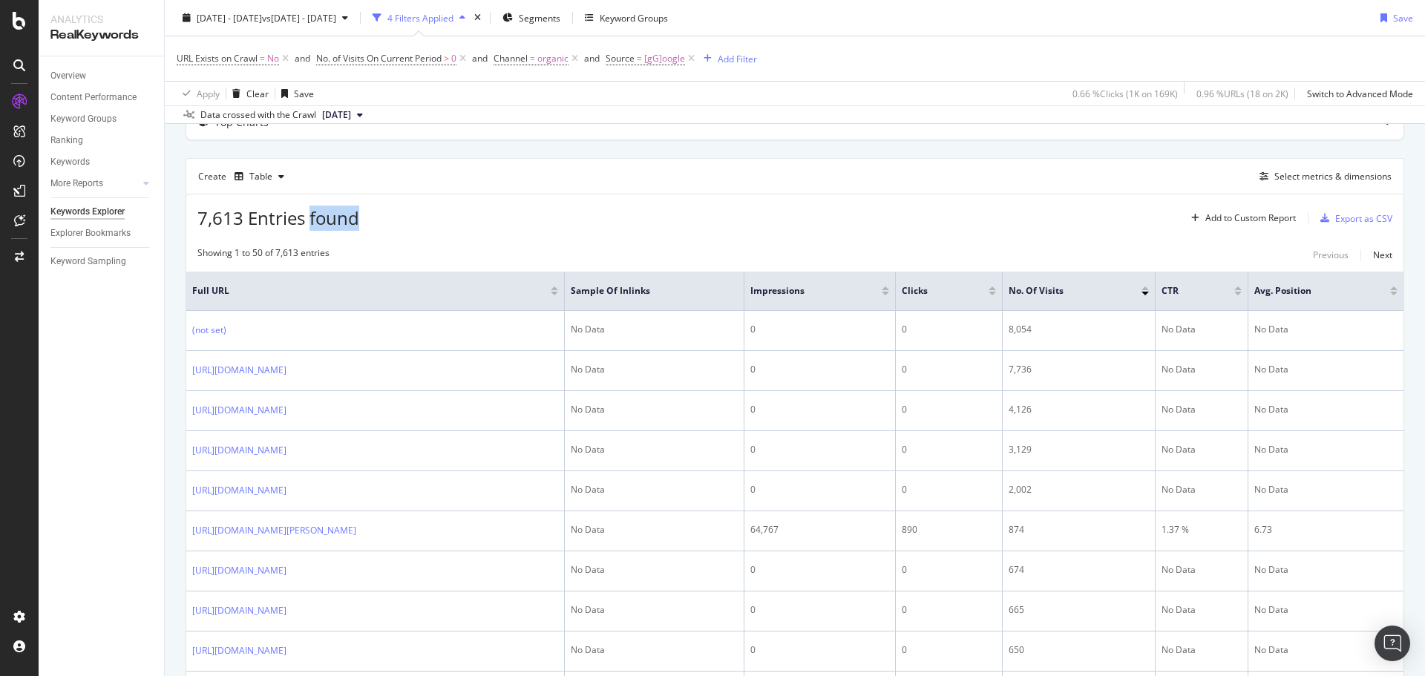
click at [335, 217] on span "7,613 Entries found" at bounding box center [278, 218] width 162 height 24
click at [396, 213] on div "7,613 Entries found Add to Custom Report Export as CSV" at bounding box center [794, 212] width 1217 height 36
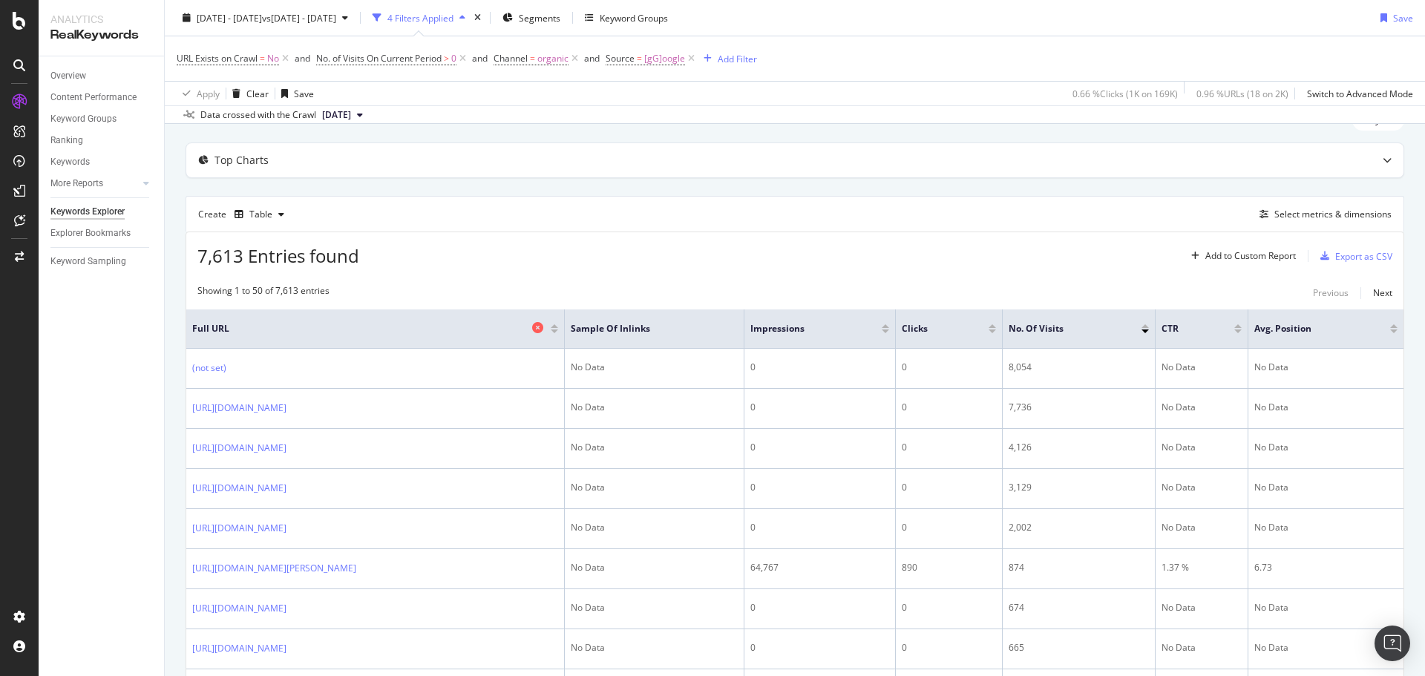
scroll to position [62, 0]
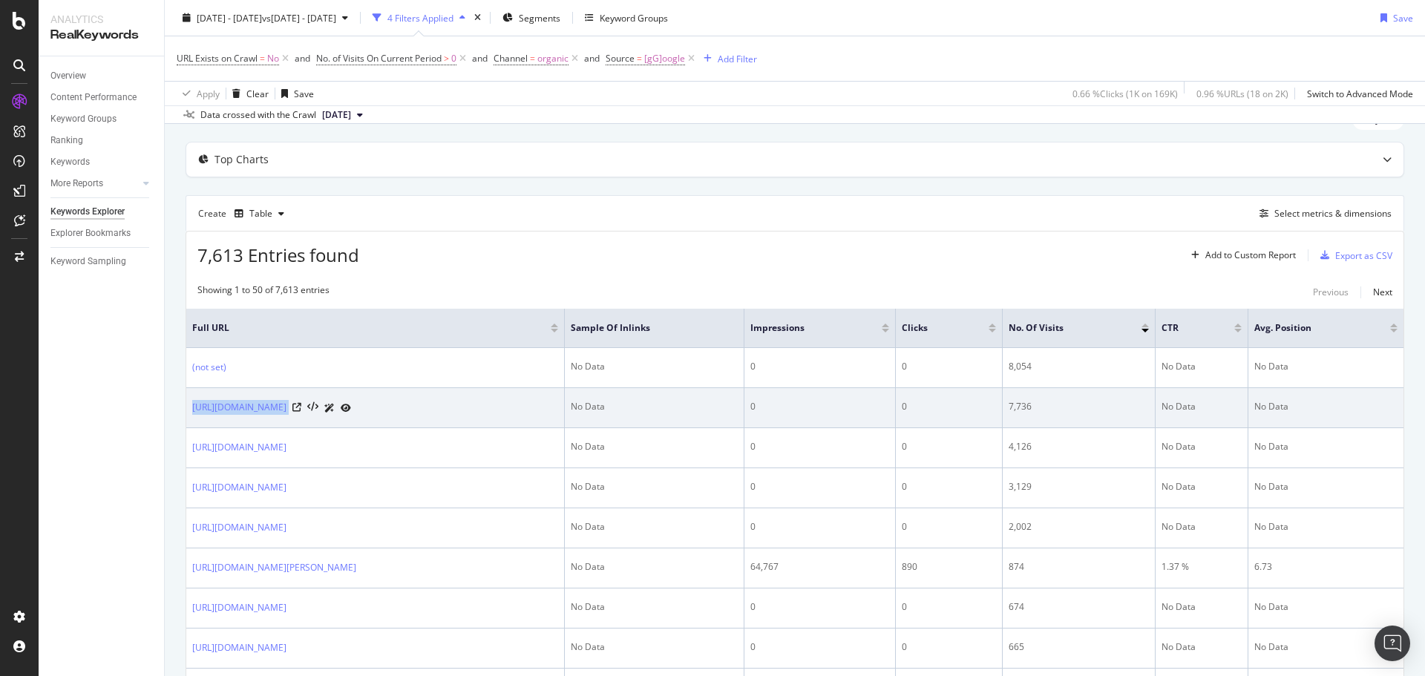
drag, startPoint x: 187, startPoint y: 398, endPoint x: 375, endPoint y: 407, distance: 188.0
click at [375, 407] on td "[URL][DOMAIN_NAME]" at bounding box center [375, 408] width 379 height 40
copy div "[URL][DOMAIN_NAME]"
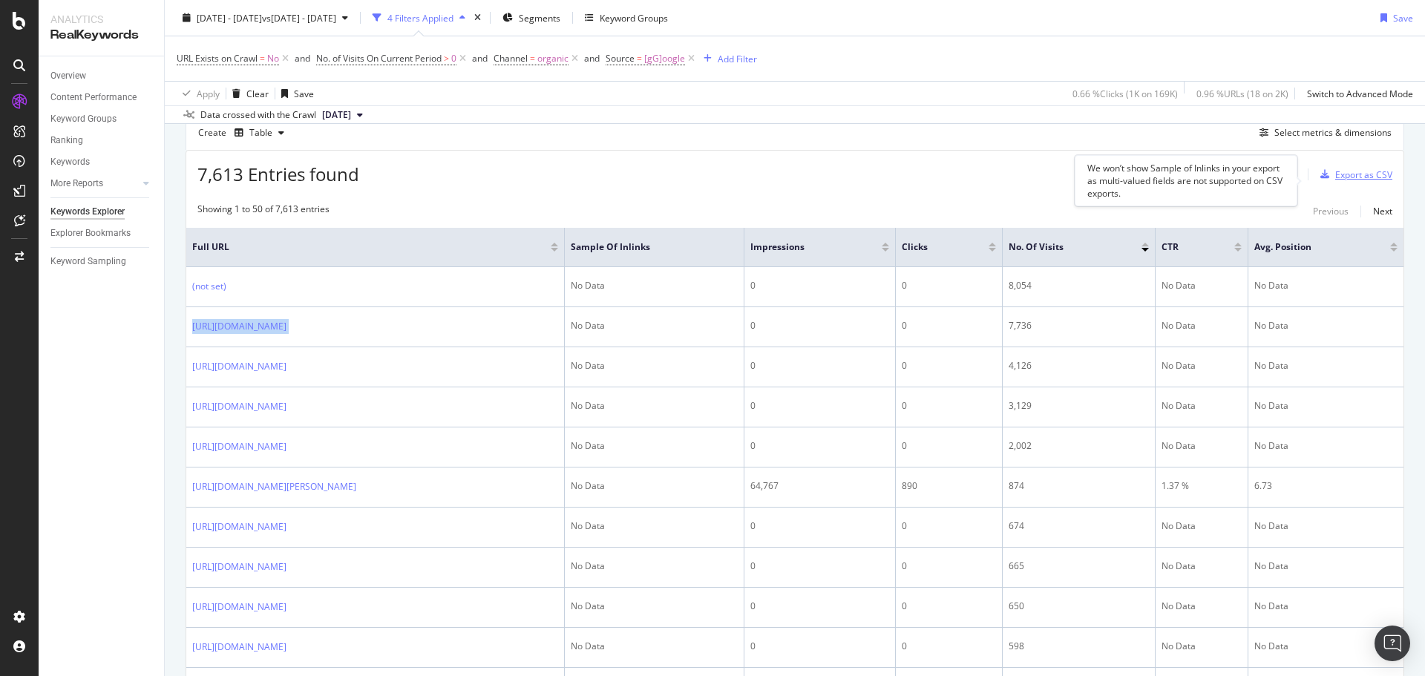
scroll to position [137, 0]
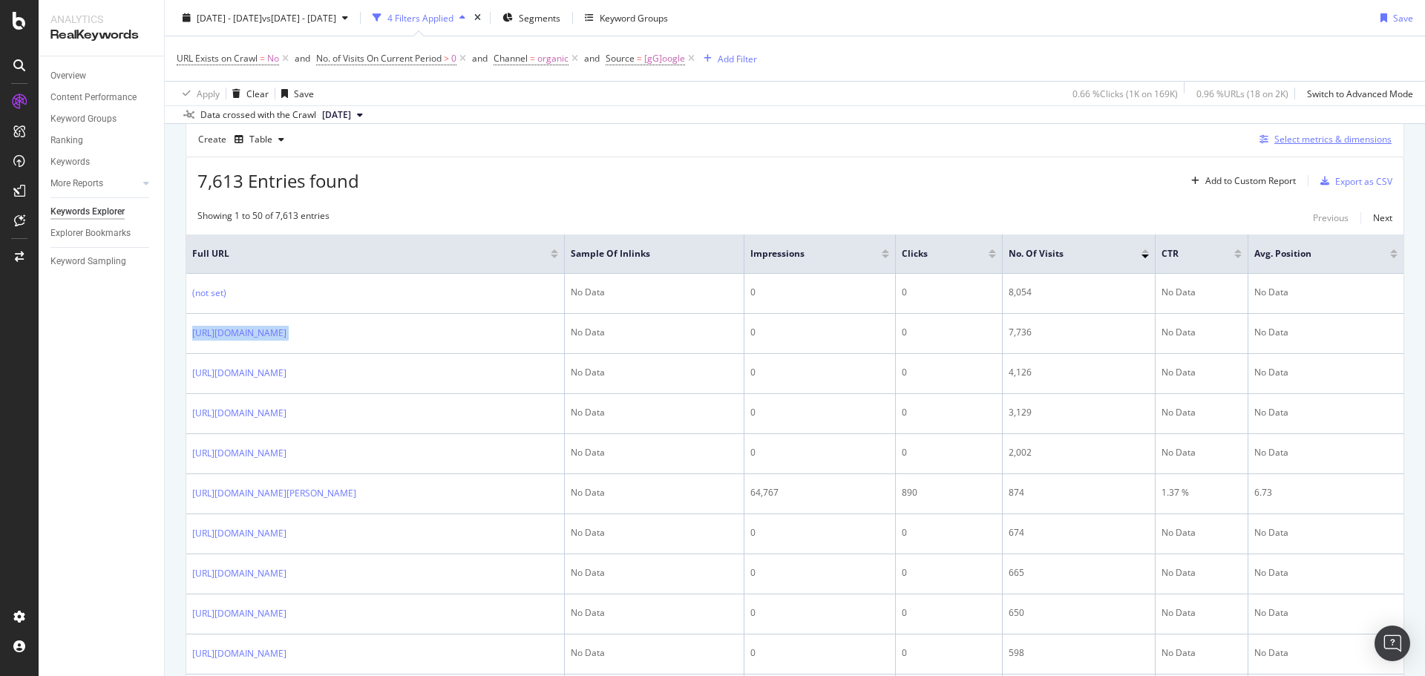
click at [1303, 140] on div "Select metrics & dimensions" at bounding box center [1332, 139] width 117 height 13
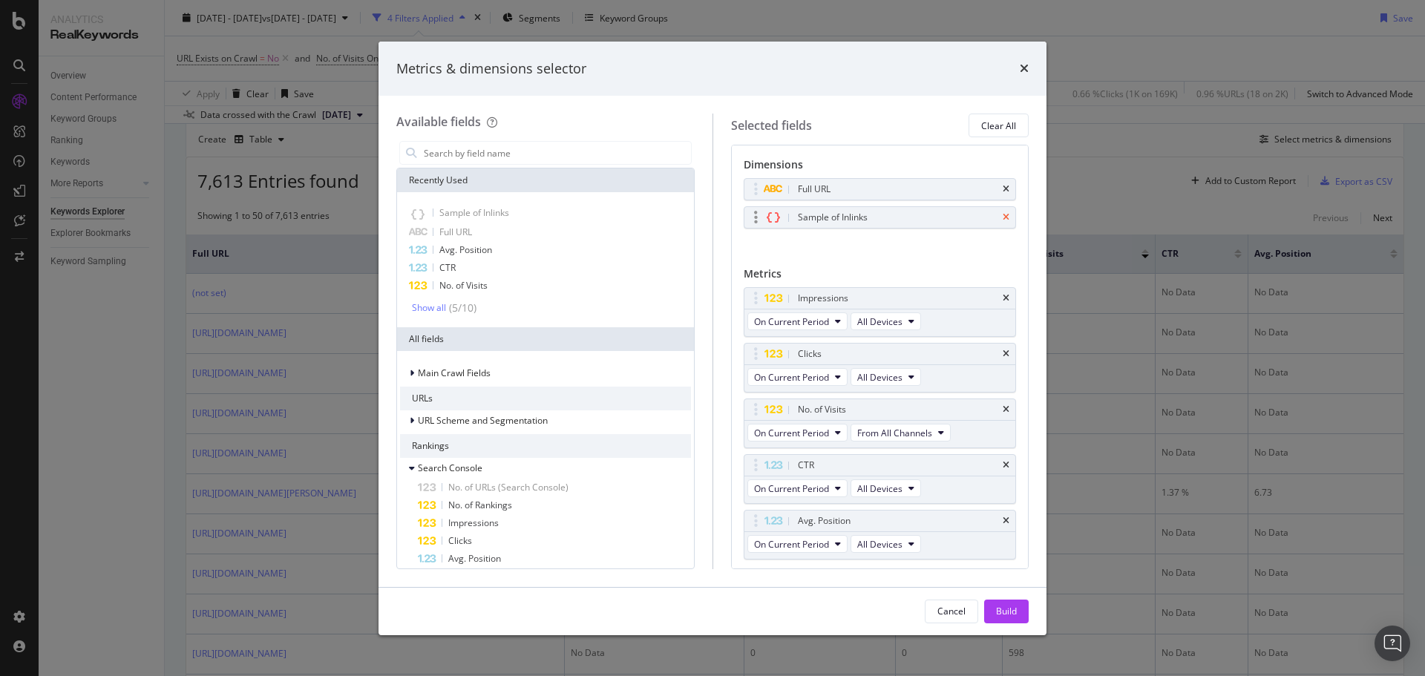
click at [1003, 219] on icon "times" at bounding box center [1006, 217] width 7 height 9
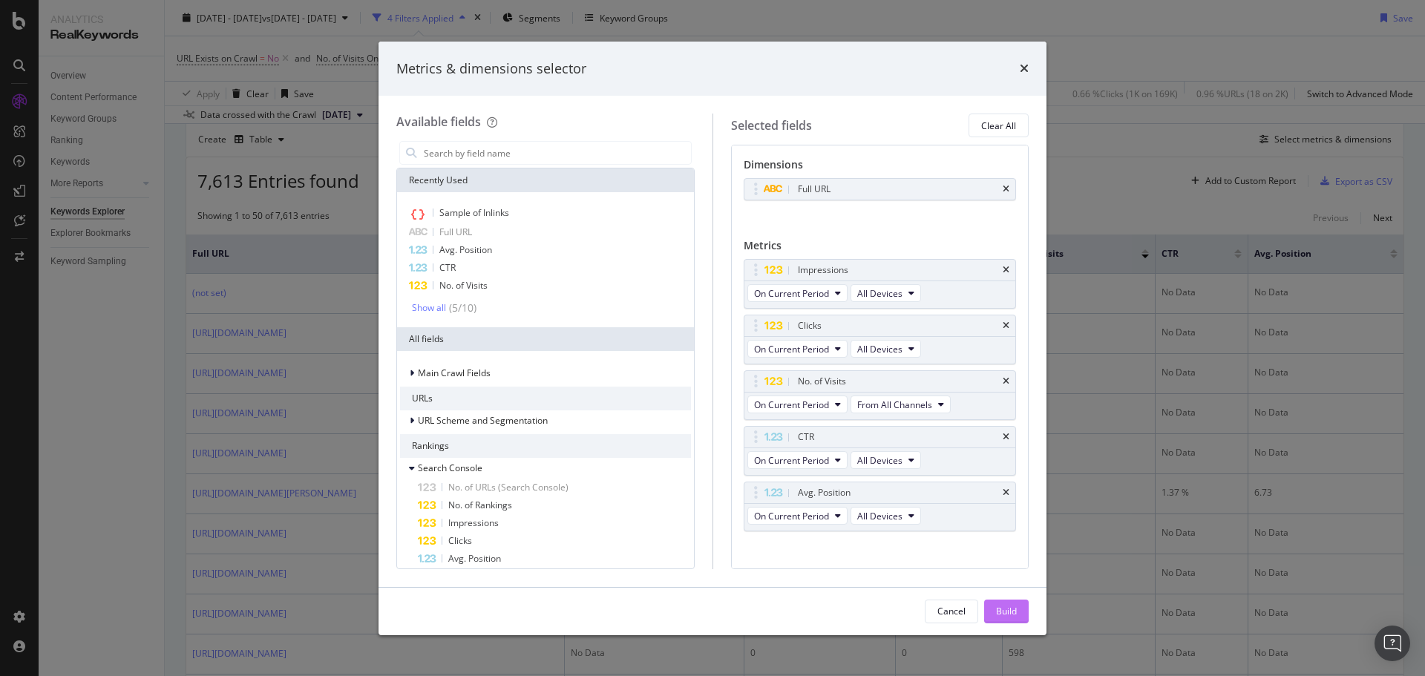
click at [1005, 610] on div "Build" at bounding box center [1006, 611] width 21 height 13
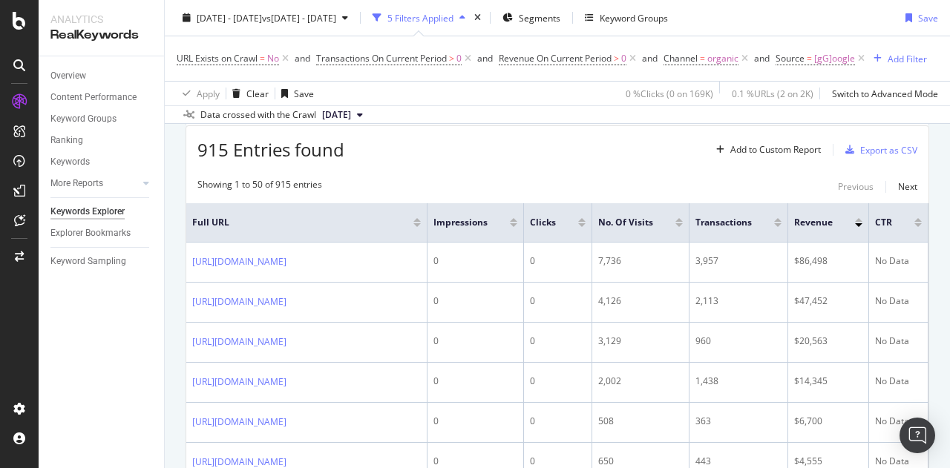
scroll to position [168, 0]
click at [341, 161] on span "915 Entries found" at bounding box center [270, 149] width 147 height 24
click at [379, 162] on div "915 Entries found Add to Custom Report Export as CSV" at bounding box center [557, 143] width 742 height 36
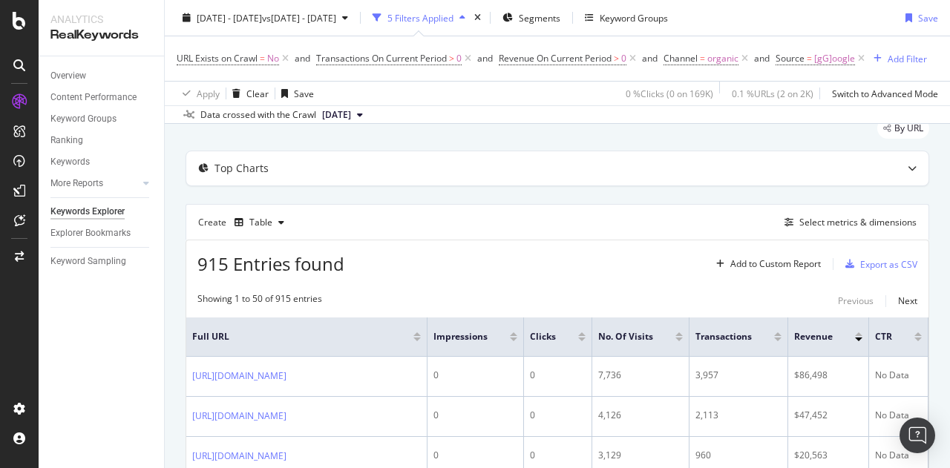
scroll to position [53, 0]
click at [321, 277] on span "915 Entries found" at bounding box center [270, 264] width 147 height 24
click at [385, 278] on div "915 Entries found Add to Custom Report Export as CSV" at bounding box center [557, 259] width 742 height 36
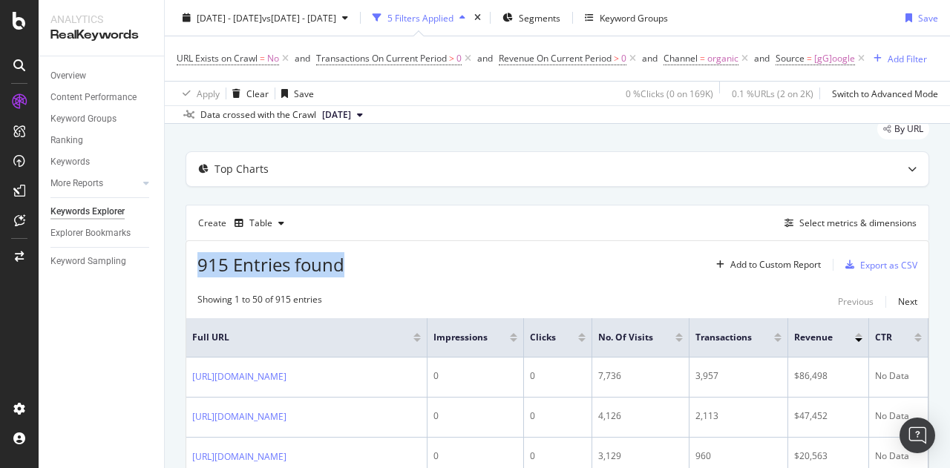
drag, startPoint x: 353, startPoint y: 285, endPoint x: 171, endPoint y: 286, distance: 181.8
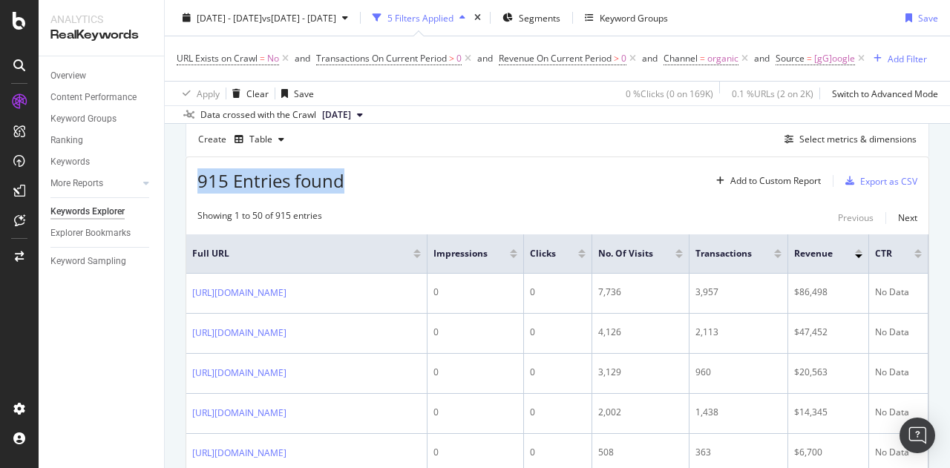
scroll to position [137, 0]
click at [266, 191] on span "915 Entries found" at bounding box center [270, 180] width 147 height 24
click at [311, 192] on span "915 Entries found" at bounding box center [270, 180] width 147 height 24
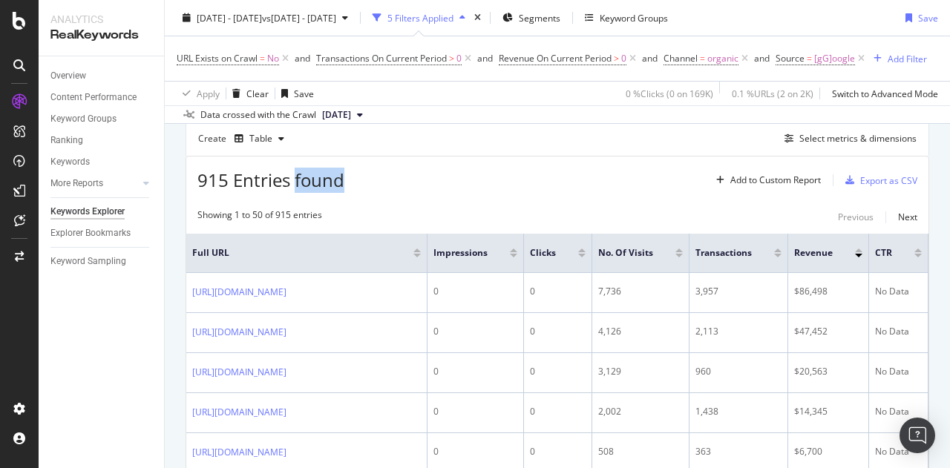
click at [311, 192] on span "915 Entries found" at bounding box center [270, 180] width 147 height 24
click at [371, 193] on div "915 Entries found Add to Custom Report Export as CSV" at bounding box center [557, 175] width 742 height 36
drag, startPoint x: 355, startPoint y: 198, endPoint x: 191, endPoint y: 203, distance: 163.3
click at [191, 193] on div "915 Entries found Add to Custom Report Export as CSV" at bounding box center [557, 175] width 742 height 36
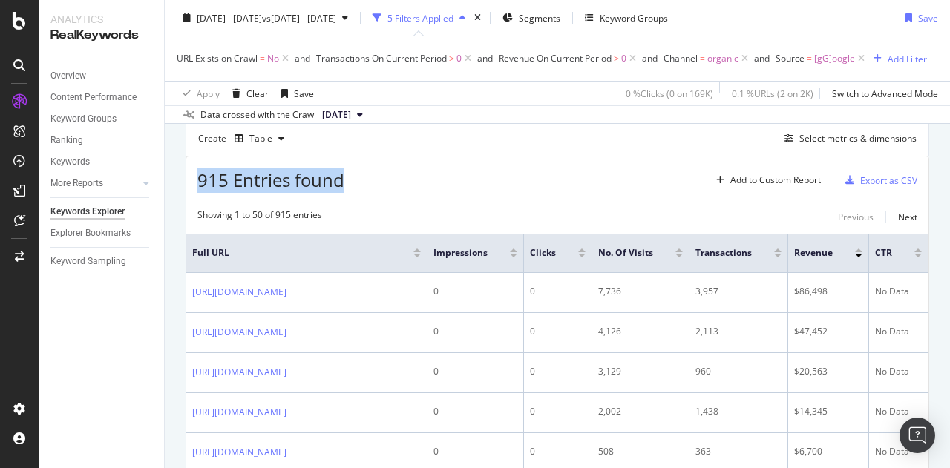
click at [197, 192] on span "915 Entries found" at bounding box center [270, 180] width 147 height 24
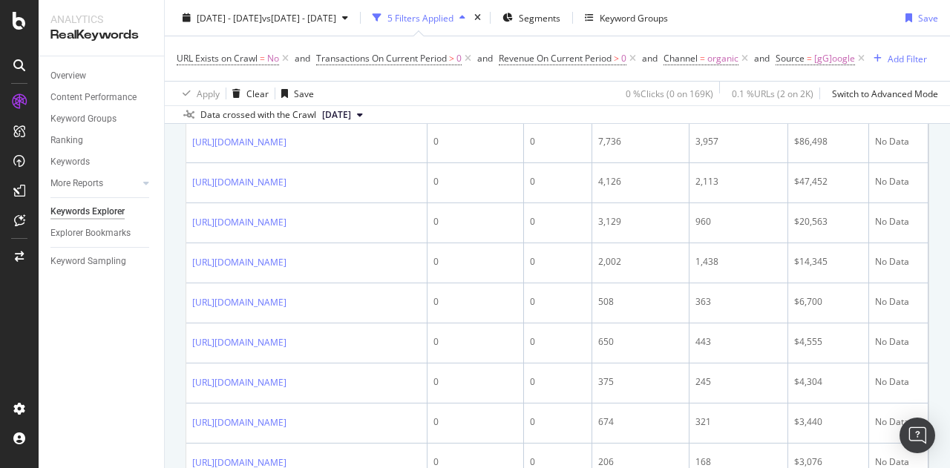
scroll to position [288, 0]
click at [905, 69] on div "URL Exists on Crawl = No and Transactions On Current Period > 0 and Revenue On …" at bounding box center [552, 58] width 750 height 21
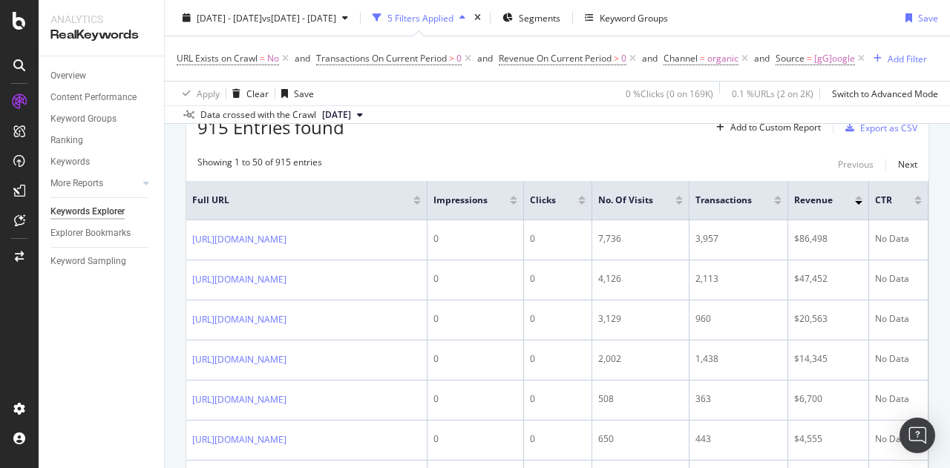
scroll to position [189, 0]
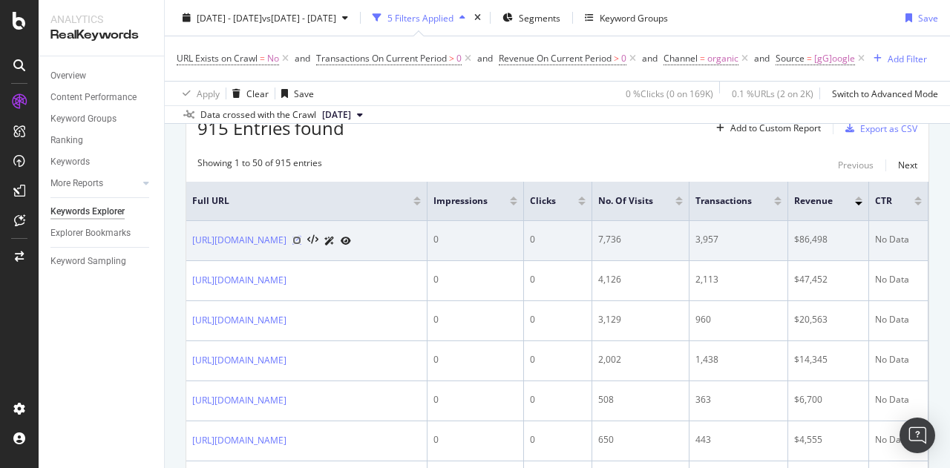
click at [301, 245] on icon at bounding box center [296, 240] width 9 height 9
drag, startPoint x: 191, startPoint y: 243, endPoint x: 370, endPoint y: 254, distance: 178.5
click at [370, 254] on td "[URL][DOMAIN_NAME]" at bounding box center [306, 241] width 241 height 40
copy link "[URL][DOMAIN_NAME]"
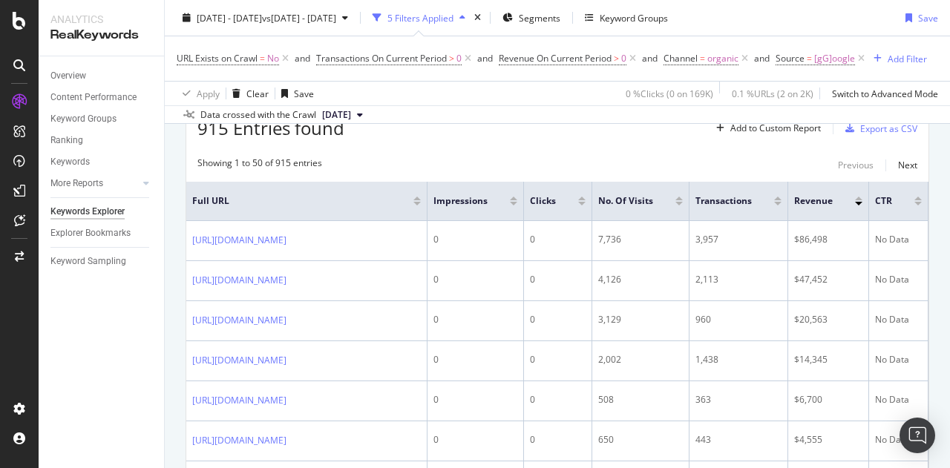
click at [920, 69] on div "URL Exists on Crawl = No and Transactions On Current Period > 0 and Revenue On …" at bounding box center [552, 58] width 750 height 21
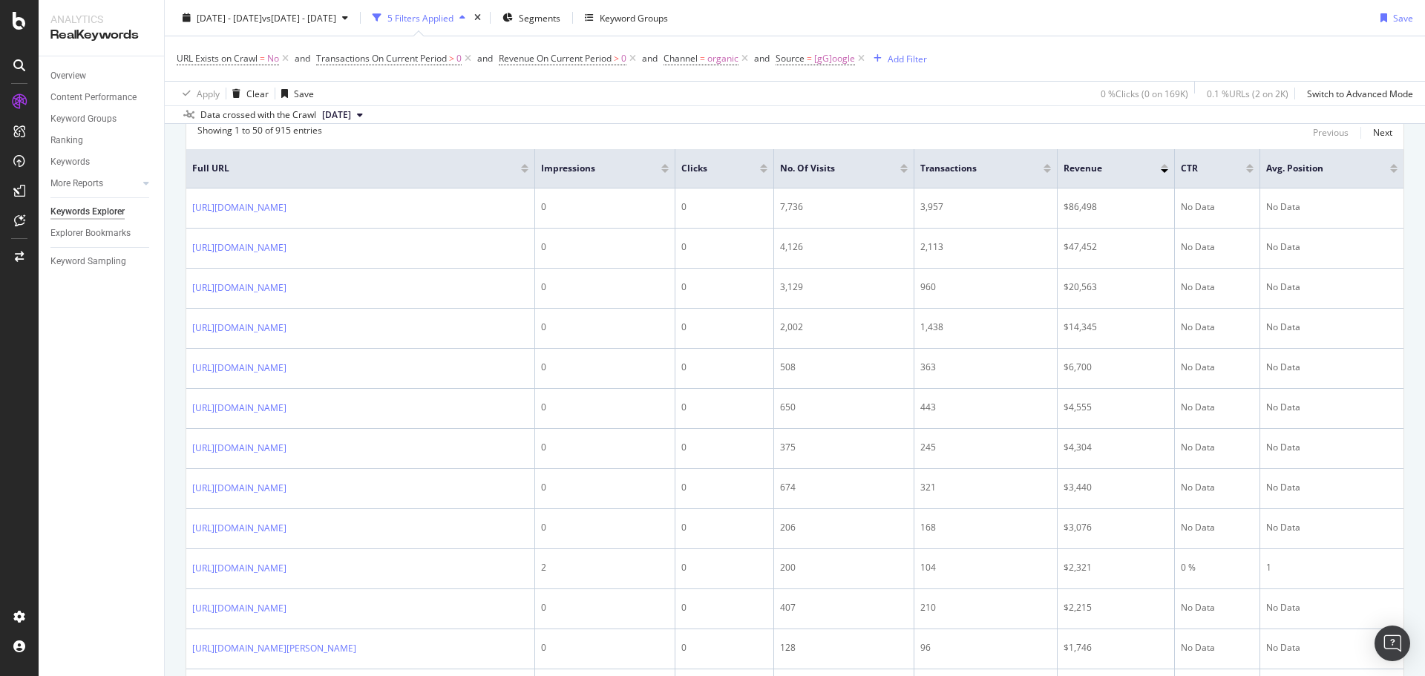
scroll to position [223, 0]
